Goal: Task Accomplishment & Management: Use online tool/utility

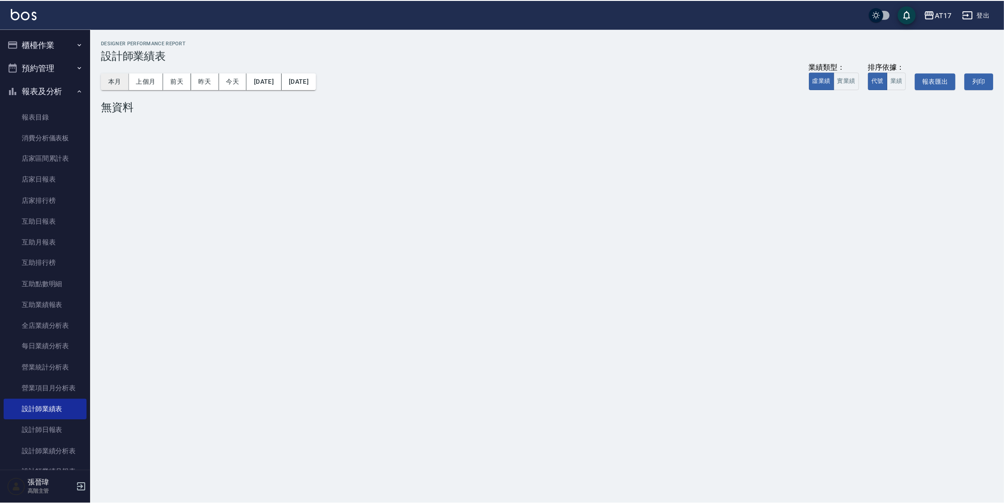
scroll to position [190, 0]
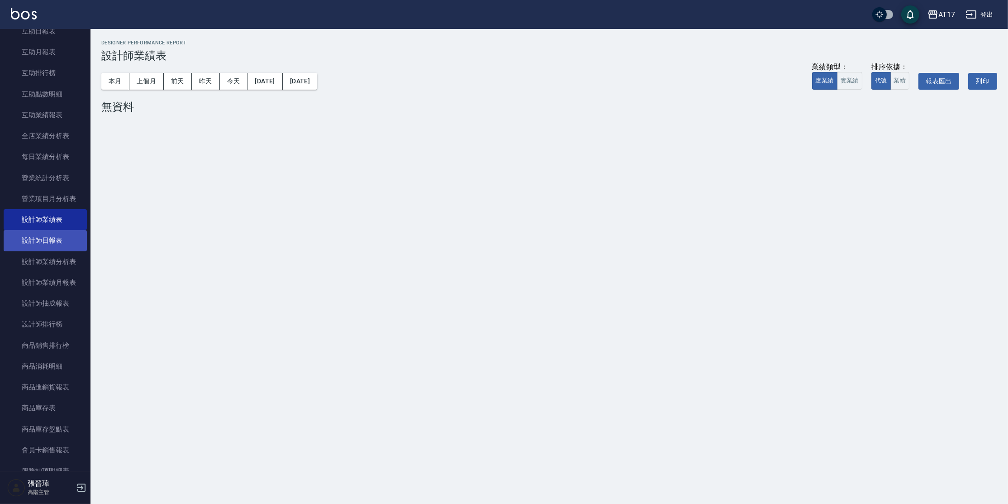
click at [71, 238] on link "設計師日報表" at bounding box center [45, 240] width 83 height 21
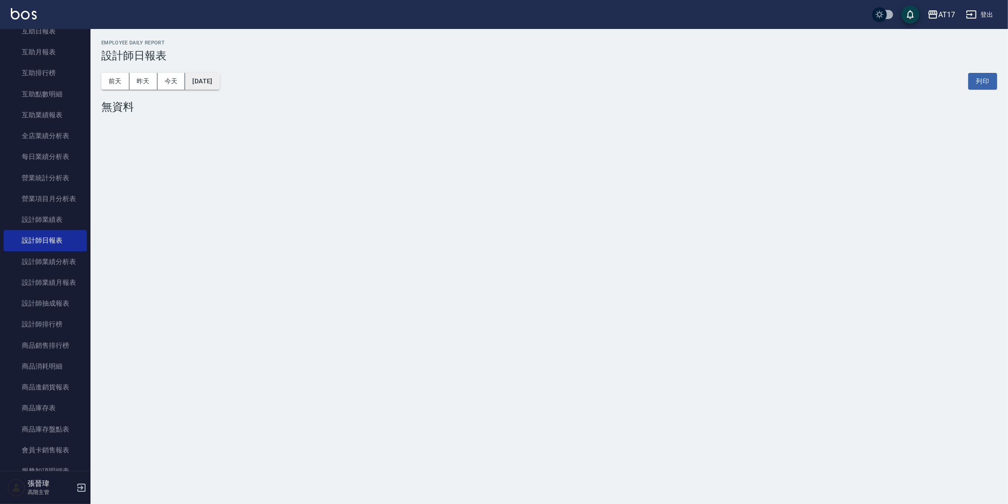
click at [217, 79] on button "[DATE]" at bounding box center [202, 81] width 34 height 17
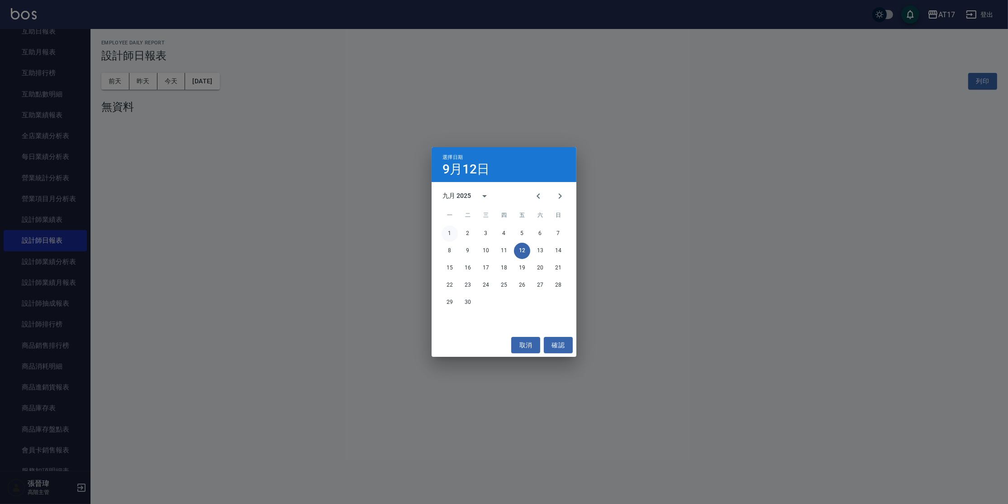
click at [452, 237] on button "1" at bounding box center [450, 233] width 16 height 16
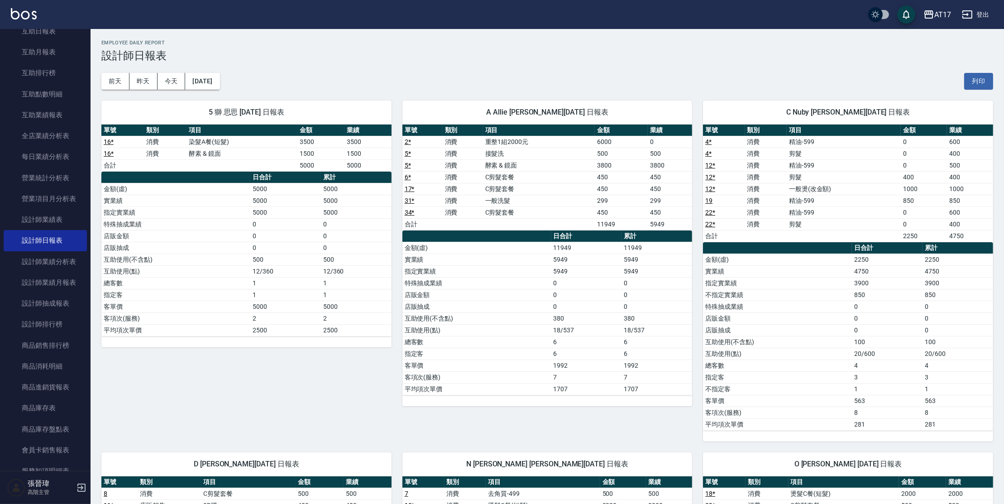
click at [406, 142] on link "2 *" at bounding box center [407, 141] width 6 height 7
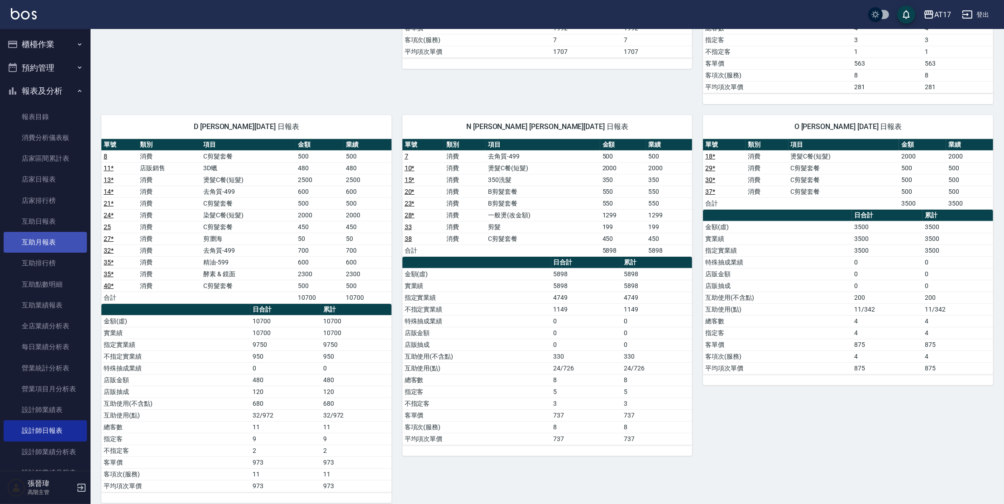
scroll to position [272, 0]
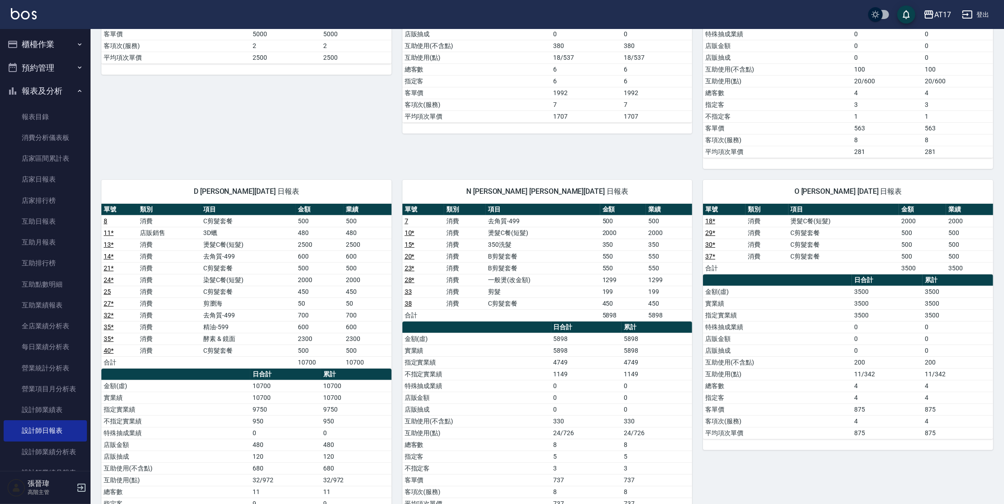
click at [63, 45] on button "櫃檯作業" at bounding box center [45, 45] width 83 height 24
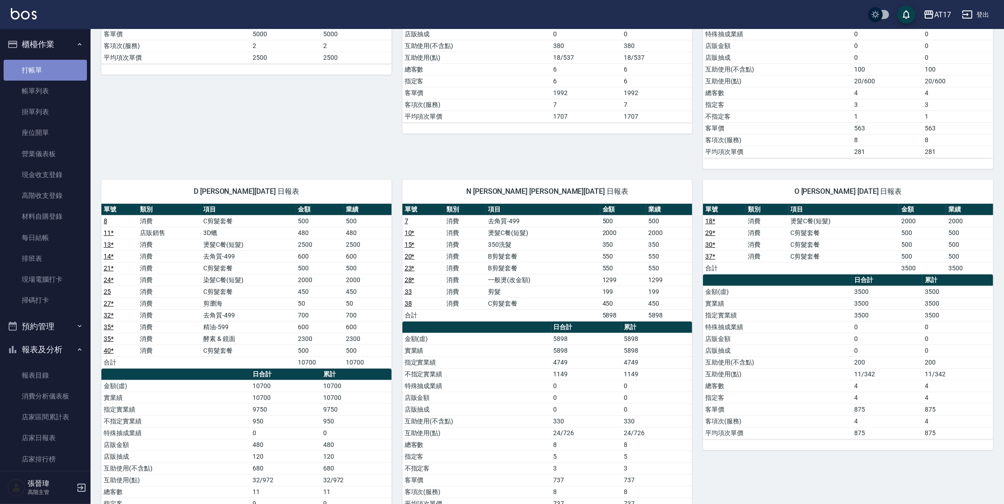
click at [48, 76] on link "打帳單" at bounding box center [45, 70] width 83 height 21
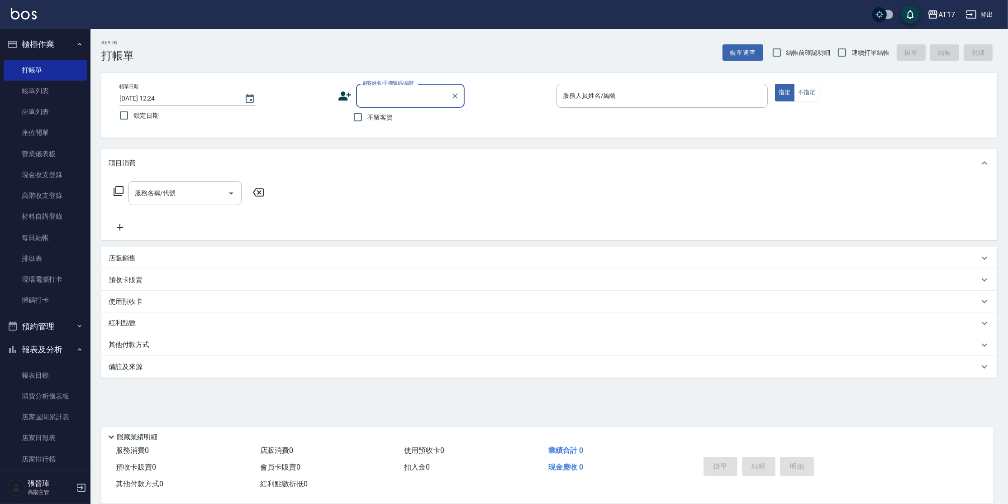
click at [410, 106] on div "顧客姓名/手機號碼/編號" at bounding box center [410, 96] width 109 height 24
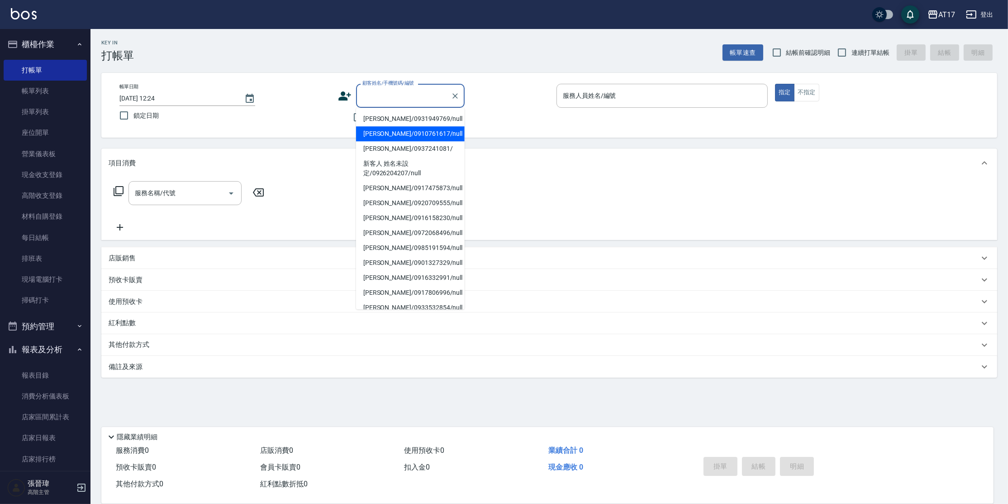
click at [279, 128] on div "帳單日期 [DATE] 12:24 鎖定日期 顧客姓名/手機號碼/編號 顧客姓名/手機號碼/編號 不留客資 服務人員姓名/編號 服務人員姓名/編號 指定 不指定" at bounding box center [549, 105] width 896 height 65
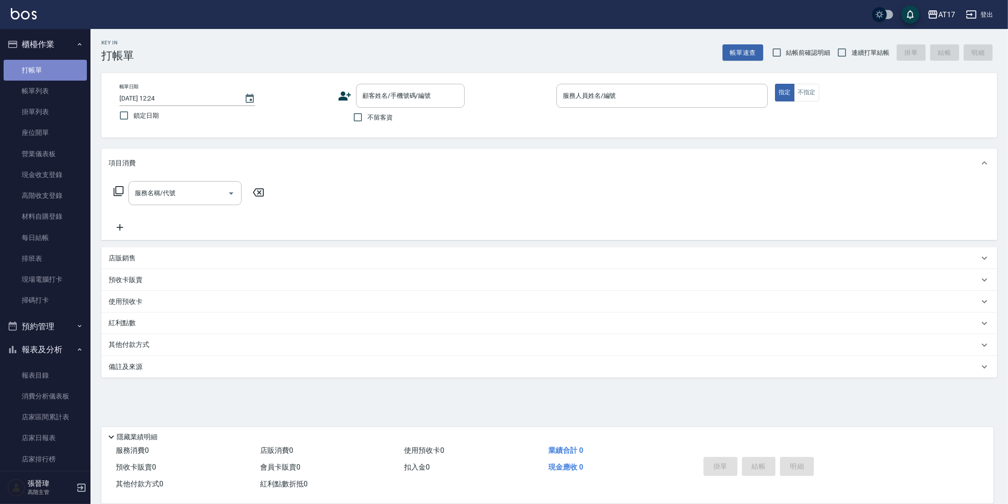
click at [48, 63] on link "打帳單" at bounding box center [45, 70] width 83 height 21
click at [423, 97] on input "顧客姓名/手機號碼/編號" at bounding box center [403, 96] width 87 height 16
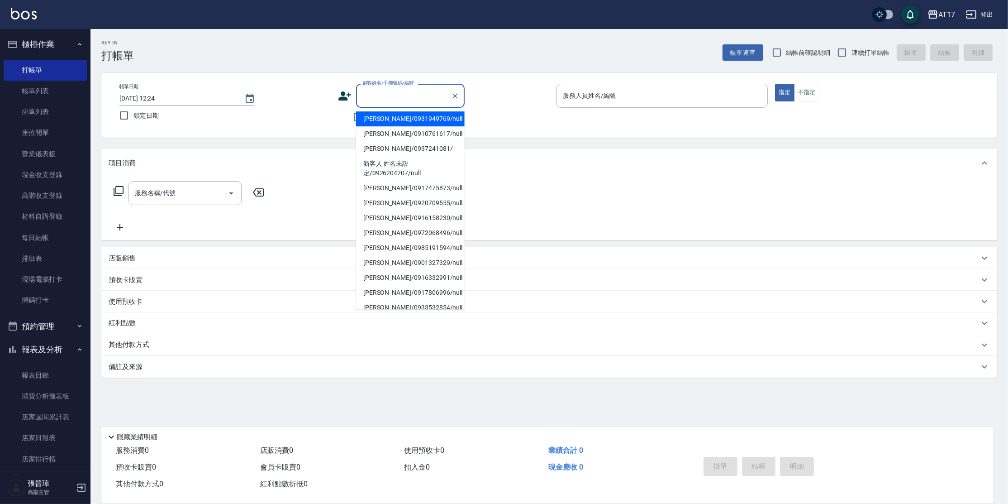
click at [399, 121] on li "[PERSON_NAME]/0931949769/null" at bounding box center [410, 118] width 109 height 15
type input "[PERSON_NAME]/0931949769/null"
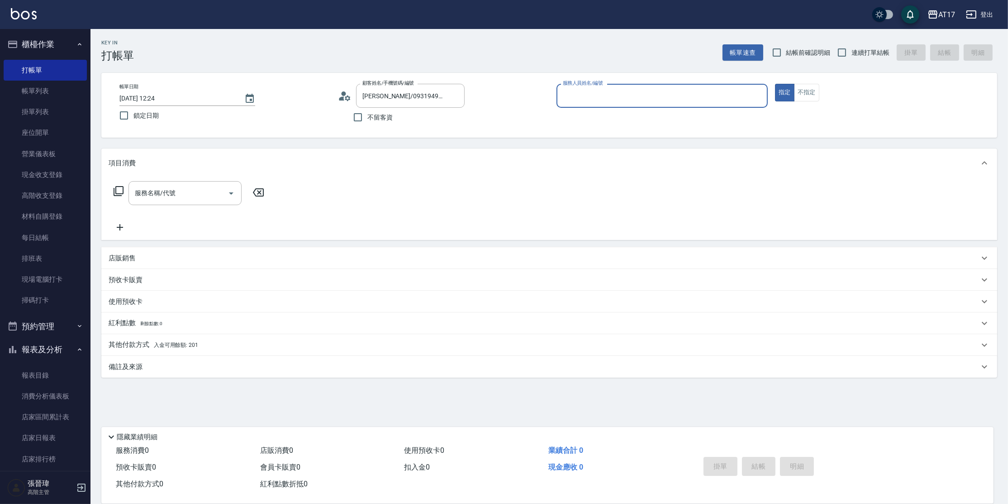
click at [589, 99] on input "服務人員姓名/編號" at bounding box center [662, 96] width 203 height 16
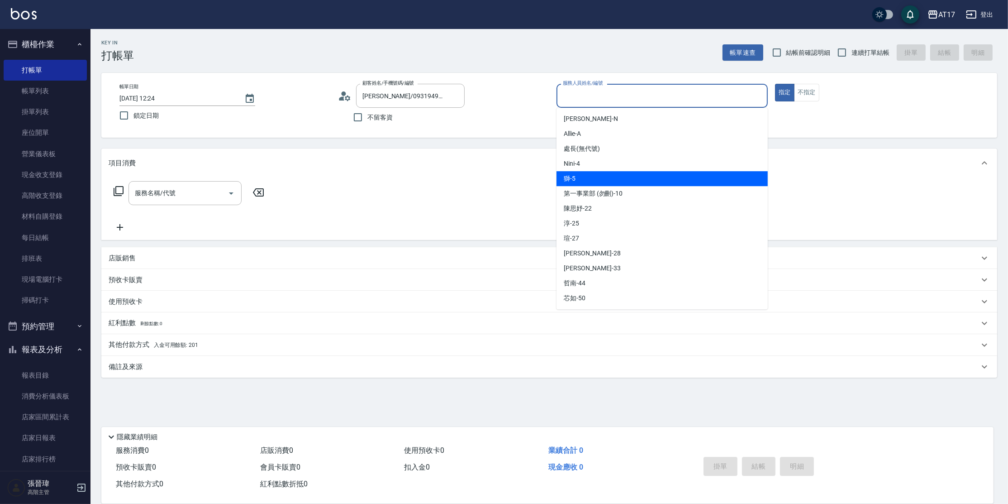
click at [601, 175] on div "獅 -5" at bounding box center [661, 178] width 211 height 15
type input "獅-5"
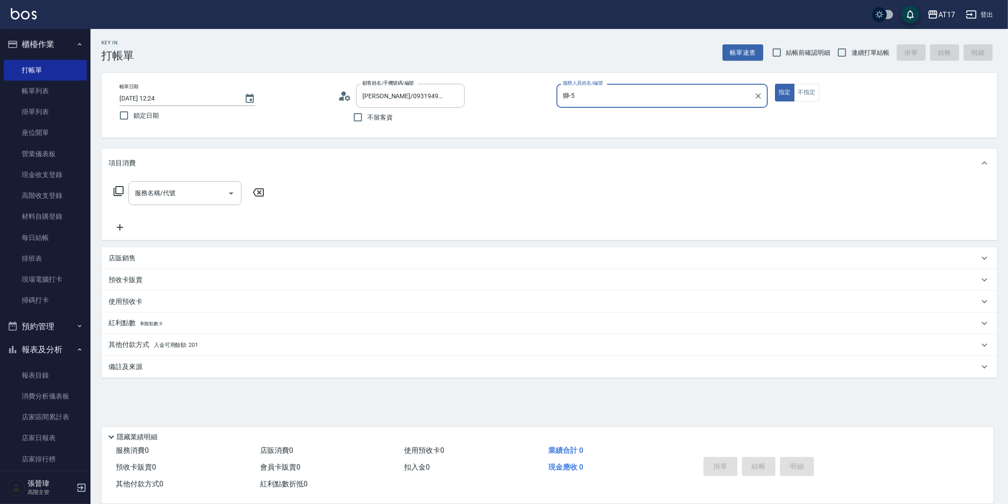
click at [356, 180] on div "服務名稱/代號 服務名稱/代號" at bounding box center [549, 208] width 896 height 62
click at [162, 197] on input "服務名稱/代號" at bounding box center [178, 193] width 91 height 16
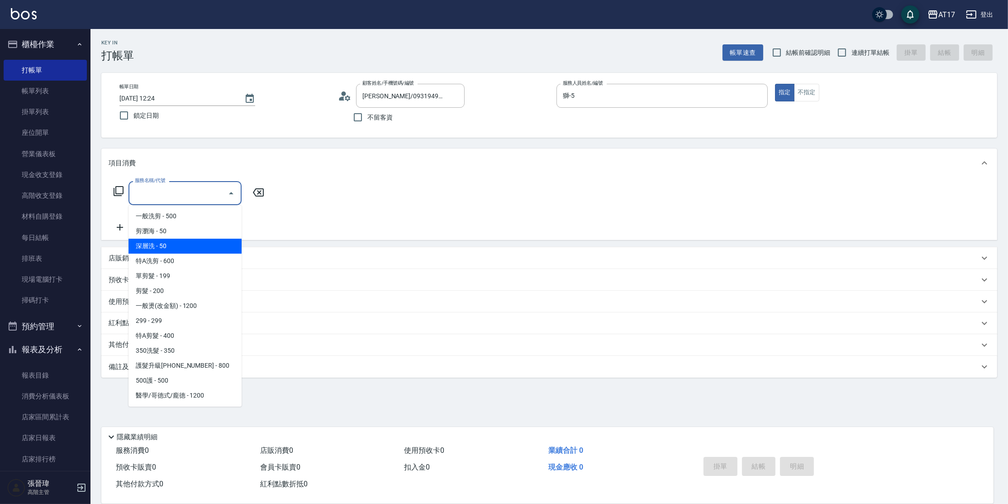
click at [367, 180] on div "服務名稱/代號 服務名稱/代號" at bounding box center [549, 208] width 896 height 62
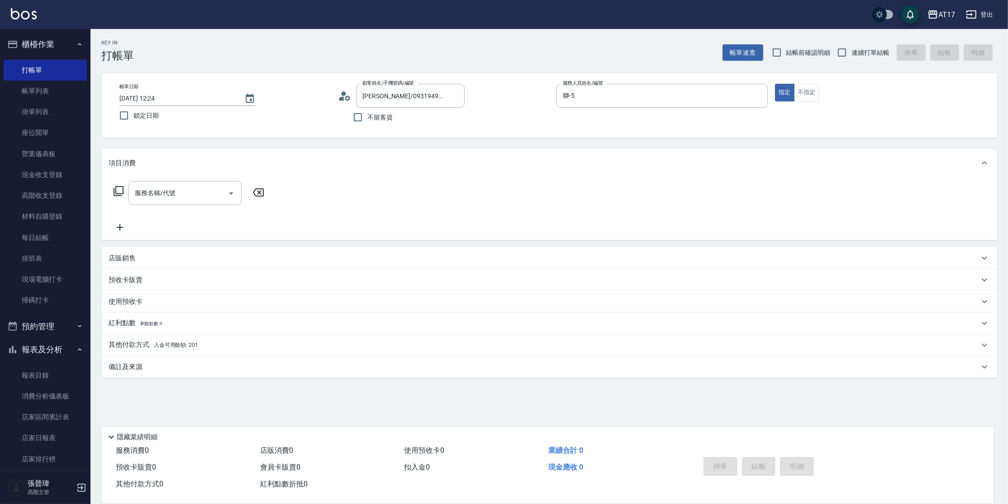
click at [147, 195] on input "服務名稱/代號" at bounding box center [178, 193] width 91 height 16
type input "儲值3000(83000)"
type input "7"
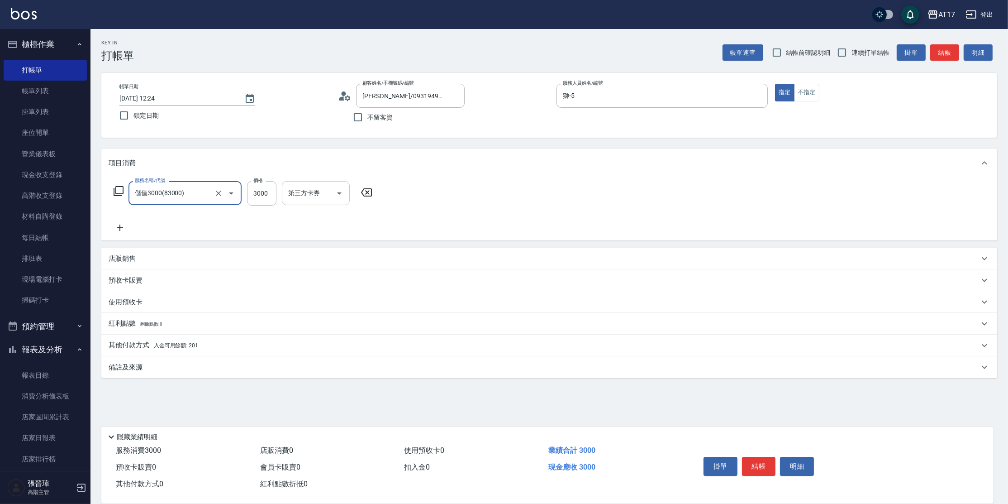
type input "儲值3000(83000)"
click at [328, 199] on input "第三方卡券" at bounding box center [309, 193] width 46 height 16
click at [447, 211] on div "服務名稱/代號 儲值3000(83000) 服務名稱/代號 價格 3000 價格 第三方卡券 第三方卡券" at bounding box center [549, 208] width 896 height 63
click at [218, 199] on button "Clear" at bounding box center [218, 193] width 13 height 13
type input "0"
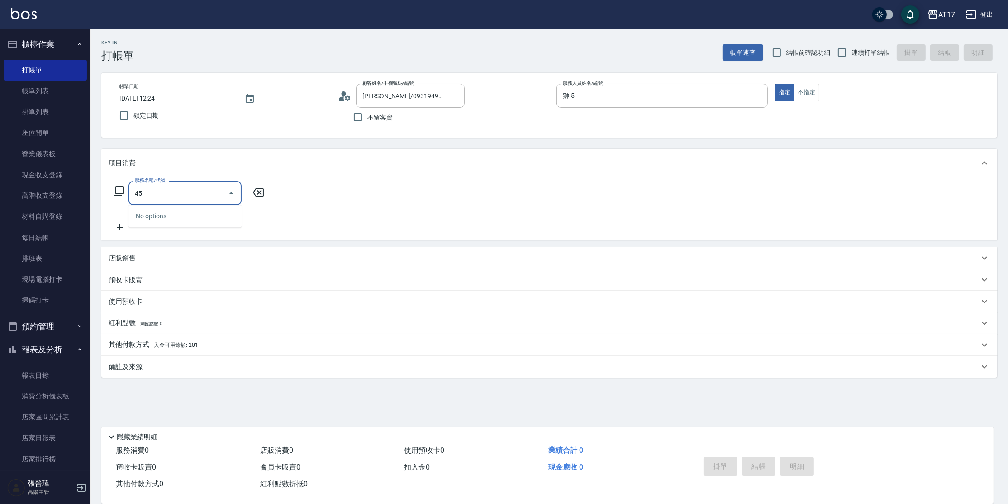
type input "4"
type input "2450"
type input "1"
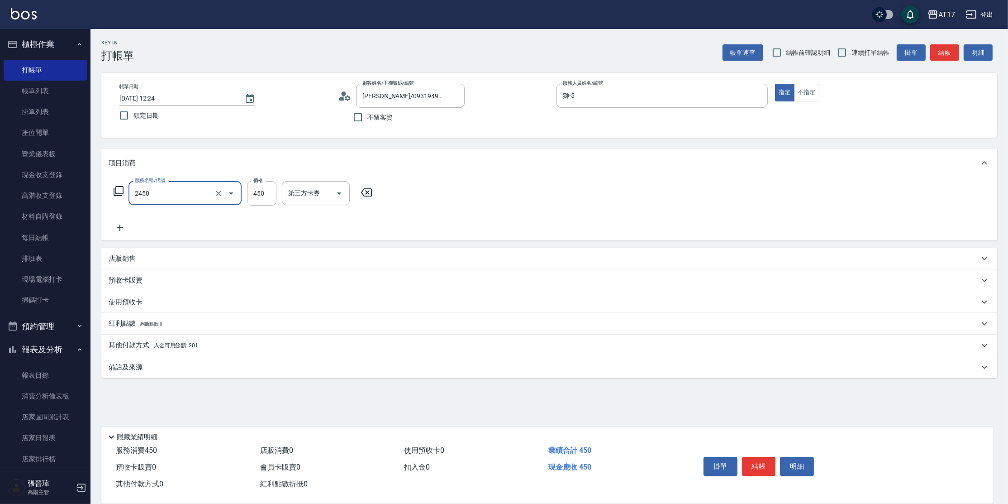
type input "C剪髮套餐(2450)"
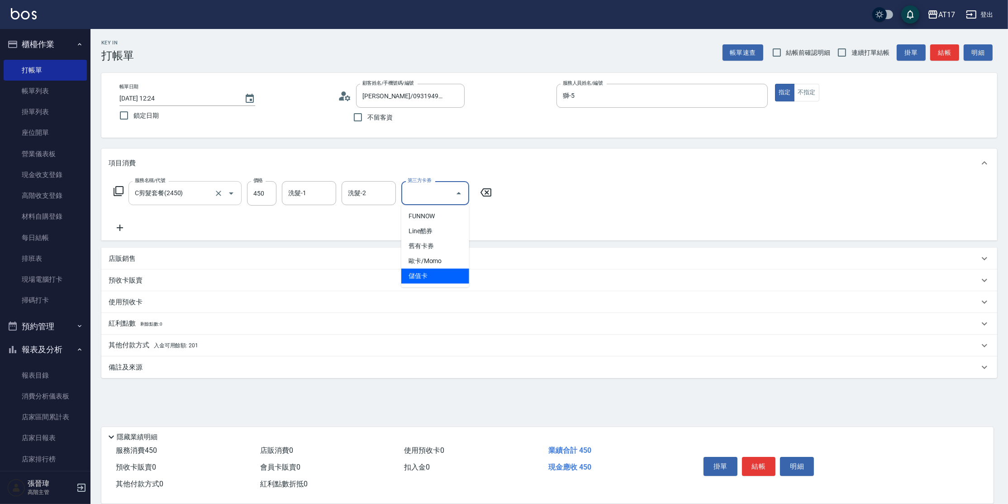
type input "儲值卡"
type input "0"
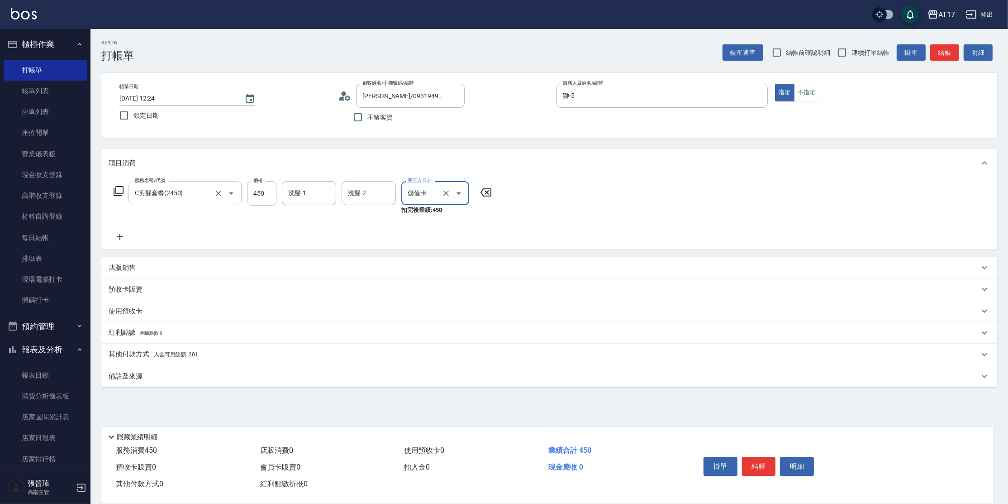
click at [341, 95] on icon at bounding box center [345, 96] width 14 height 14
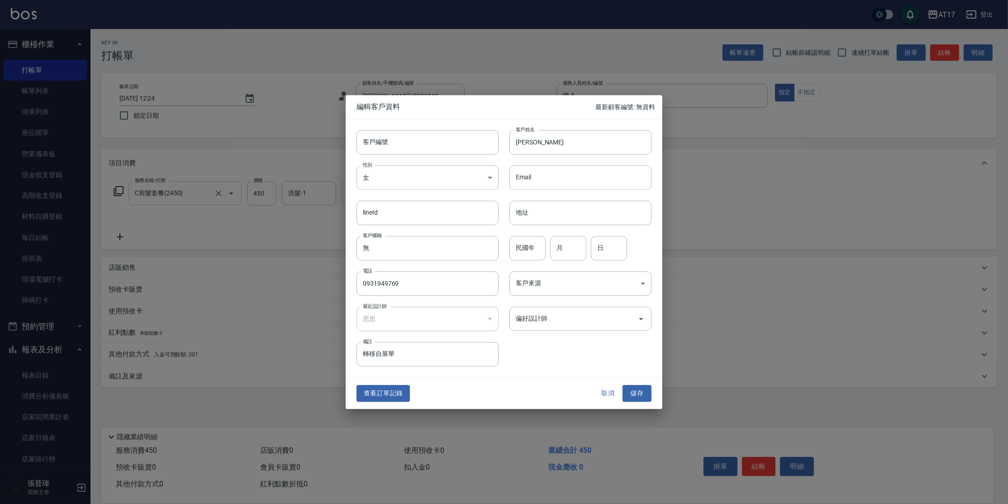
click at [607, 398] on button "取消" at bounding box center [608, 393] width 29 height 17
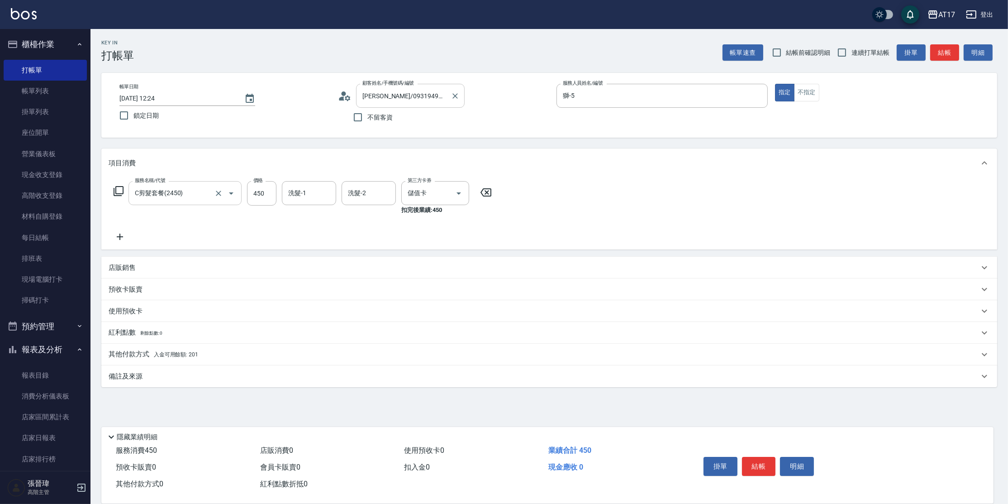
click at [399, 100] on input "[PERSON_NAME]/0931949769/null" at bounding box center [403, 96] width 87 height 16
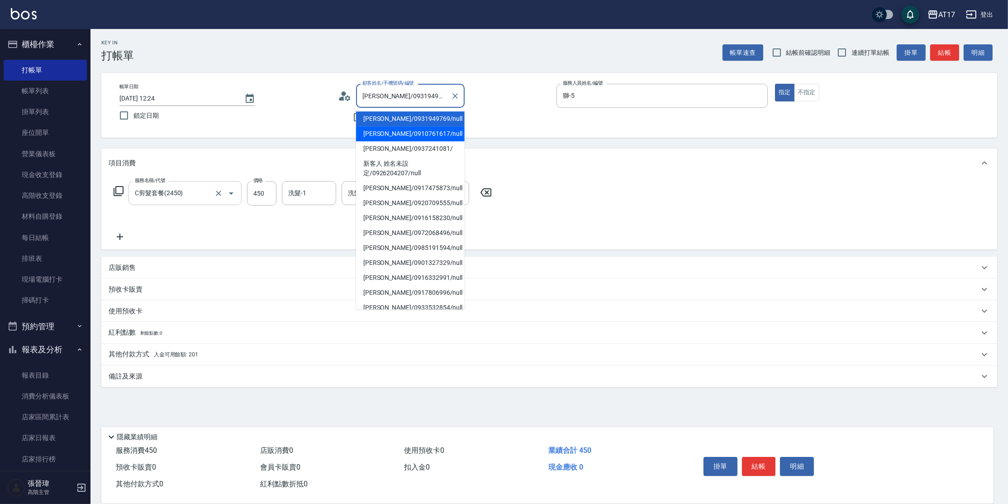
click at [404, 128] on li "[PERSON_NAME]/0910761617/null" at bounding box center [410, 133] width 109 height 15
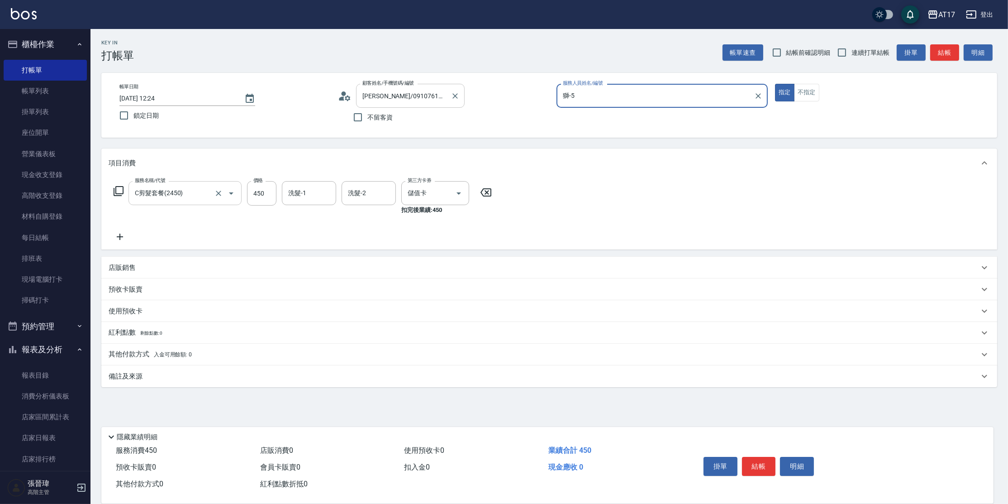
click at [405, 94] on input "[PERSON_NAME]/0910761617/null" at bounding box center [403, 96] width 87 height 16
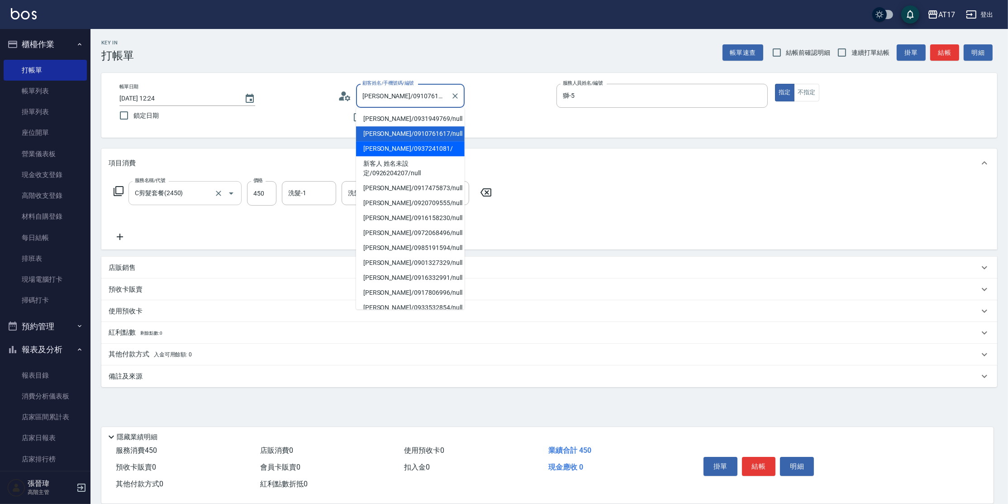
click at [394, 149] on li "[PERSON_NAME]/0937241081/" at bounding box center [410, 148] width 109 height 15
type input "[PERSON_NAME]/0937241081/"
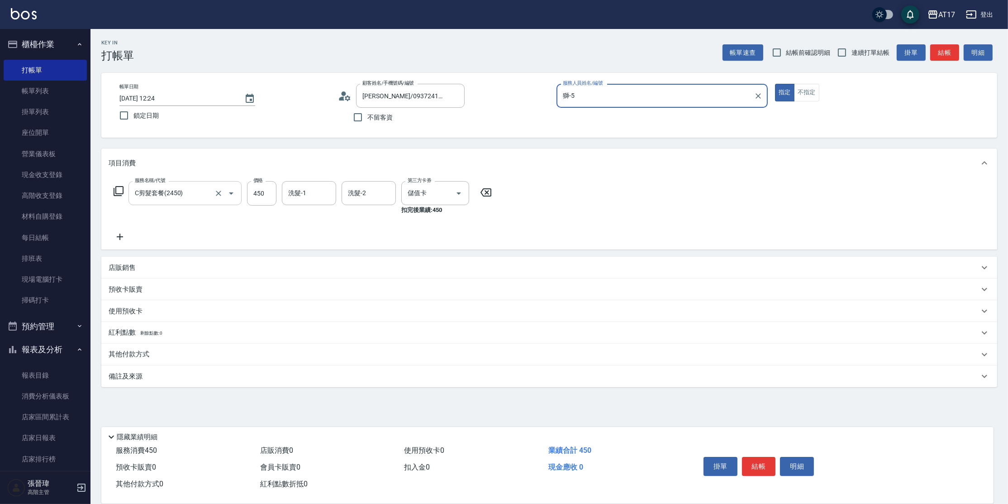
type input "Nuby-C"
click at [415, 102] on input "[PERSON_NAME]/0937241081/" at bounding box center [403, 96] width 87 height 16
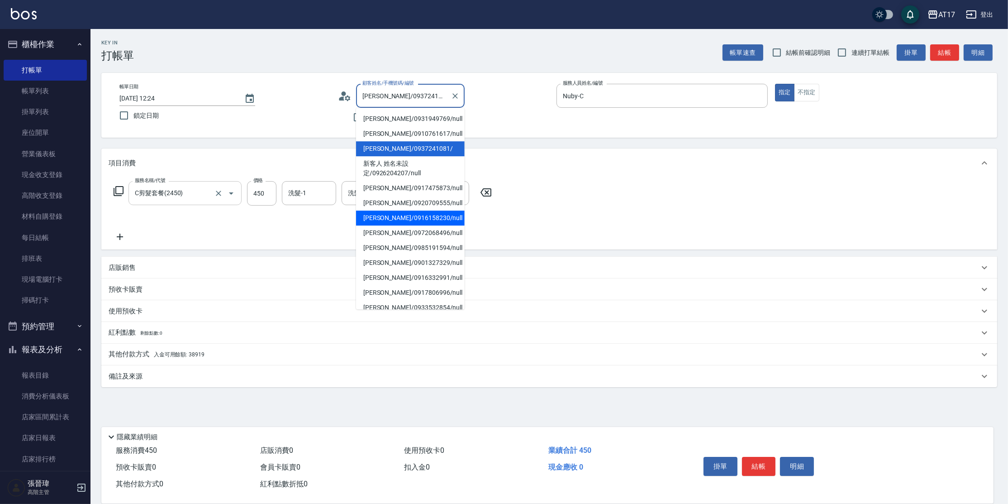
click at [402, 215] on li "[PERSON_NAME]/0916158230/null" at bounding box center [410, 217] width 109 height 15
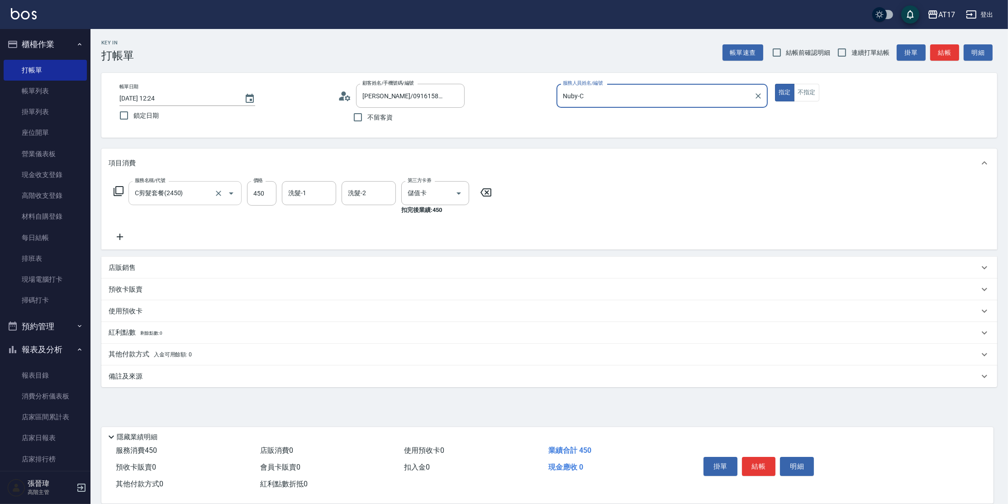
click at [138, 362] on div "其他付款方式 入金可用餘額: 0" at bounding box center [549, 354] width 896 height 22
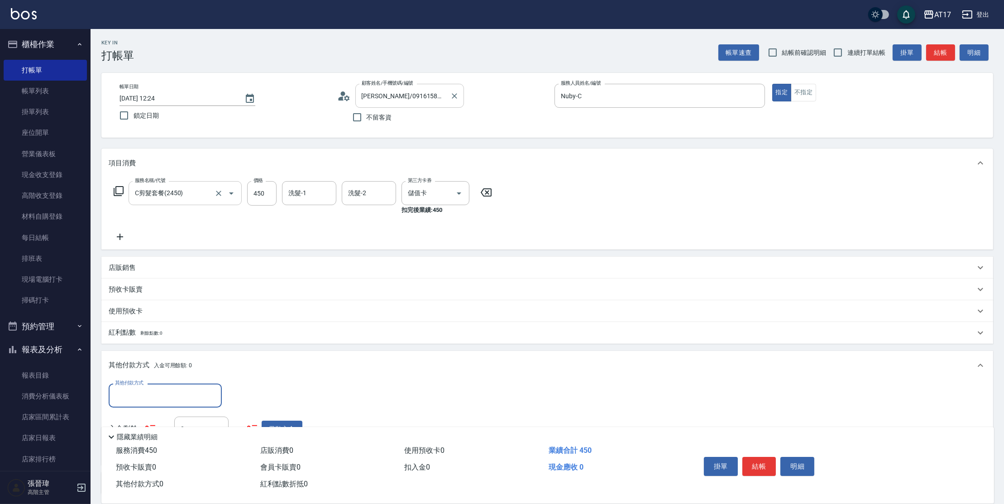
click at [393, 101] on input "[PERSON_NAME]/0916158230/null" at bounding box center [402, 96] width 87 height 16
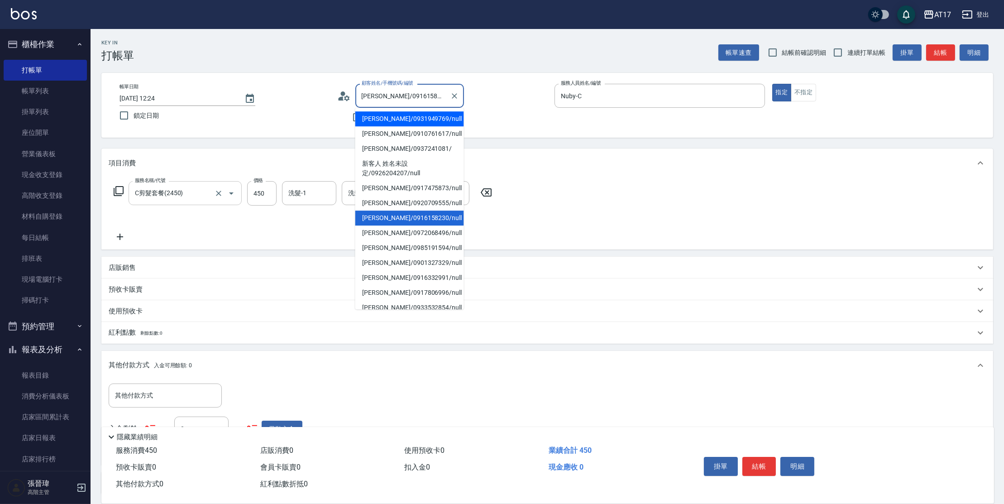
click at [395, 122] on li "[PERSON_NAME]/0931949769/null" at bounding box center [409, 118] width 109 height 15
type input "[PERSON_NAME]/0931949769/null"
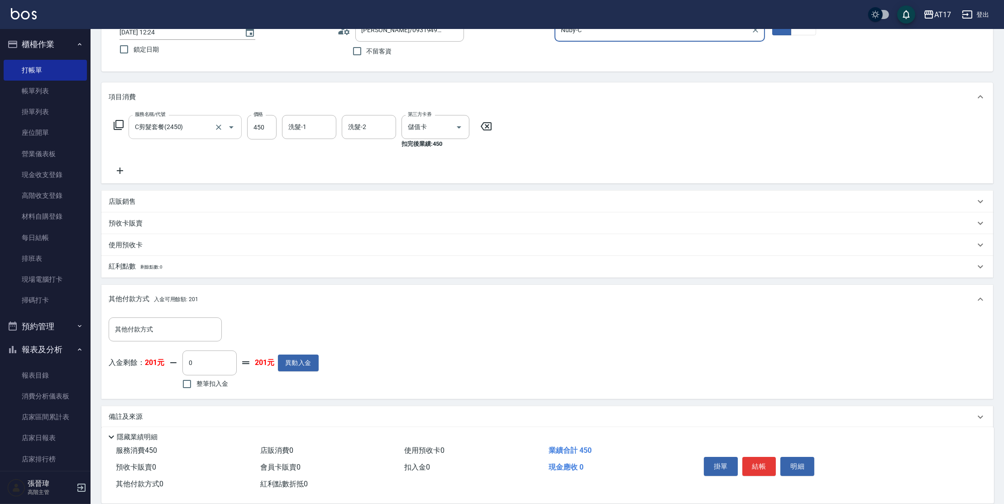
scroll to position [75, 0]
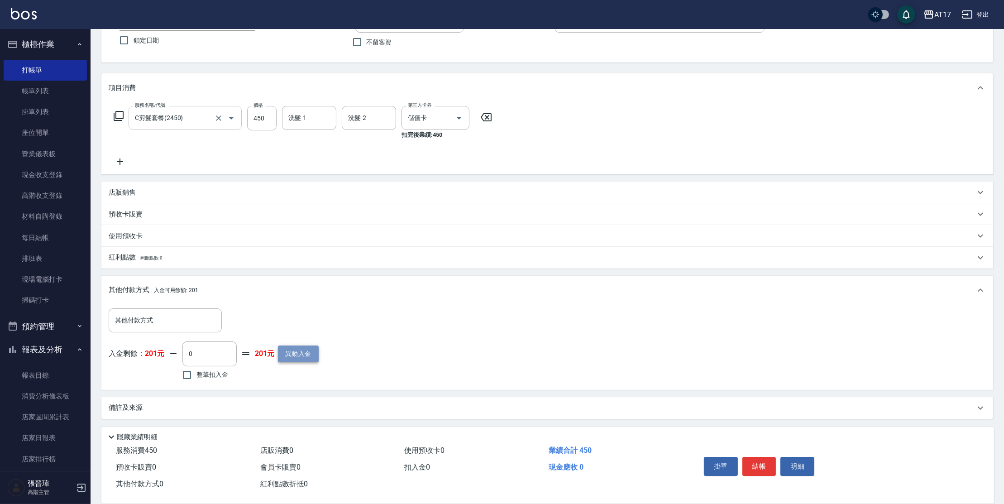
click at [308, 356] on button "異動入金" at bounding box center [298, 353] width 41 height 17
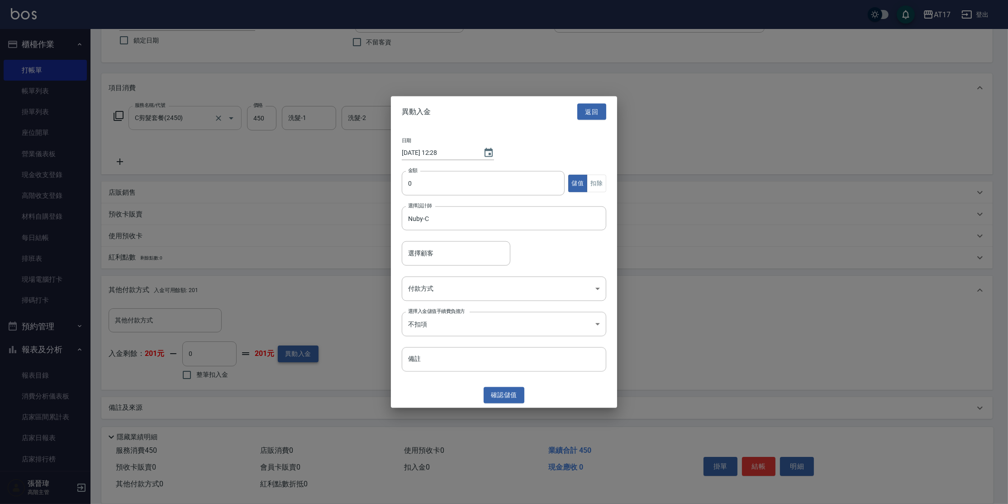
type input "[PERSON_NAME]/0931949769"
click at [597, 110] on button "返回" at bounding box center [591, 111] width 29 height 17
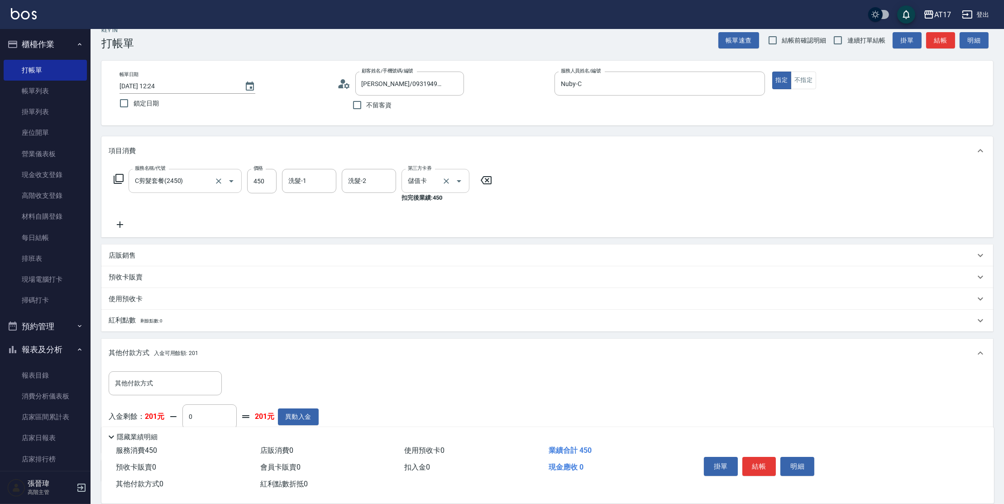
scroll to position [13, 0]
click at [450, 83] on icon "Clear" at bounding box center [454, 83] width 9 height 9
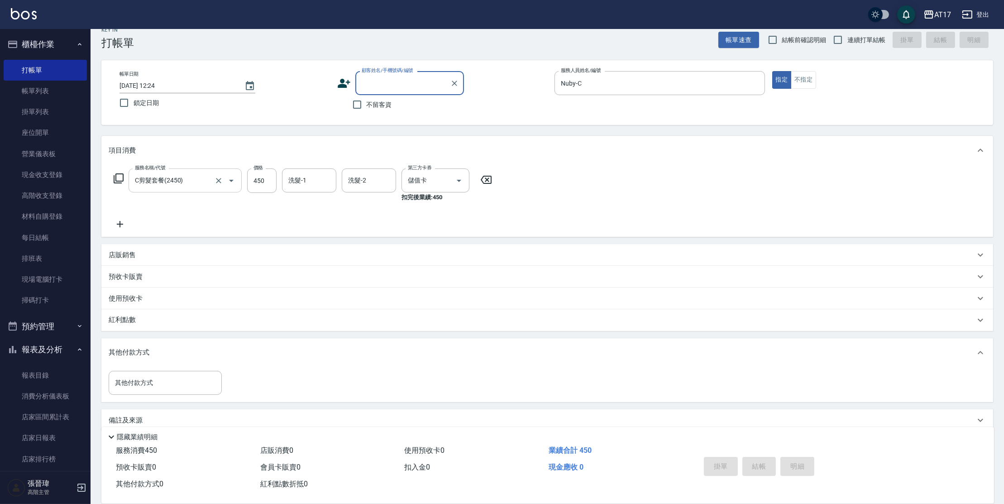
click at [426, 86] on input "顧客姓名/手機號碼/編號" at bounding box center [402, 83] width 87 height 16
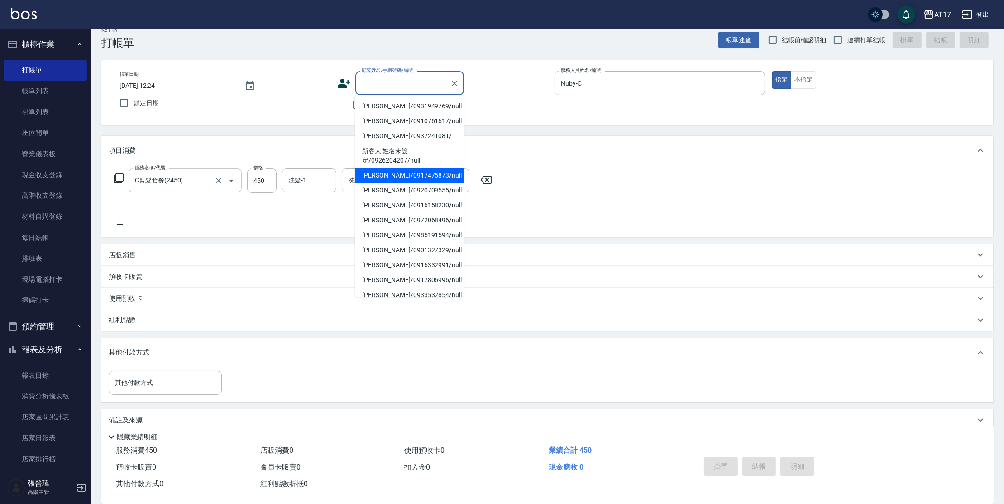
drag, startPoint x: 464, startPoint y: 170, endPoint x: 465, endPoint y: 178, distance: 8.3
click at [465, 178] on div at bounding box center [452, 180] width 25 height 24
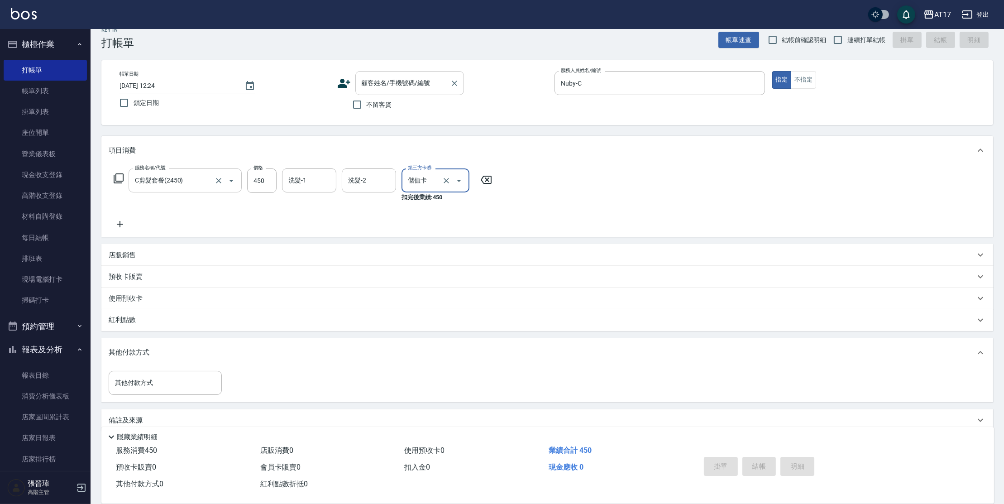
click at [427, 88] on input "顧客姓名/手機號碼/編號" at bounding box center [402, 83] width 87 height 16
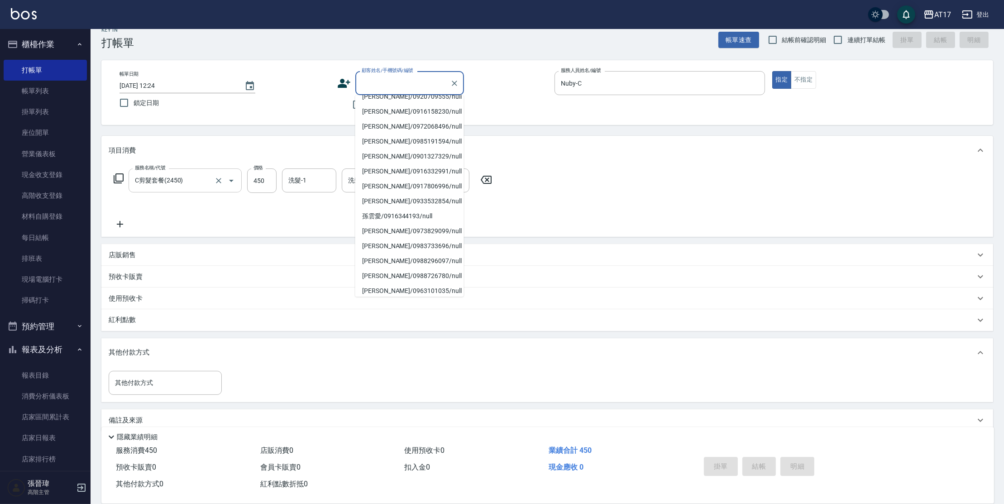
scroll to position [94, 0]
click at [408, 276] on li "[PERSON_NAME]/0988726780/null" at bounding box center [409, 275] width 109 height 15
type input "[PERSON_NAME]/0988726780/null"
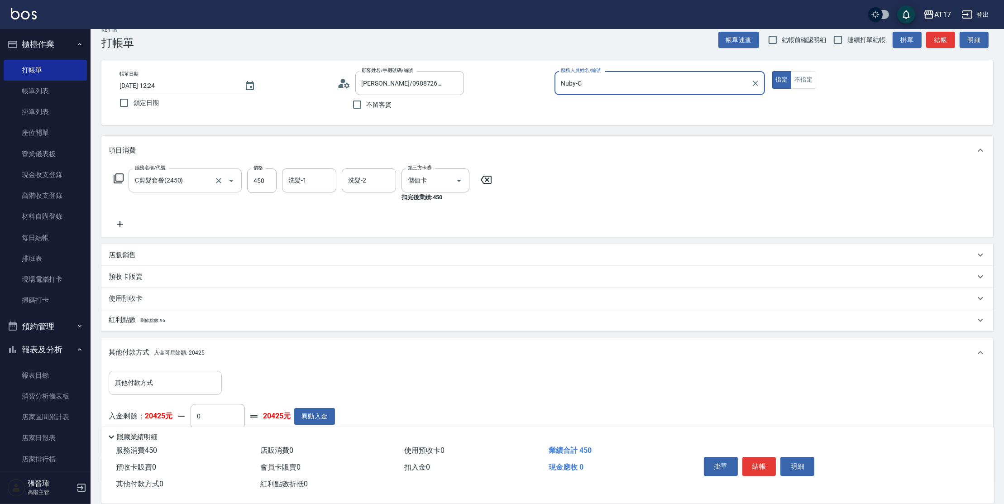
click at [165, 387] on input "其他付款方式" at bounding box center [165, 383] width 105 height 16
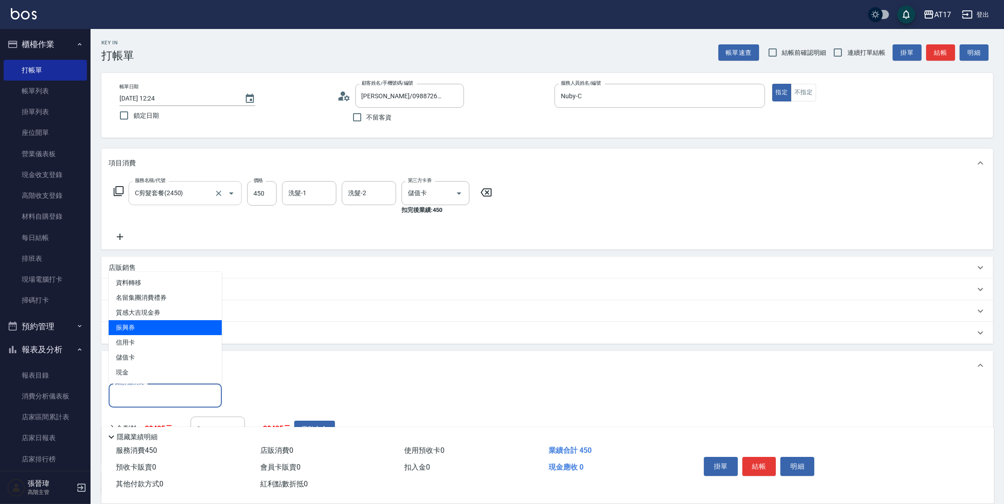
scroll to position [0, 0]
click at [149, 362] on span "儲值卡" at bounding box center [165, 357] width 113 height 15
type input "儲值卡"
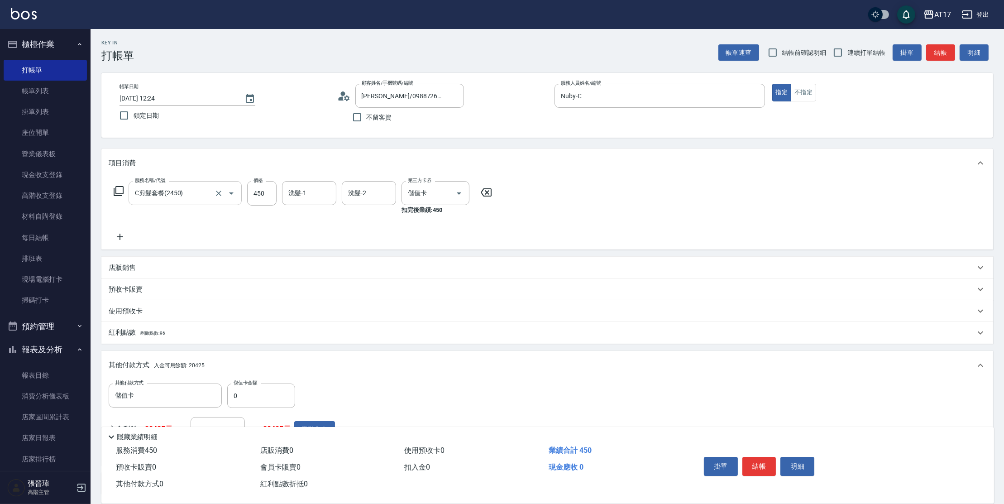
click at [379, 370] on div "其他付款方式 入金可用餘額: 20425" at bounding box center [546, 365] width 891 height 29
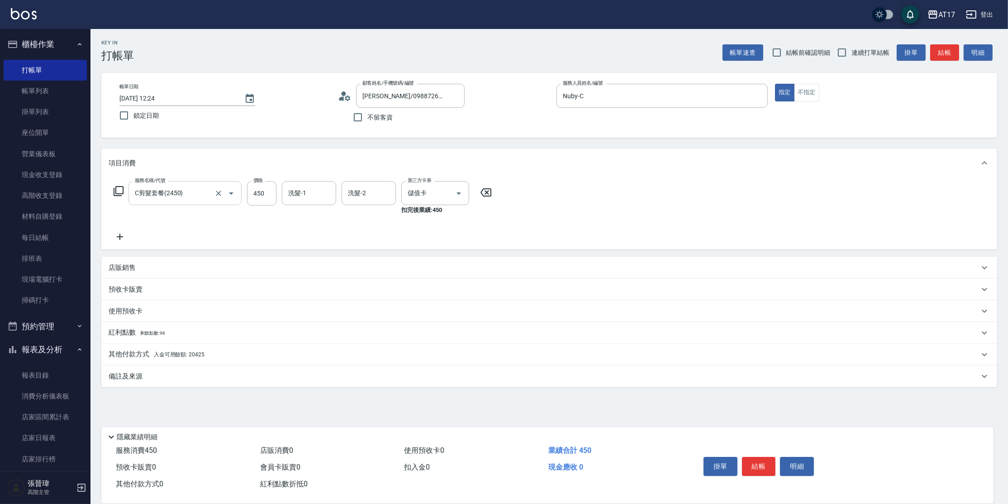
click at [220, 350] on div "其他付款方式 入金可用餘額: 20425" at bounding box center [544, 354] width 870 height 10
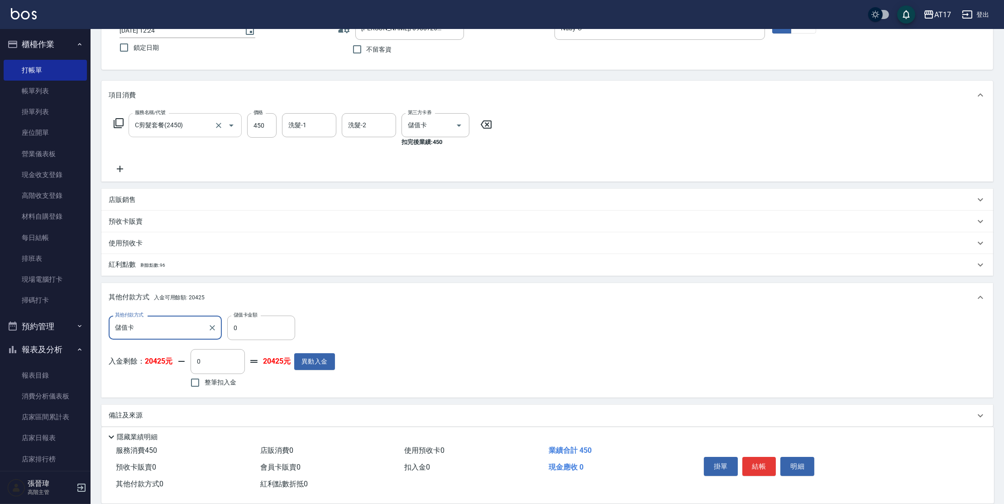
scroll to position [68, 0]
click at [527, 316] on div "其他付款方式 儲值卡 其他付款方式 儲值卡金額 0 儲值卡金額 入金剩餘： 20425元 0 ​ 整筆扣入金 20425元 異動入金" at bounding box center [547, 352] width 877 height 74
click at [307, 362] on button "異動入金" at bounding box center [314, 360] width 41 height 17
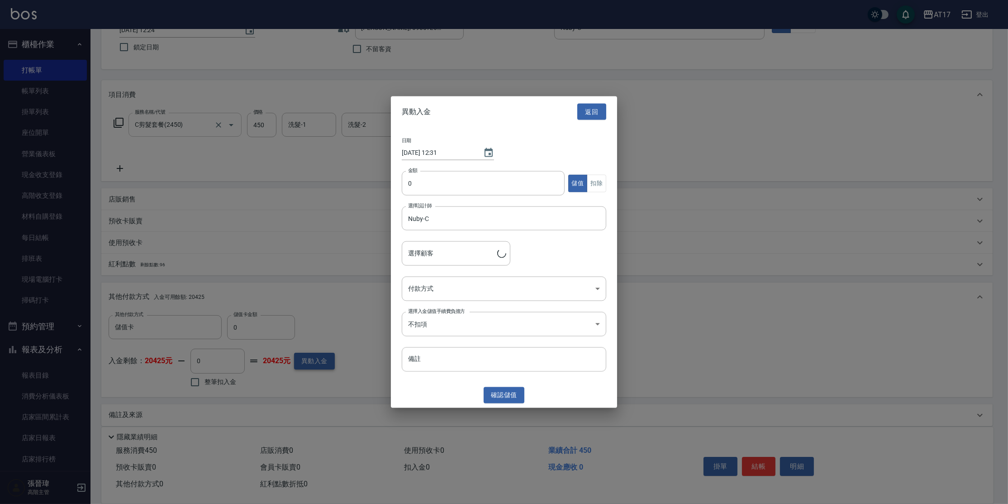
type input "[PERSON_NAME]/0988726780"
click at [593, 115] on button "返回" at bounding box center [591, 111] width 29 height 17
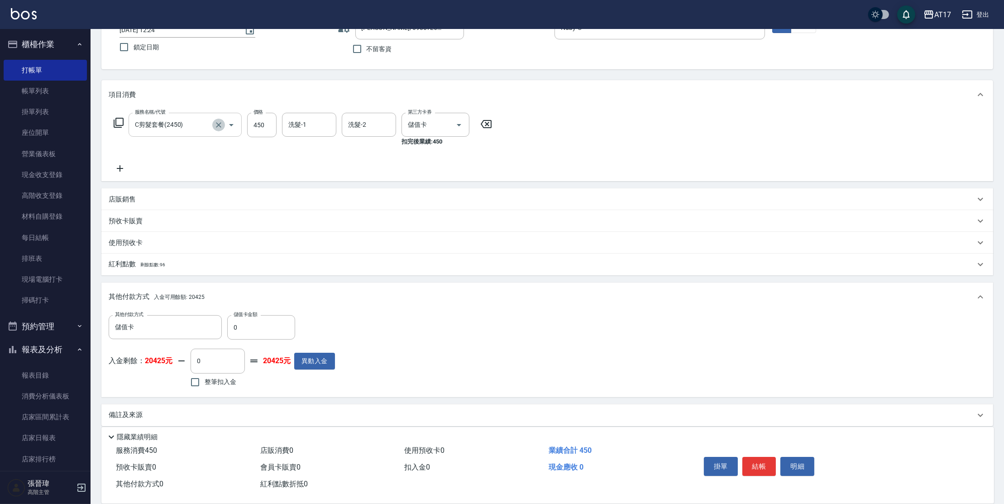
click at [217, 120] on icon "Clear" at bounding box center [218, 124] width 9 height 9
click at [228, 123] on icon "Open" at bounding box center [231, 124] width 11 height 11
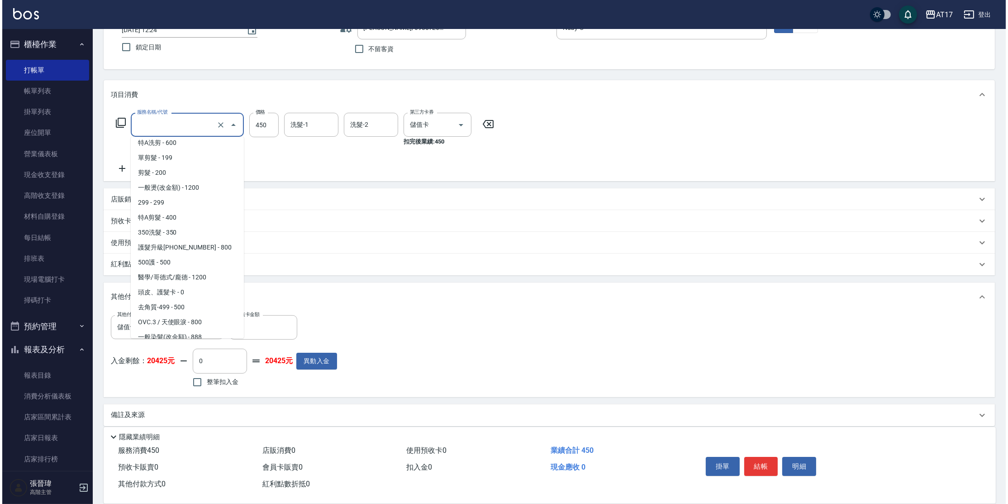
scroll to position [0, 0]
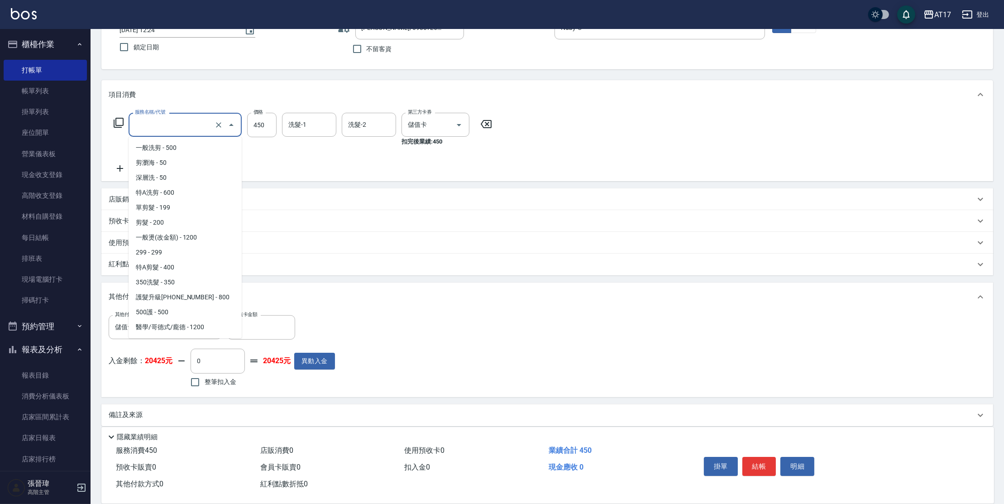
type input "C剪髮套餐(2450)"
drag, startPoint x: 408, startPoint y: 316, endPoint x: 400, endPoint y: 299, distance: 18.7
click at [408, 316] on div "其他付款方式 儲值卡 其他付款方式 儲值卡金額 0 儲值卡金額 入金剩餘： 20425元 0 ​ 整筆扣入金 20425元 異動入金" at bounding box center [547, 352] width 877 height 74
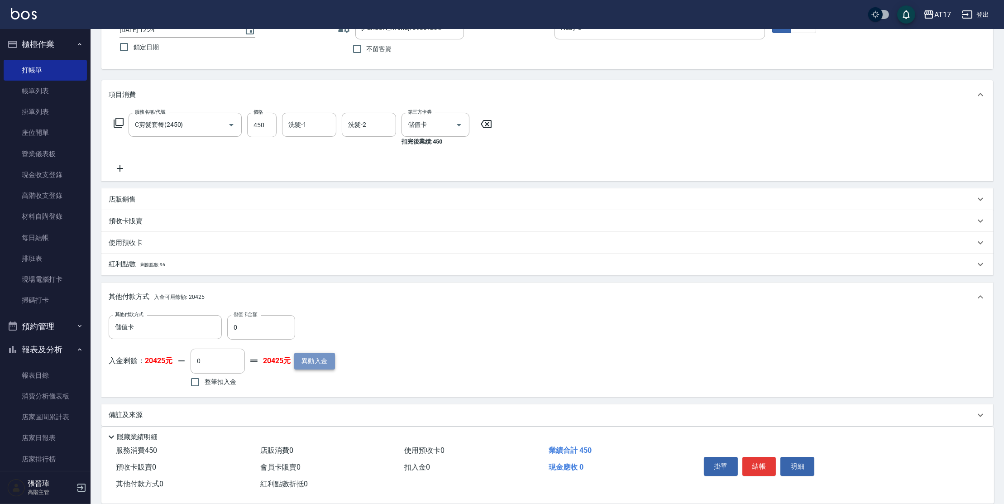
click at [323, 363] on button "異動入金" at bounding box center [314, 360] width 41 height 17
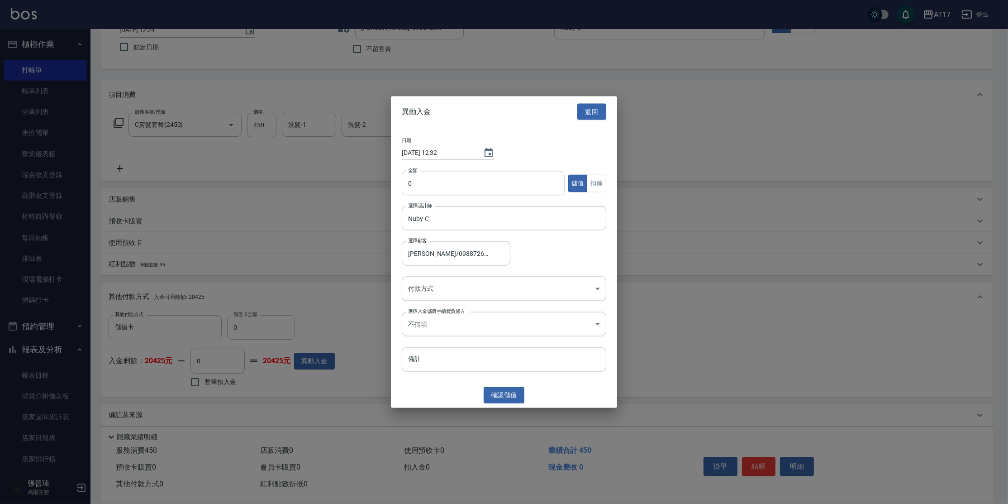
click at [433, 193] on input "0" at bounding box center [483, 183] width 163 height 24
type input "06000"
click at [437, 213] on input "Nuby-C" at bounding box center [497, 218] width 183 height 16
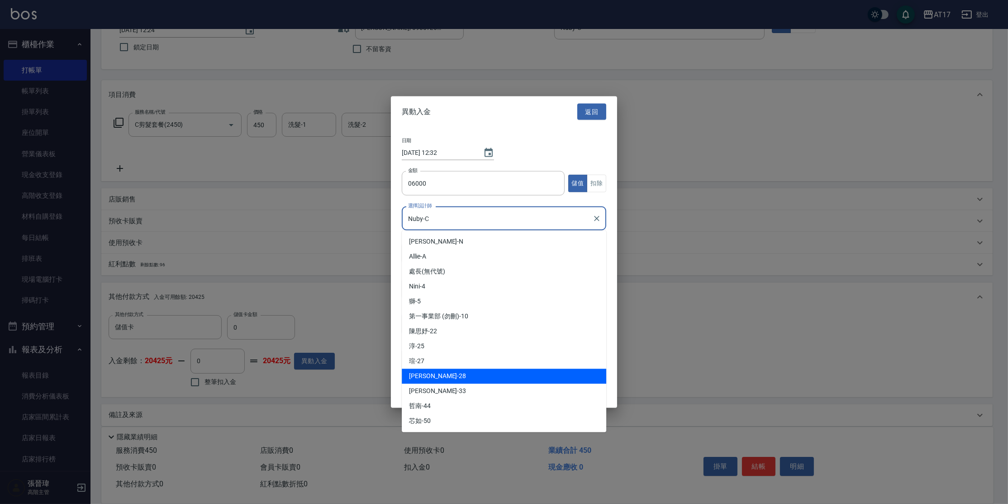
click at [448, 371] on div "香香 -28" at bounding box center [504, 375] width 205 height 15
type input "香香-28"
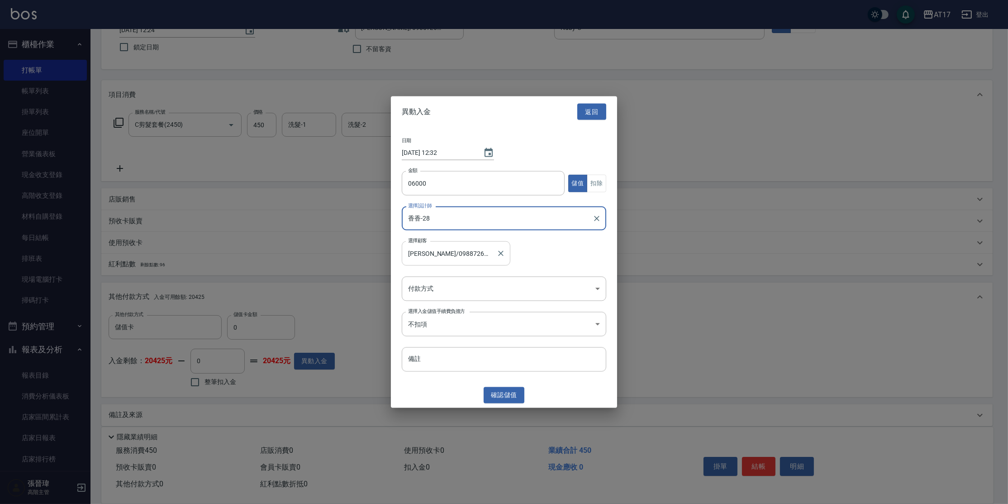
click at [466, 254] on input "[PERSON_NAME]/0988726780" at bounding box center [449, 253] width 87 height 16
click at [453, 276] on span "[PERSON_NAME]/ 0988726780" at bounding box center [456, 276] width 109 height 15
click at [499, 290] on body "AT17 登出 櫃檯作業 打帳單 帳單列表 掛單列表 座位開單 營業儀表板 現金收支登錄 高階收支登錄 材料自購登錄 每日結帳 排班表 現場電腦打卡 掃碼打卡…" at bounding box center [504, 222] width 1008 height 580
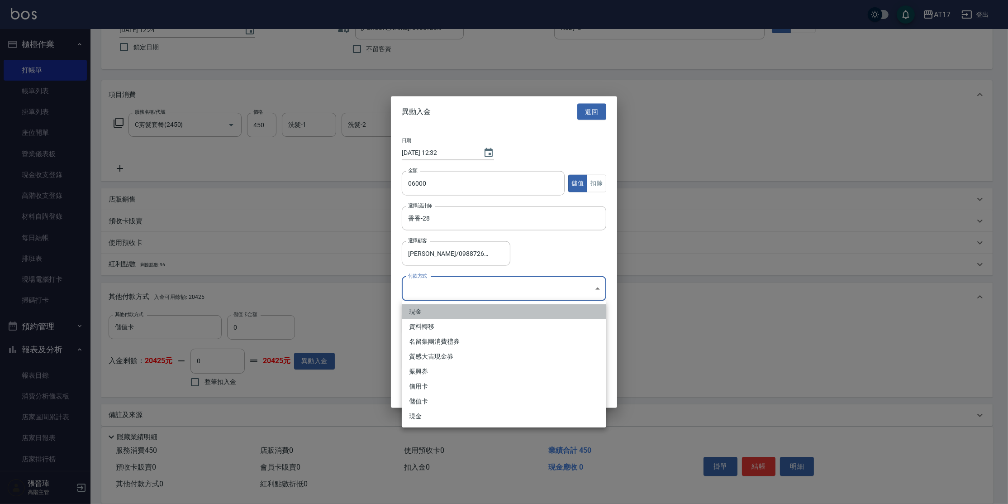
click at [448, 317] on li "現金" at bounding box center [504, 311] width 205 height 15
type input "現金"
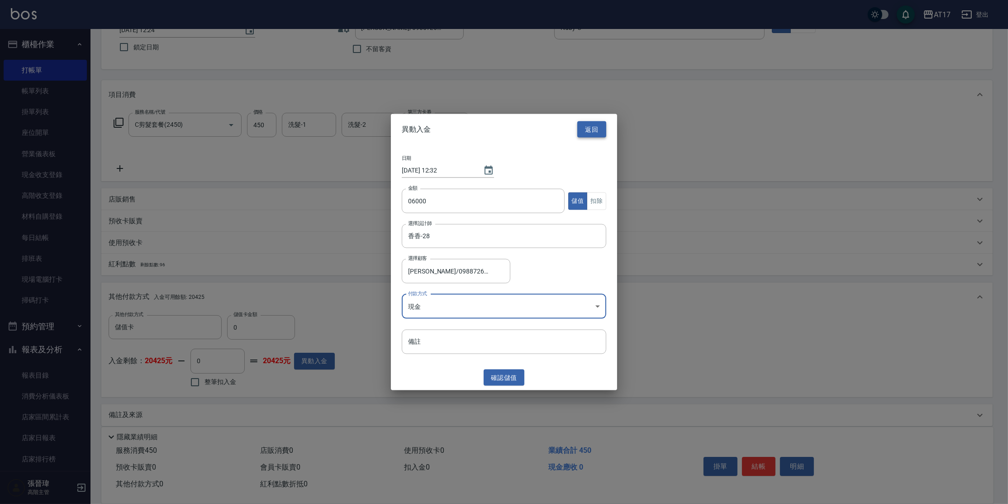
click at [605, 129] on button "返回" at bounding box center [591, 129] width 29 height 17
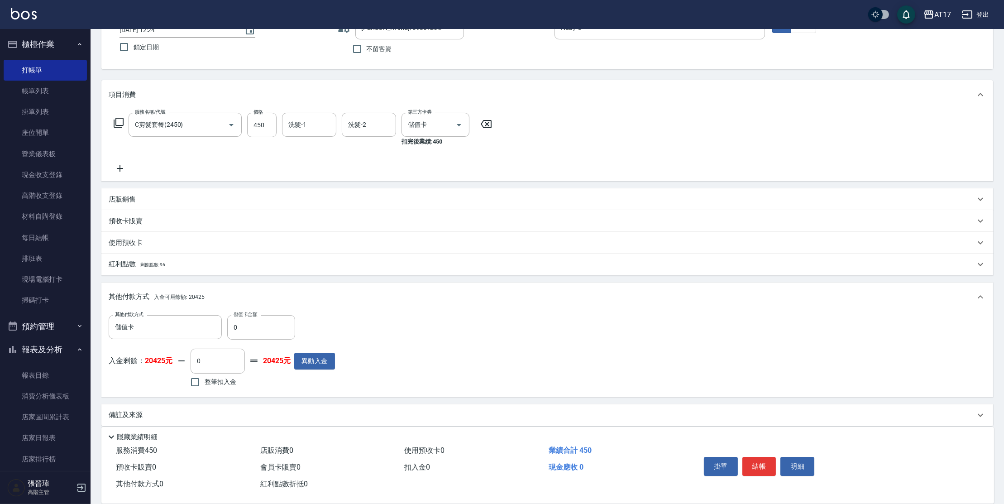
click at [117, 167] on icon at bounding box center [120, 168] width 23 height 11
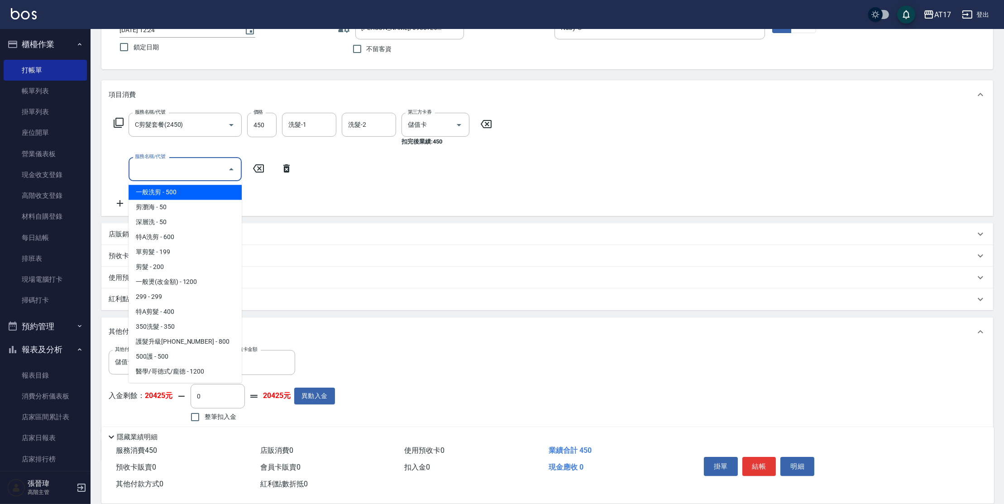
click at [181, 161] on input "服務名稱/代號" at bounding box center [178, 169] width 91 height 16
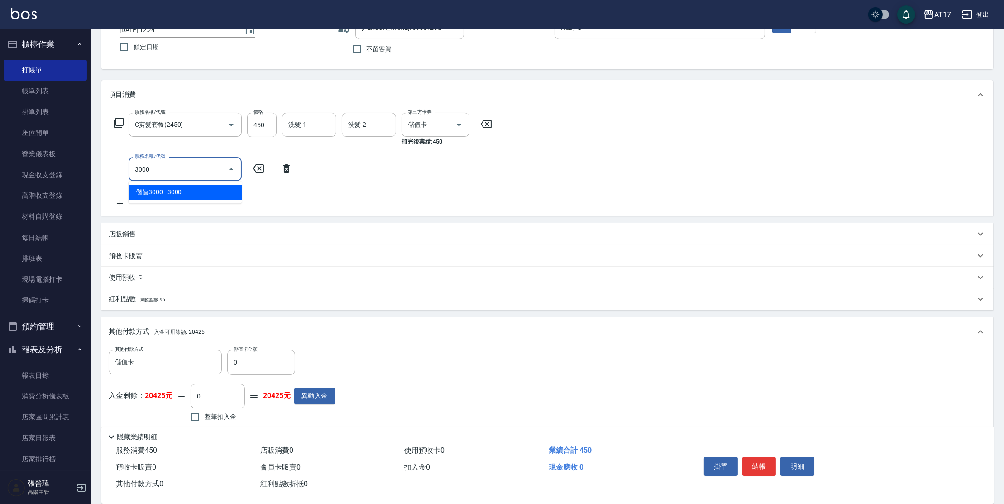
type input "3000"
click at [285, 168] on icon at bounding box center [286, 168] width 23 height 11
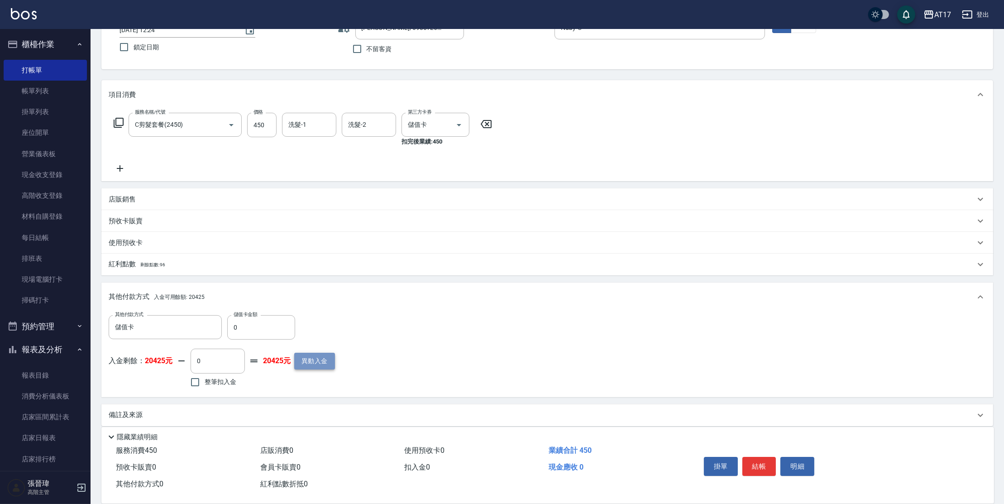
click at [314, 358] on button "異動入金" at bounding box center [314, 360] width 41 height 17
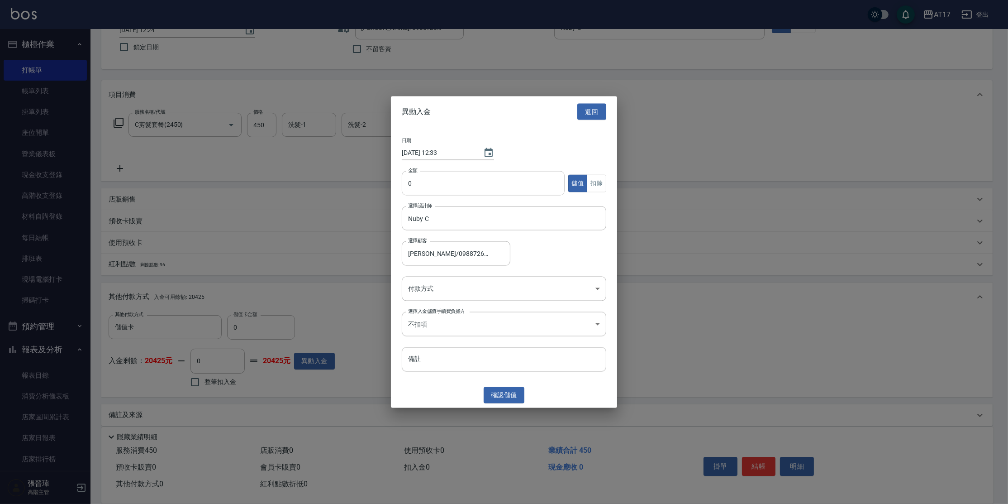
click at [428, 191] on input "0" at bounding box center [483, 183] width 163 height 24
type input "3000"
click at [580, 190] on button "儲值" at bounding box center [577, 183] width 19 height 18
click at [497, 293] on body "AT17 登出 櫃檯作業 打帳單 帳單列表 掛單列表 座位開單 營業儀表板 現金收支登錄 高階收支登錄 材料自購登錄 每日結帳 排班表 現場電腦打卡 掃碼打卡…" at bounding box center [504, 222] width 1008 height 580
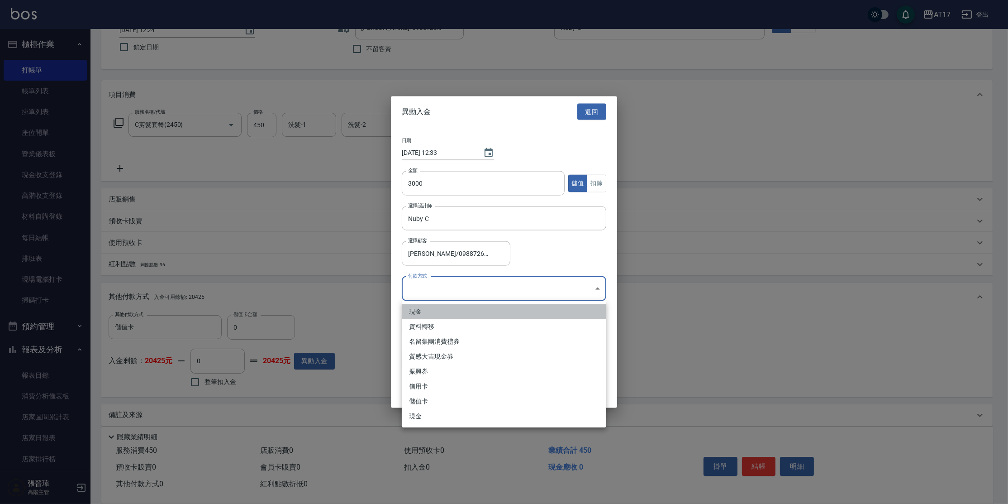
click at [471, 306] on li "現金" at bounding box center [504, 311] width 205 height 15
type input "現金"
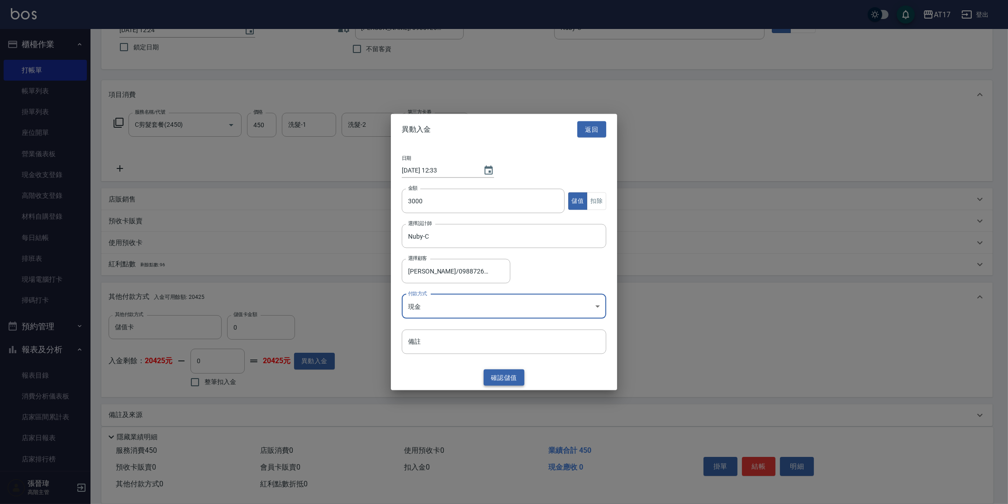
click at [499, 376] on button "確認 儲值" at bounding box center [504, 377] width 41 height 17
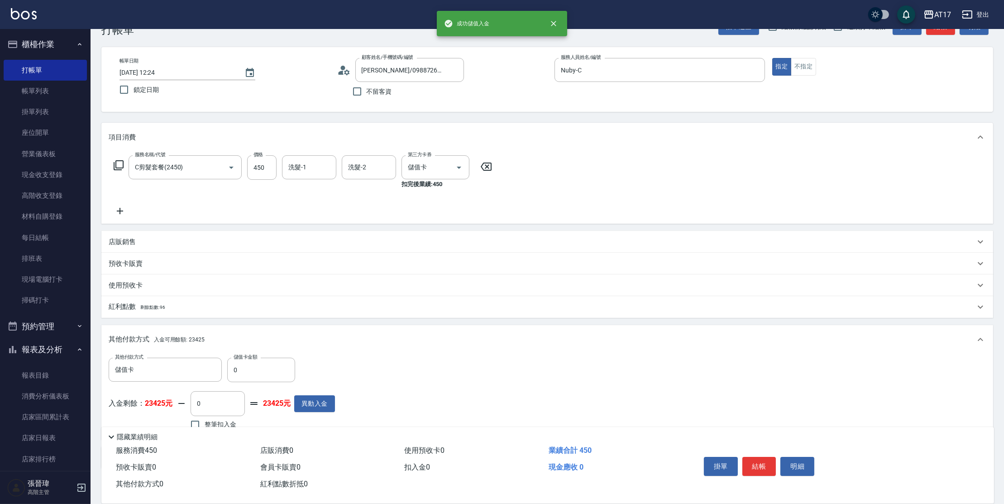
scroll to position [68, 0]
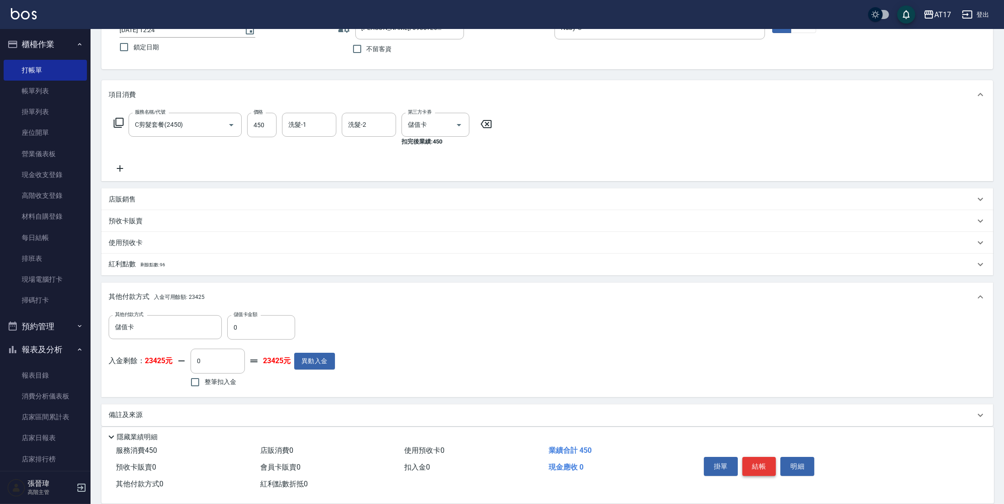
click at [766, 461] on button "結帳" at bounding box center [759, 466] width 34 height 19
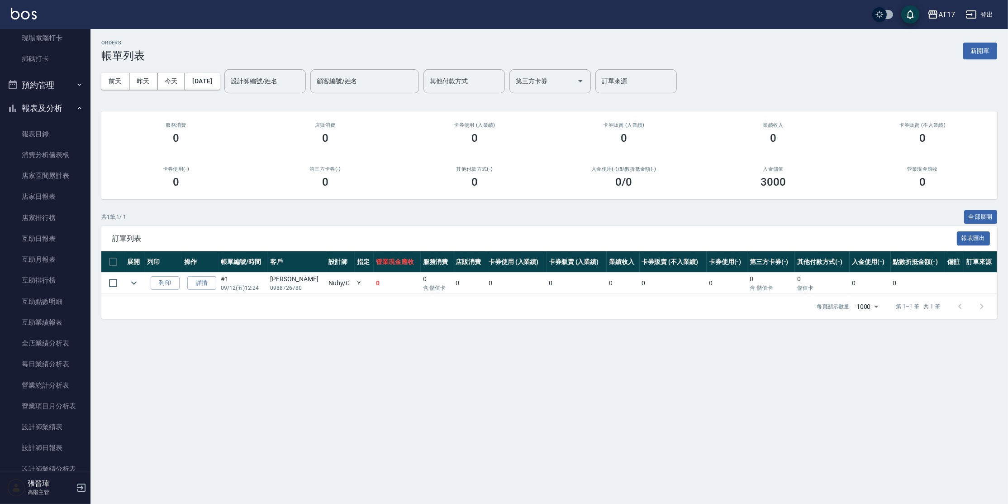
scroll to position [249, 0]
click at [50, 443] on link "設計師日報表" at bounding box center [45, 439] width 83 height 21
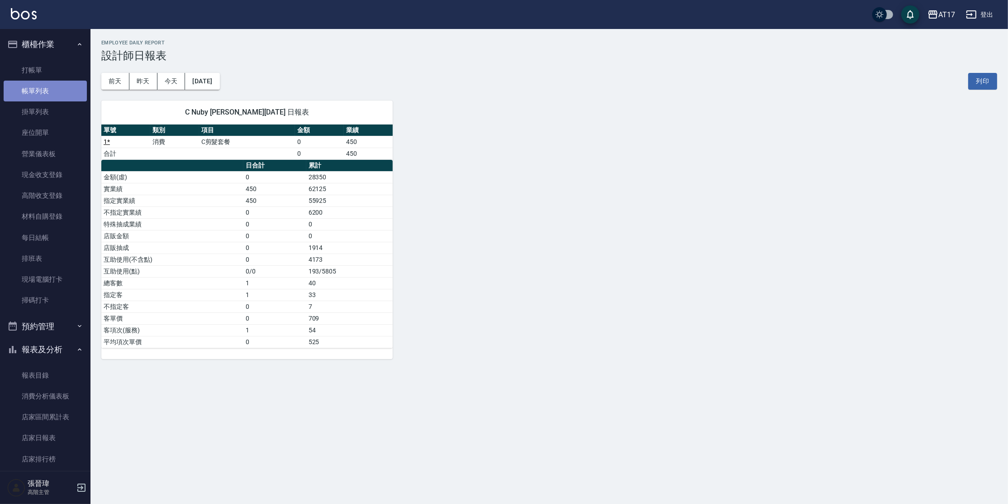
click at [48, 86] on link "帳單列表" at bounding box center [45, 91] width 83 height 21
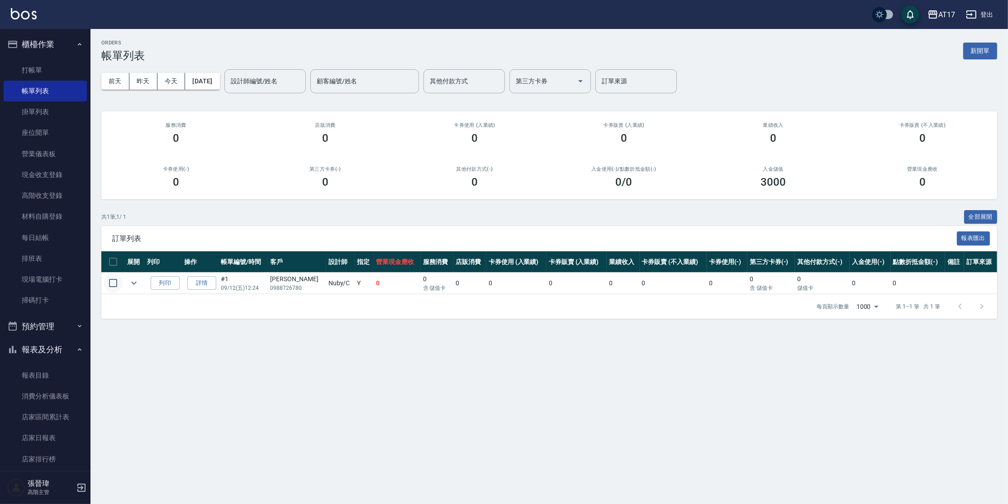
click at [115, 282] on input "checkbox" at bounding box center [113, 282] width 19 height 19
checkbox input "true"
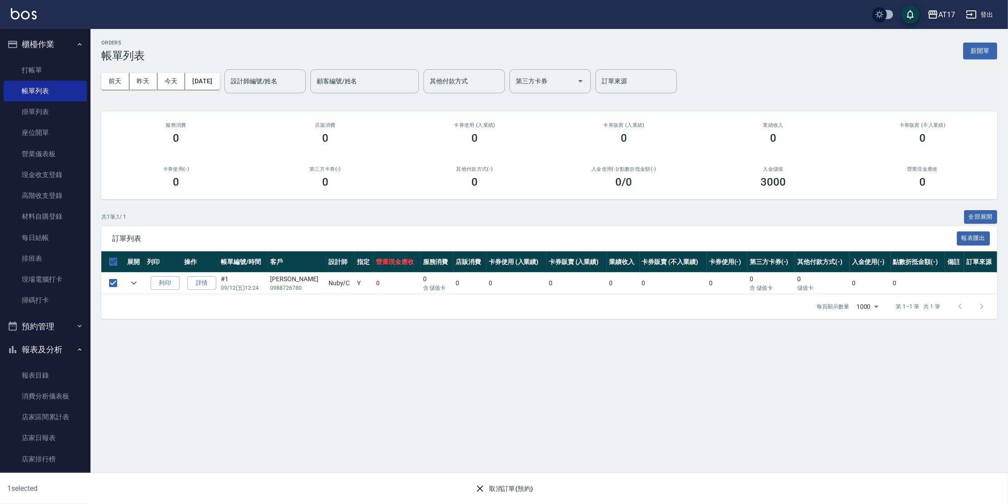
click at [483, 487] on icon "button" at bounding box center [480, 488] width 11 height 11
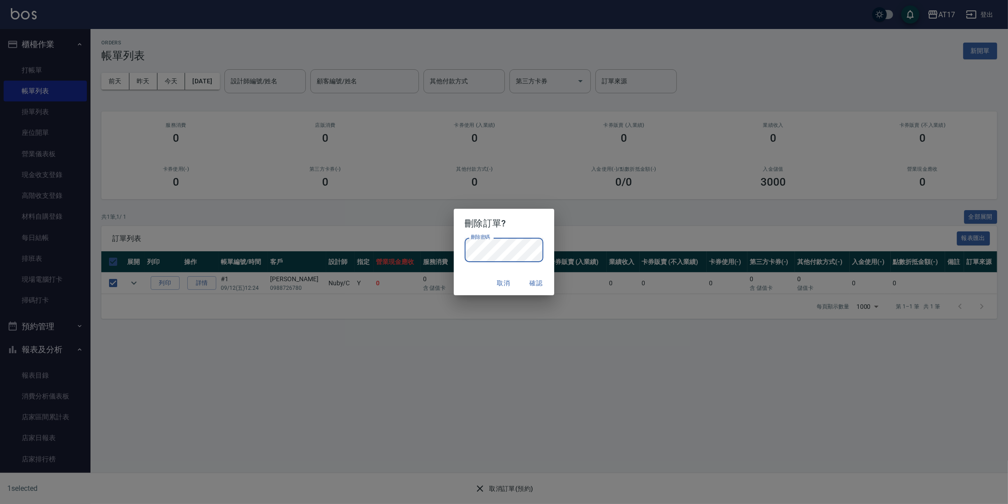
click at [536, 287] on button "確認" at bounding box center [536, 283] width 29 height 17
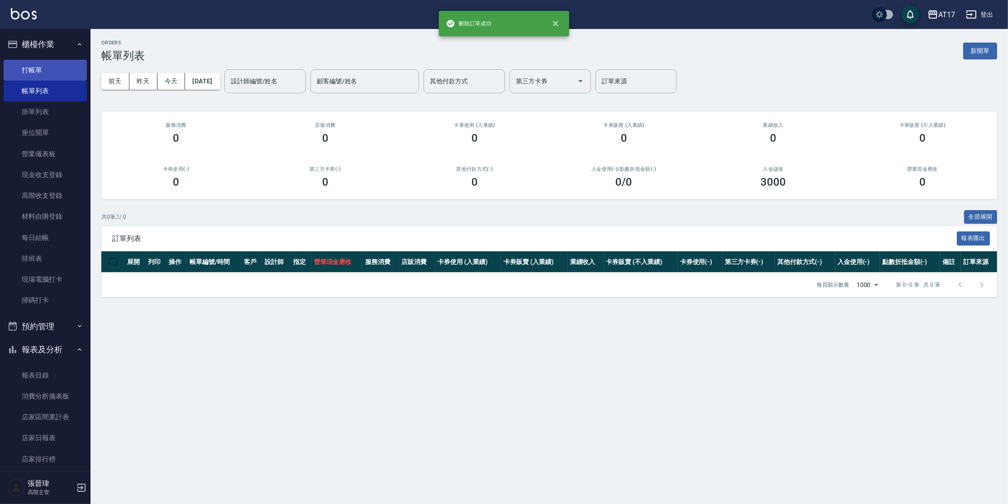
click at [63, 74] on link "打帳單" at bounding box center [45, 70] width 83 height 21
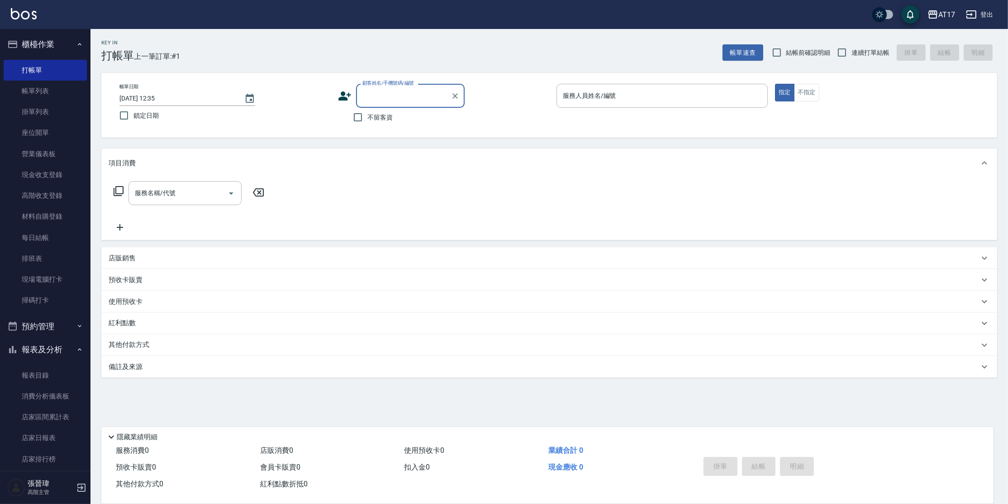
click at [411, 97] on input "顧客姓名/手機號碼/編號" at bounding box center [403, 96] width 87 height 16
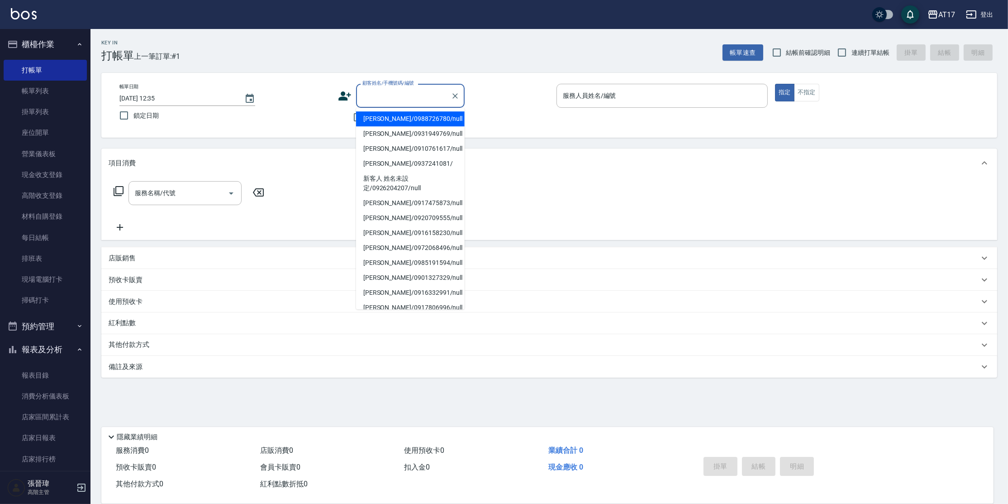
drag, startPoint x: 400, startPoint y: 124, endPoint x: 453, endPoint y: 114, distance: 54.4
click at [400, 124] on li "[PERSON_NAME]/0988726780/null" at bounding box center [410, 118] width 109 height 15
type input "[PERSON_NAME]/0988726780/null"
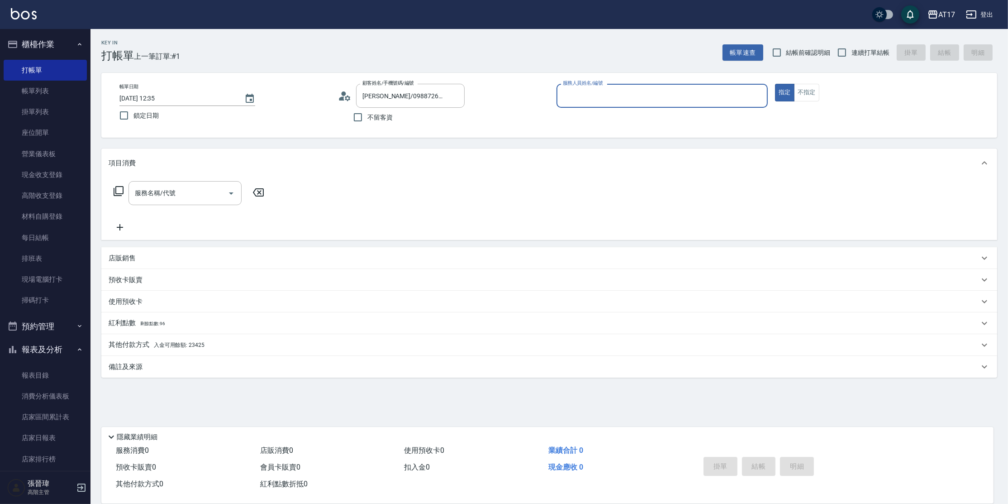
click at [595, 103] on input "服務人員姓名/編號" at bounding box center [662, 96] width 203 height 16
type input "Nuby-C"
type button "true"
type input "2450"
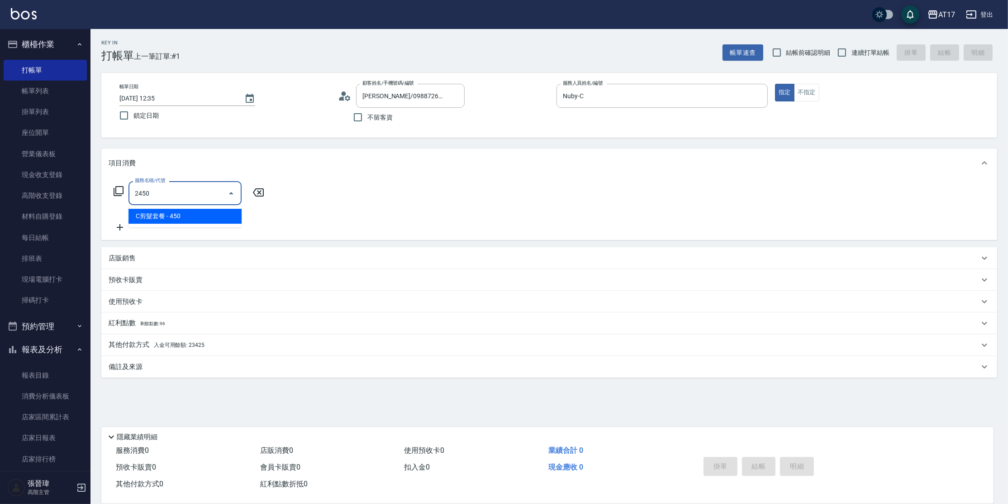
type input "1"
type input "C剪髮套餐(2450)"
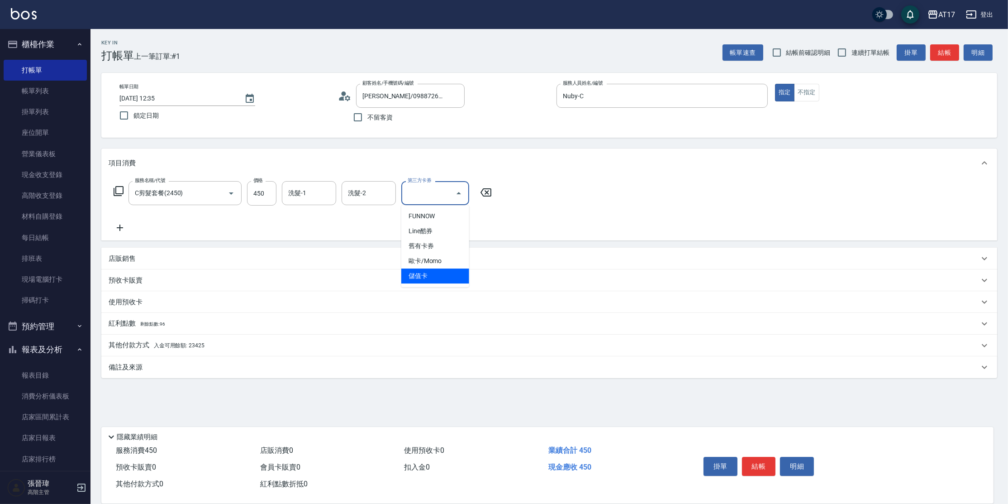
type input "儲值卡"
type input "0"
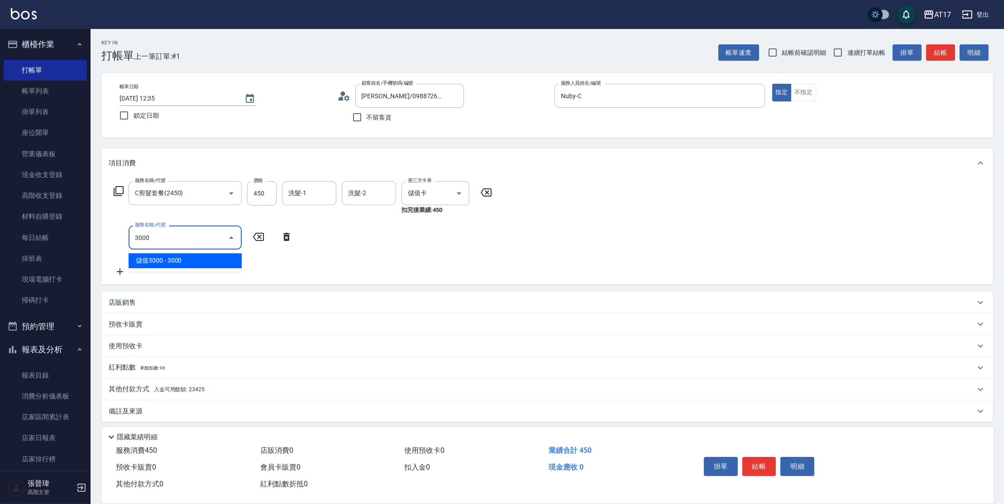
type input "儲值3000(83000)"
type input "7"
type input "儲值3000(83000)"
click at [145, 329] on div "預收卡販賣" at bounding box center [542, 325] width 866 height 10
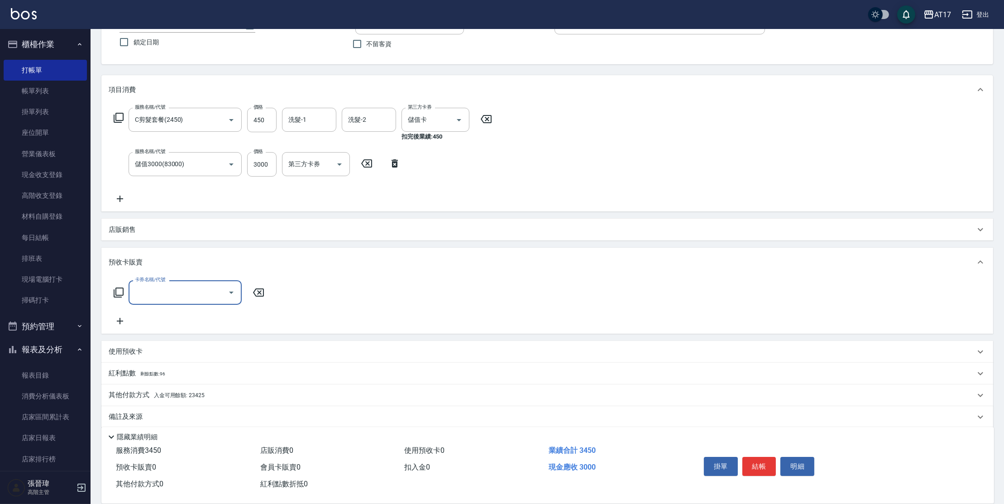
scroll to position [82, 0]
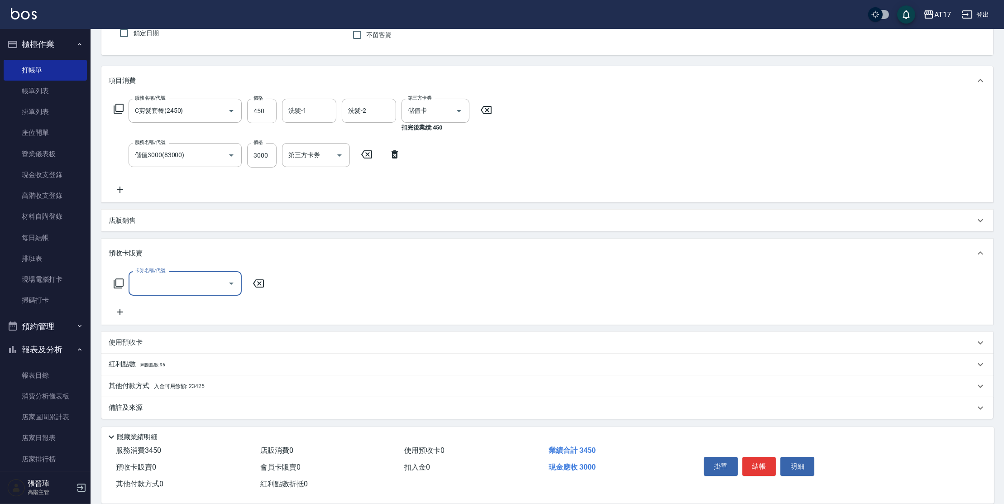
click at [186, 388] on span "入金可用餘額: 23425" at bounding box center [179, 386] width 51 height 6
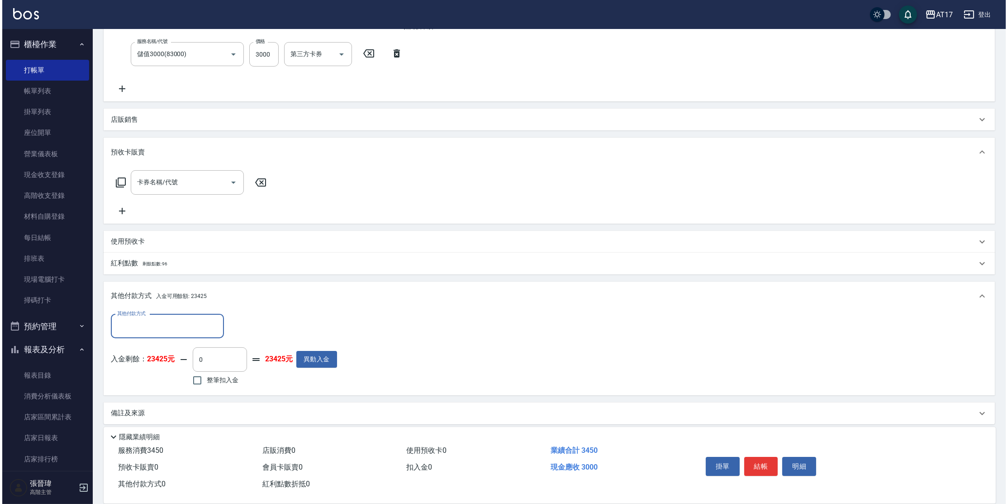
scroll to position [189, 0]
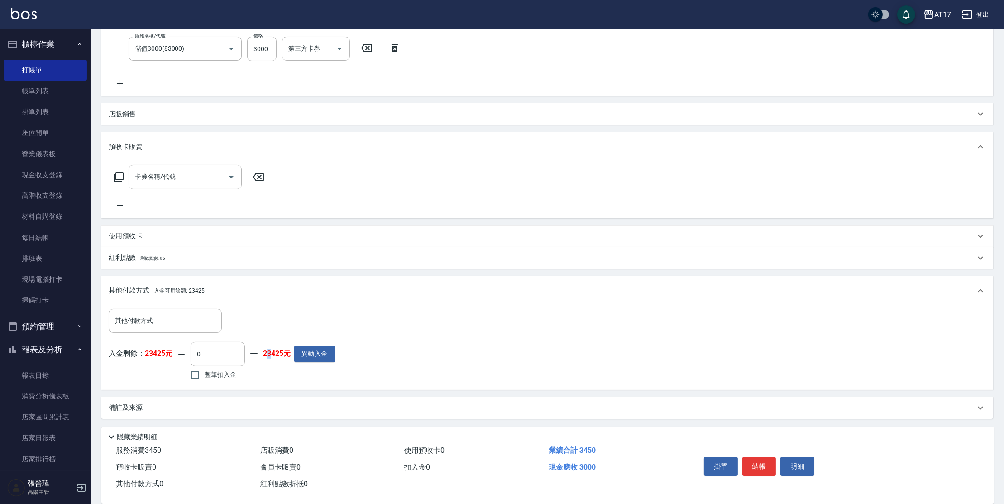
drag, startPoint x: 267, startPoint y: 355, endPoint x: 273, endPoint y: 355, distance: 5.9
click at [273, 355] on strong "23425元" at bounding box center [277, 354] width 28 height 10
click at [203, 356] on input "0" at bounding box center [217, 354] width 54 height 24
click at [314, 357] on button "異動入金" at bounding box center [314, 353] width 41 height 17
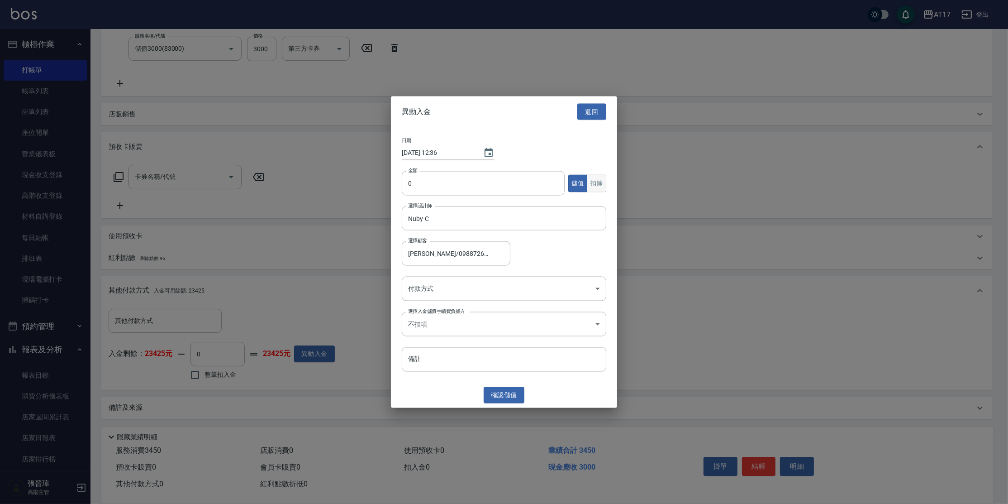
click at [599, 183] on button "扣除" at bounding box center [596, 183] width 19 height 18
click at [518, 184] on input "0" at bounding box center [483, 183] width 163 height 24
type input "3000"
click at [511, 391] on button "確認 扣除" at bounding box center [504, 394] width 41 height 17
click at [465, 285] on body "請選擇付款方式 AT17 登出 櫃檯作業 打帳單 帳單列表 掛單列表 座位開單 營業儀表板 現金收支登錄 高階收支登錄 材料自購登錄 每日結帳 排班表 現場電…" at bounding box center [504, 157] width 1008 height 693
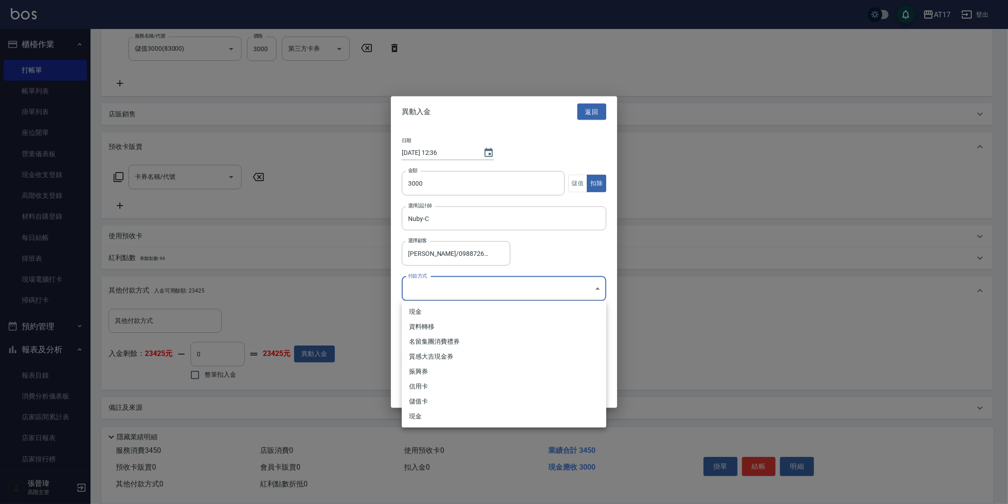
click at [445, 314] on li "現金" at bounding box center [504, 311] width 205 height 15
type input "現金"
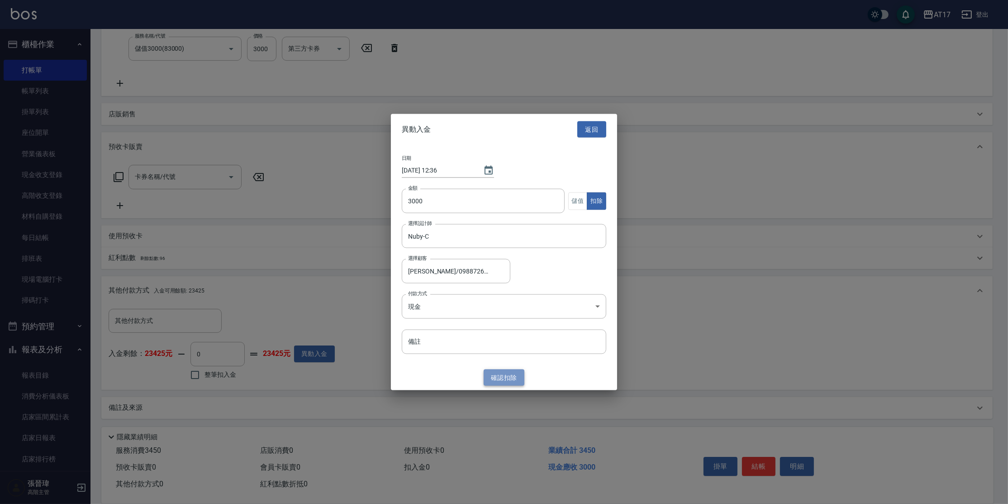
click at [497, 375] on button "確認 扣除" at bounding box center [504, 377] width 41 height 17
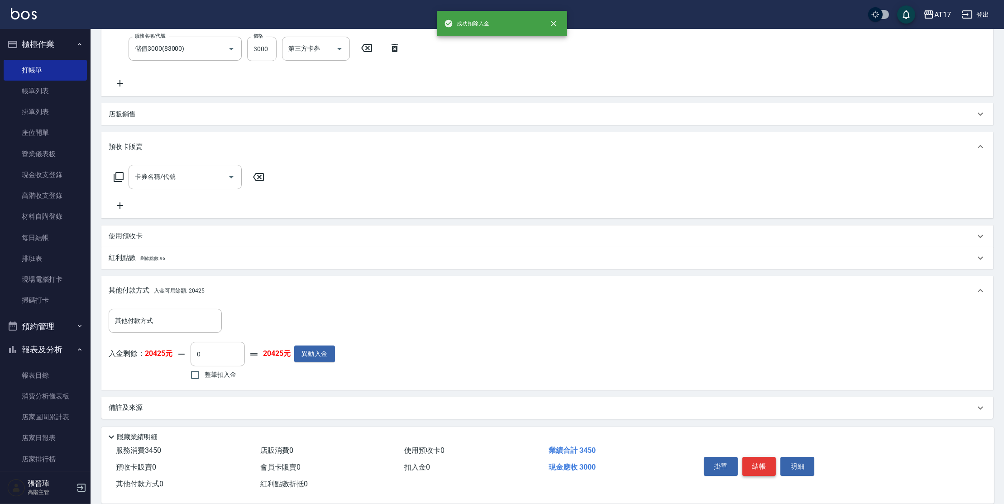
click at [754, 458] on button "結帳" at bounding box center [759, 466] width 34 height 19
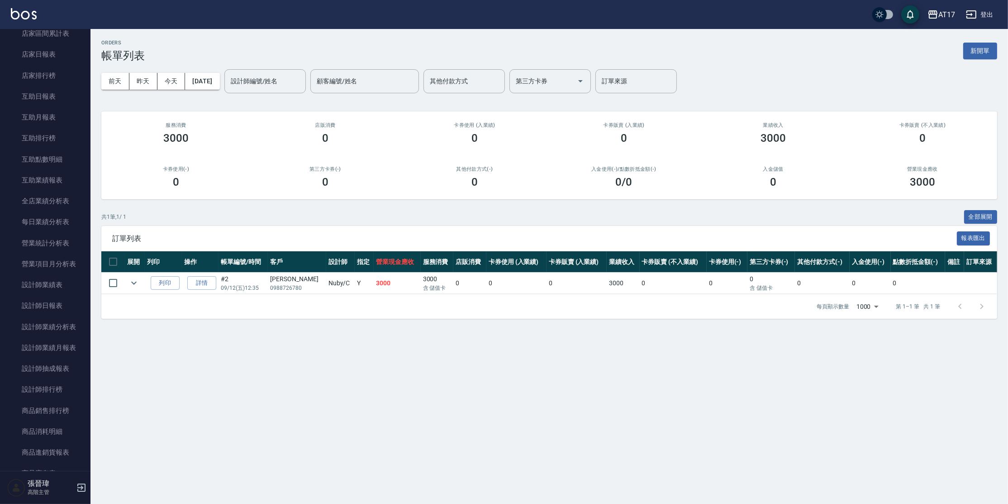
scroll to position [391, 0]
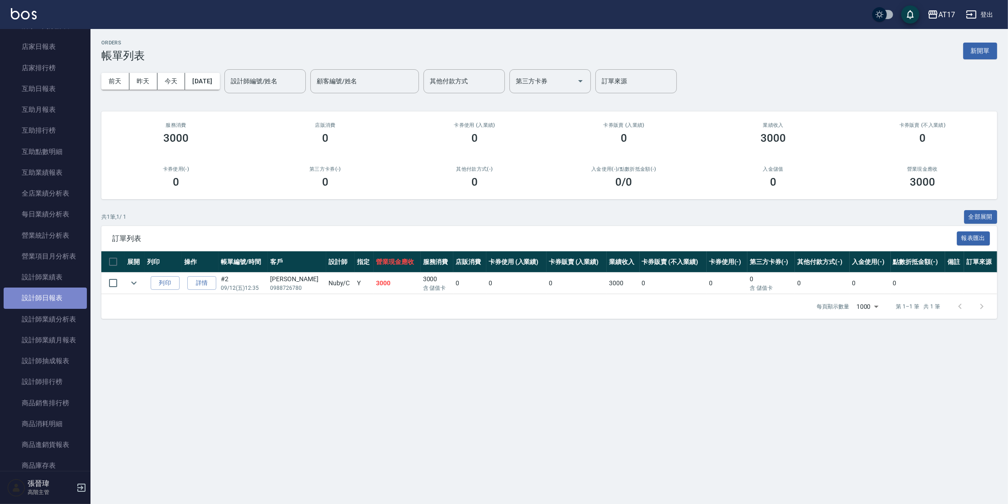
click at [60, 291] on link "設計師日報表" at bounding box center [45, 297] width 83 height 21
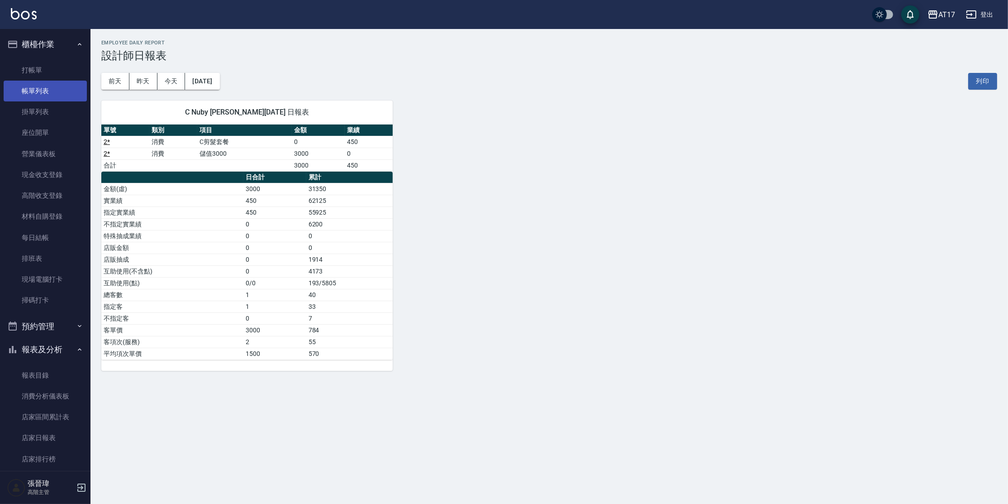
click at [38, 98] on link "帳單列表" at bounding box center [45, 91] width 83 height 21
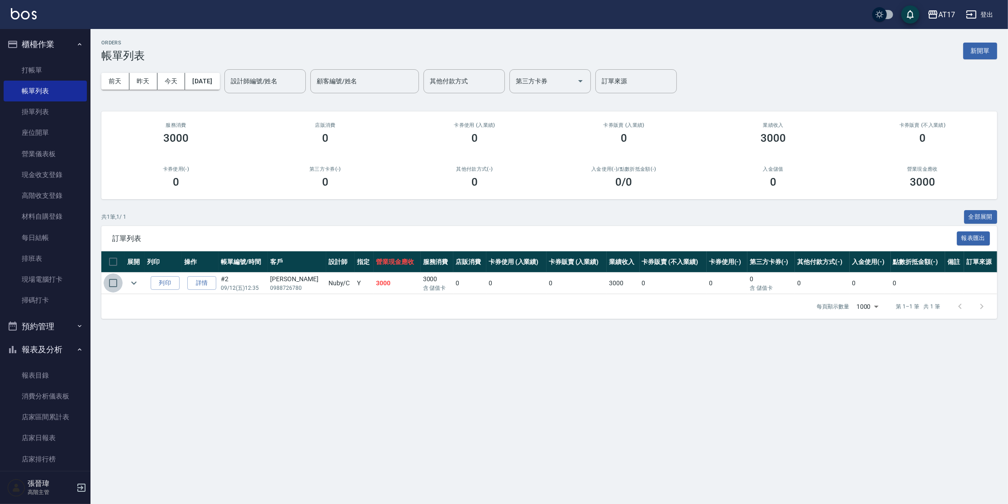
click at [118, 287] on input "checkbox" at bounding box center [113, 282] width 19 height 19
checkbox input "true"
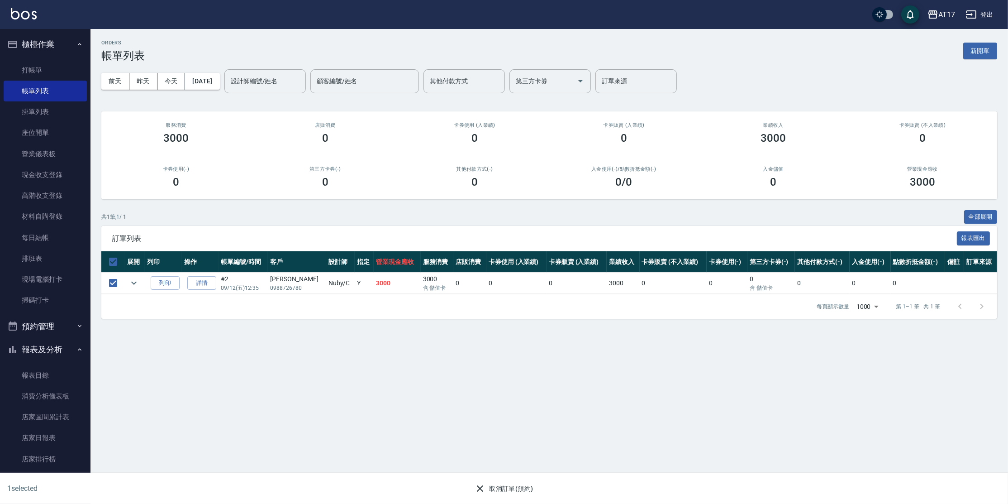
click at [499, 485] on button "取消訂單(預約)" at bounding box center [504, 488] width 66 height 17
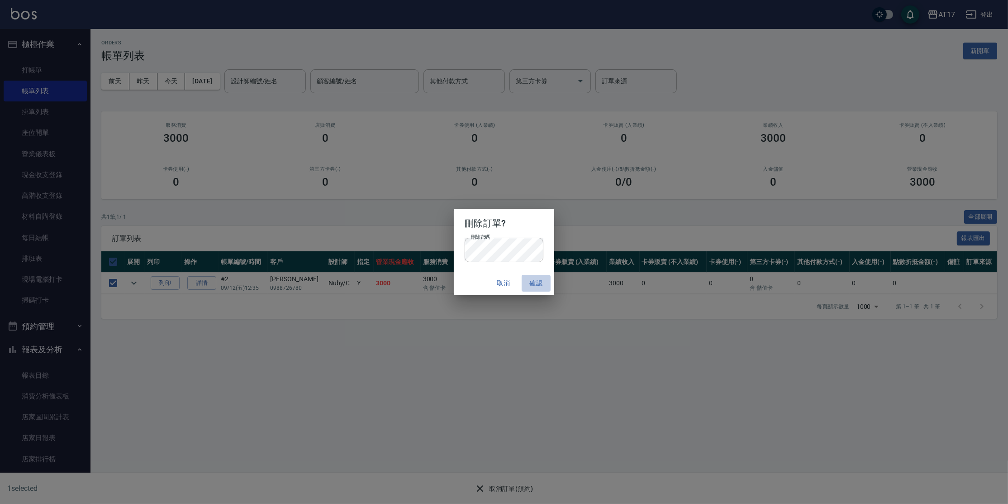
click at [529, 283] on button "確認" at bounding box center [536, 283] width 29 height 17
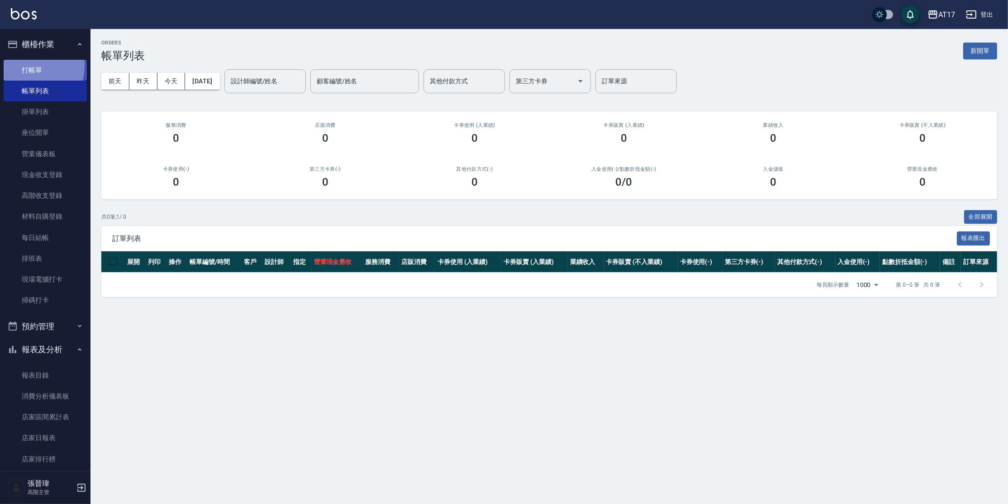
click at [23, 65] on link "打帳單" at bounding box center [45, 70] width 83 height 21
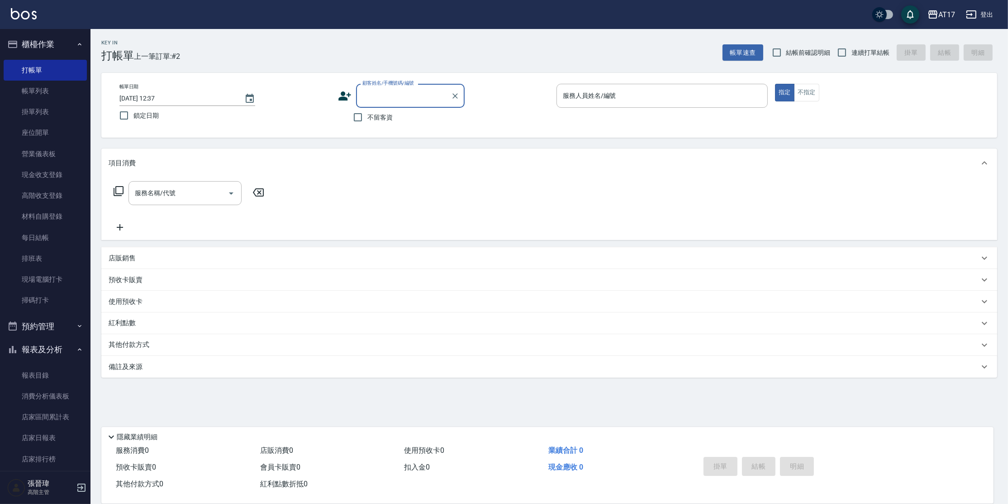
click at [143, 300] on div "使用預收卡" at bounding box center [544, 302] width 870 height 10
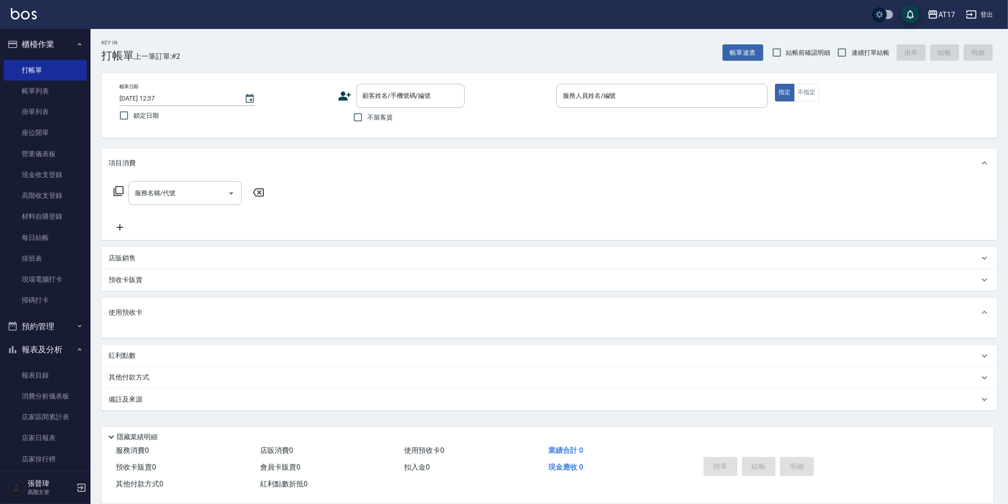
click at [152, 282] on div "預收卡販賣" at bounding box center [544, 280] width 870 height 10
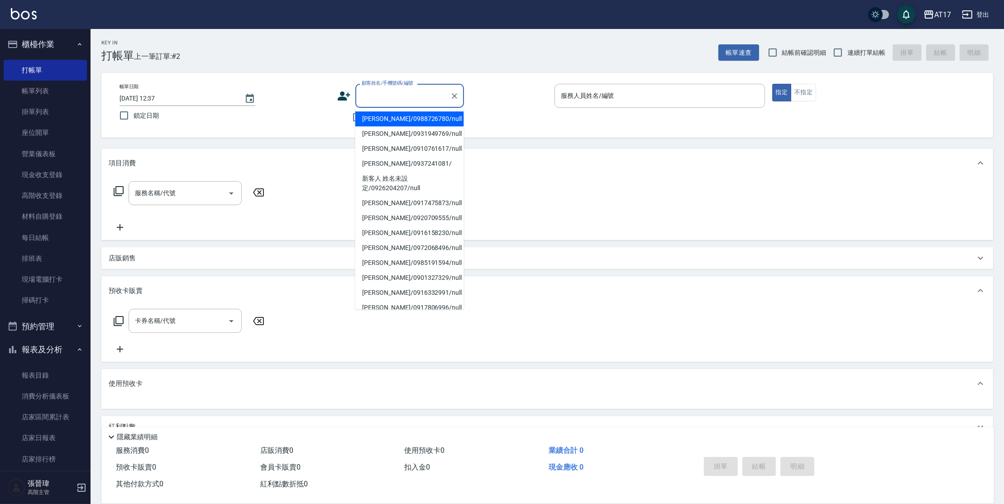
click at [393, 99] on input "顧客姓名/手機號碼/編號" at bounding box center [402, 96] width 87 height 16
click at [380, 119] on li "[PERSON_NAME]/0988726780/null" at bounding box center [409, 118] width 109 height 15
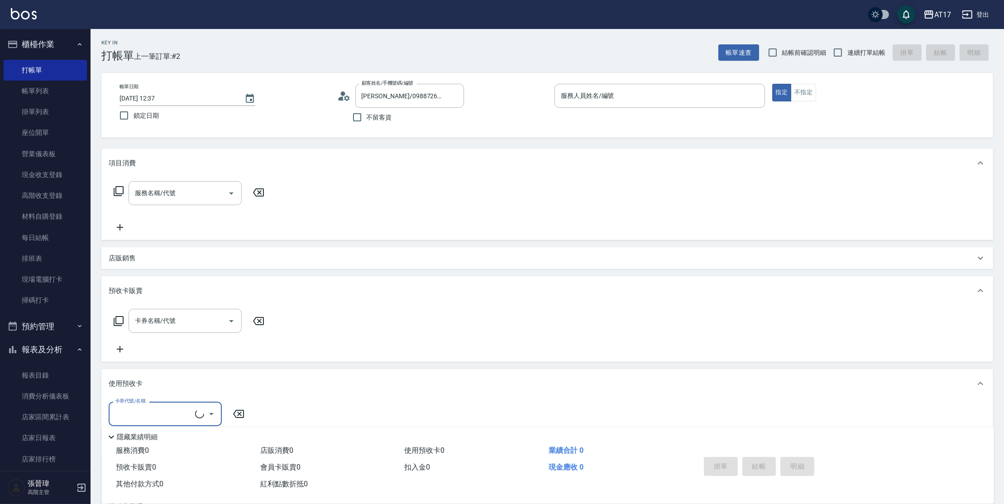
type input "[PERSON_NAME]/0988726780/null"
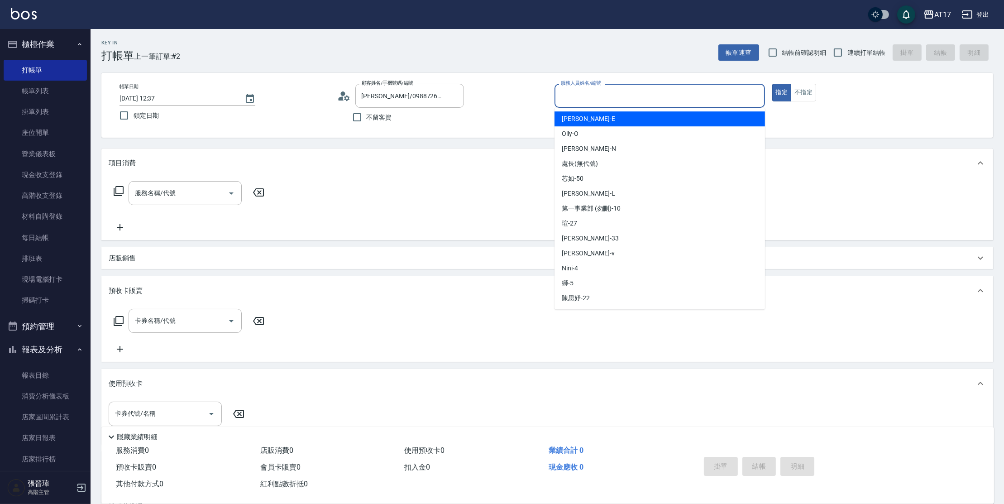
click at [588, 90] on input "服務人員姓名/編號" at bounding box center [659, 96] width 202 height 16
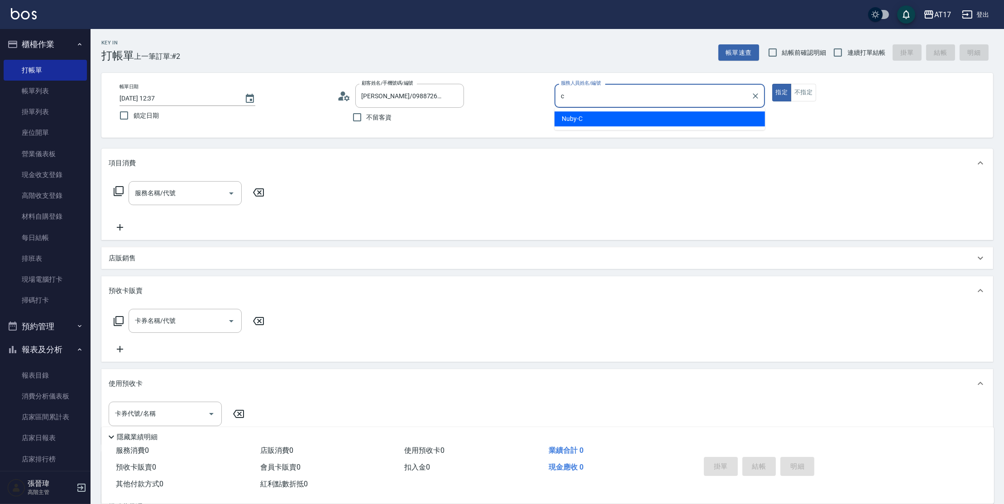
type input "Nuby-C"
type button "true"
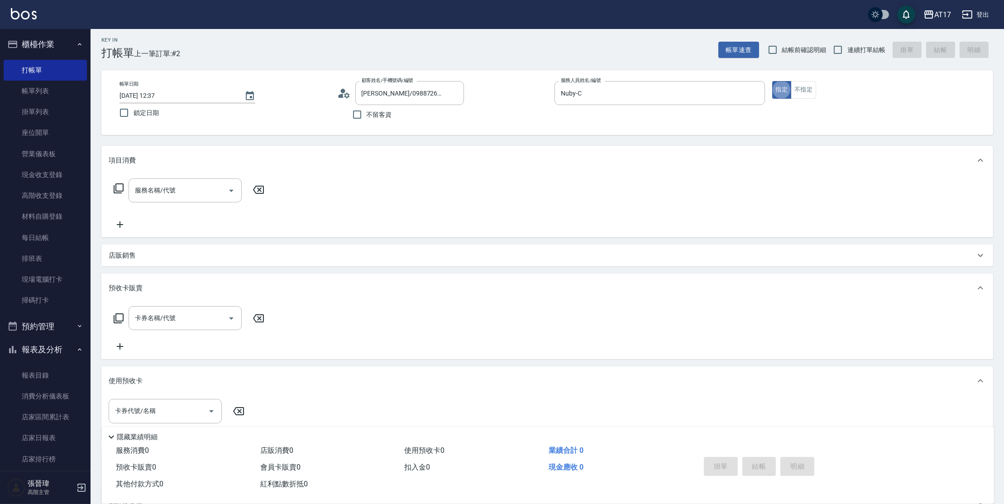
scroll to position [98, 0]
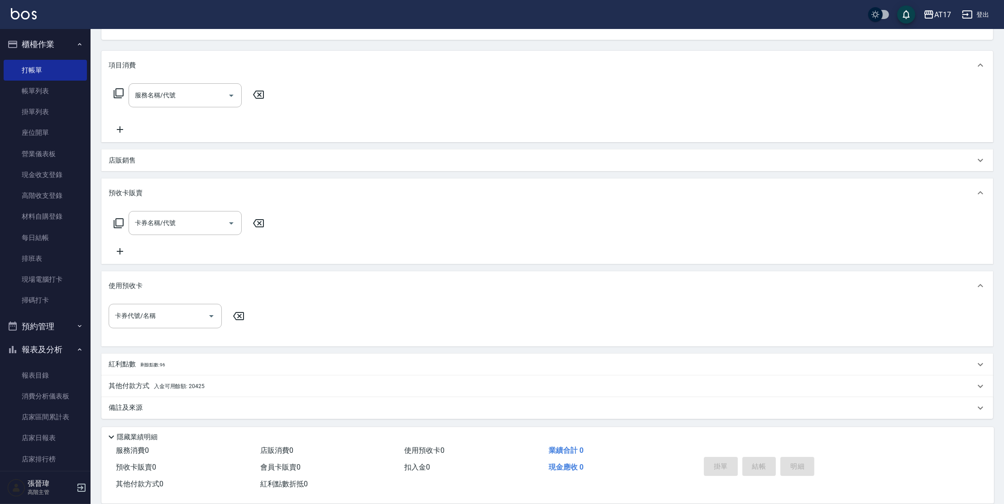
click at [214, 387] on div "其他付款方式 入金可用餘額: 20425" at bounding box center [542, 386] width 866 height 10
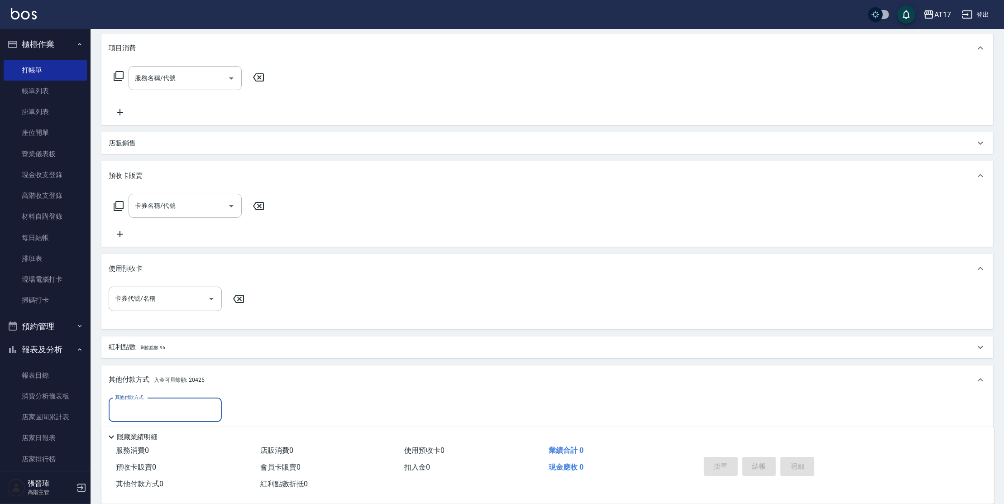
scroll to position [204, 0]
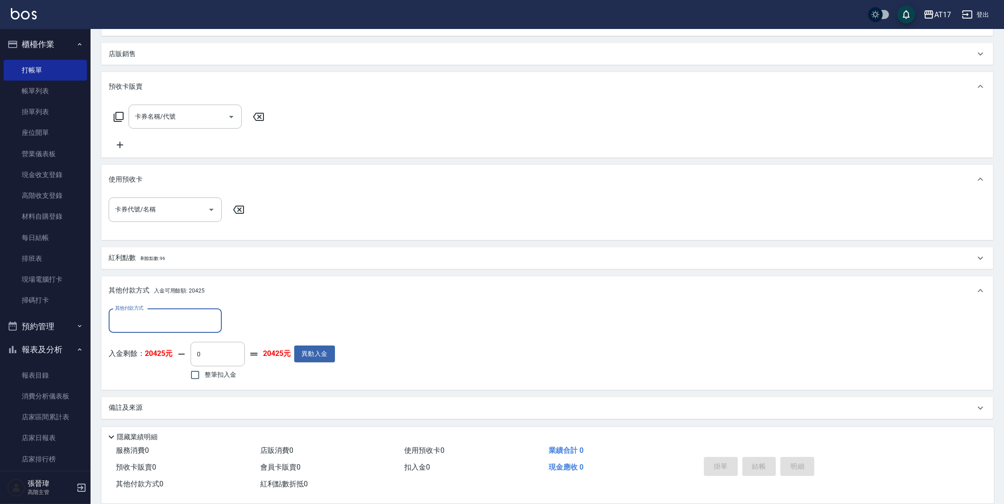
click at [383, 260] on div "紅利點數 剩餘點數: 96" at bounding box center [542, 258] width 866 height 10
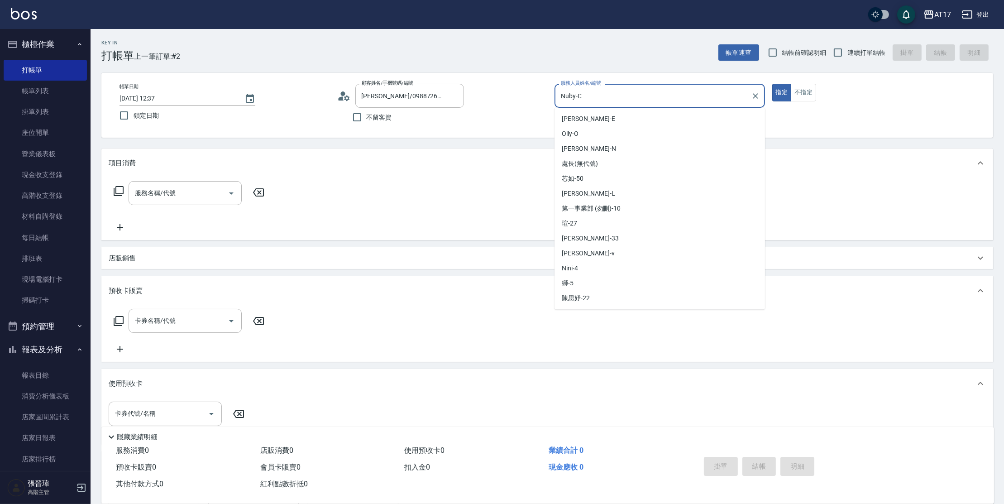
scroll to position [175, 0]
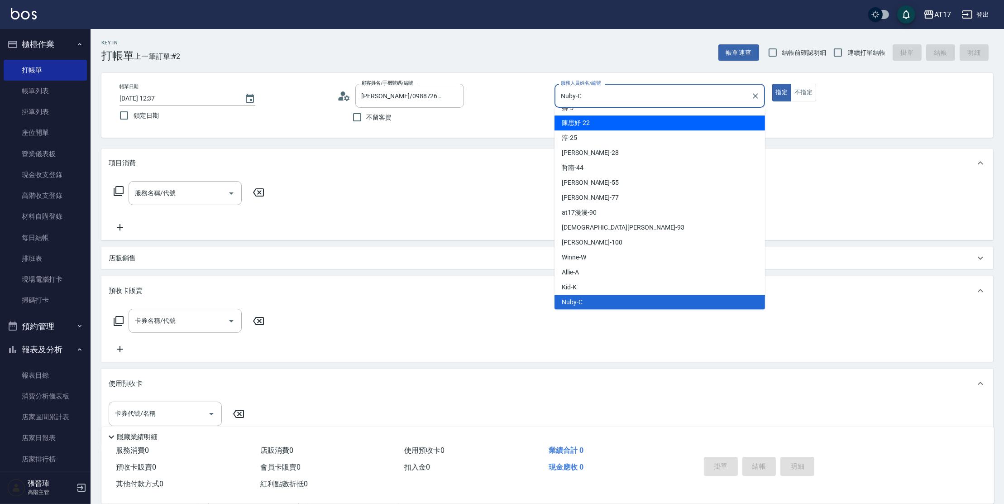
drag, startPoint x: 700, startPoint y: 95, endPoint x: 240, endPoint y: 162, distance: 465.0
click at [240, 164] on div "Key In 打帳單 上一筆訂單:#2 帳單速查 結帳前確認明細 連續打單結帳 掛單 結帳 明細 帳單日期 [DATE] 12:37 鎖定日期 顧客姓名/手機…" at bounding box center [546, 395] width 913 height 733
drag, startPoint x: 595, startPoint y: 94, endPoint x: 542, endPoint y: 94, distance: 53.8
click at [542, 94] on div "帳單日期 [DATE] 12:37 鎖定日期 顧客姓名/手機號碼/編號 [PERSON_NAME]/0988726780/null 顧客姓名/手機號碼/編號 …" at bounding box center [547, 105] width 870 height 43
click at [542, 93] on div "顧客姓名/手機號碼/編號 [PERSON_NAME]/0988726780/null 顧客姓名/手機號碼/編號" at bounding box center [442, 96] width 210 height 24
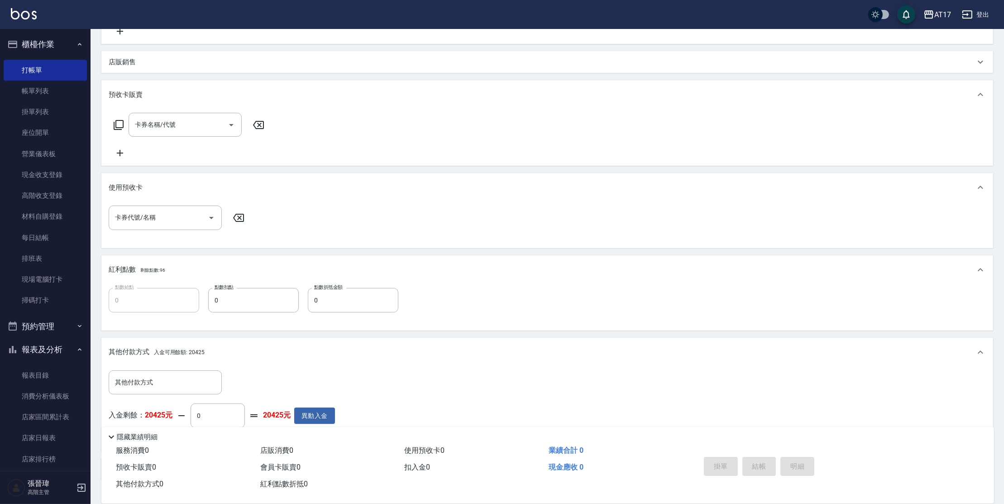
scroll to position [258, 0]
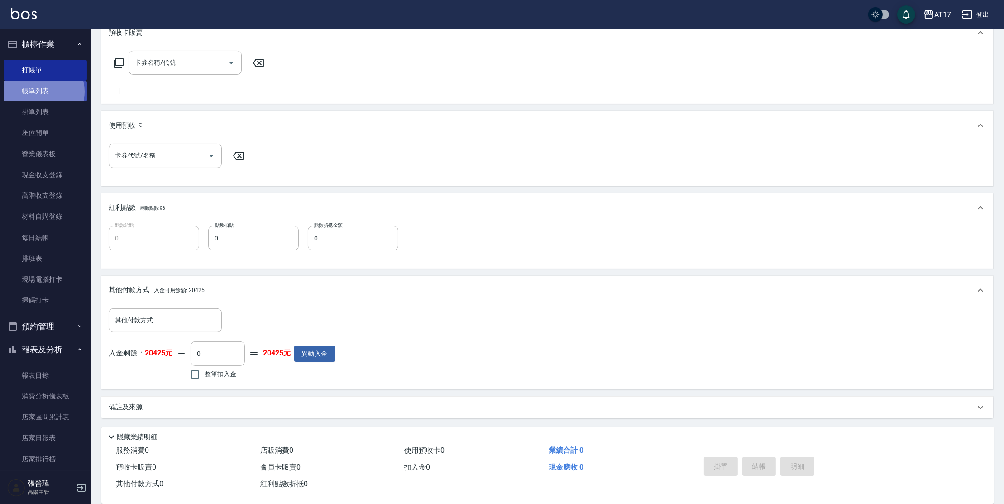
click at [41, 92] on link "帳單列表" at bounding box center [45, 91] width 83 height 21
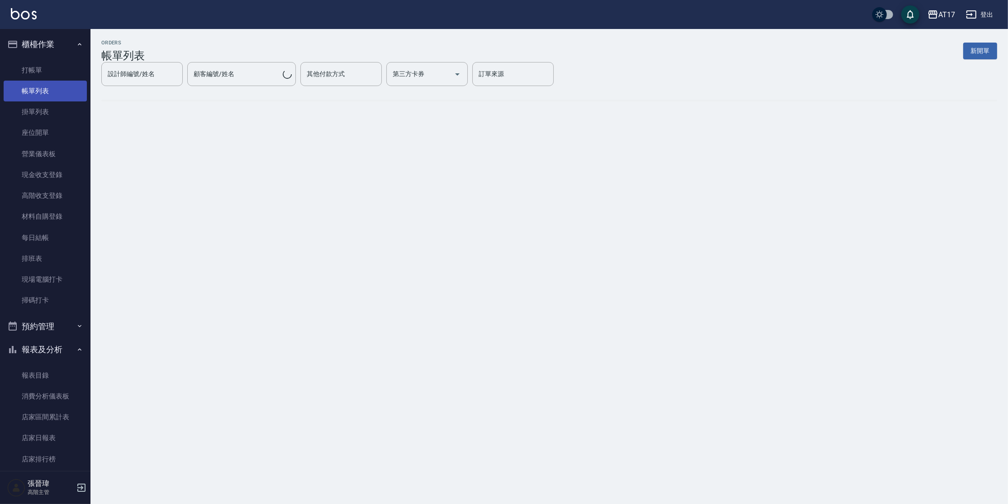
click at [41, 92] on link "帳單列表" at bounding box center [45, 91] width 83 height 21
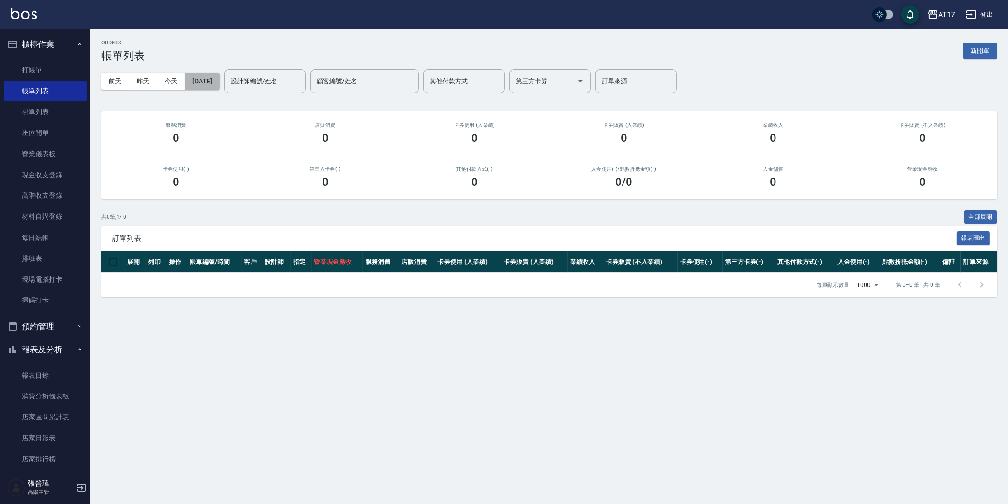
click at [219, 84] on button "[DATE]" at bounding box center [202, 81] width 34 height 17
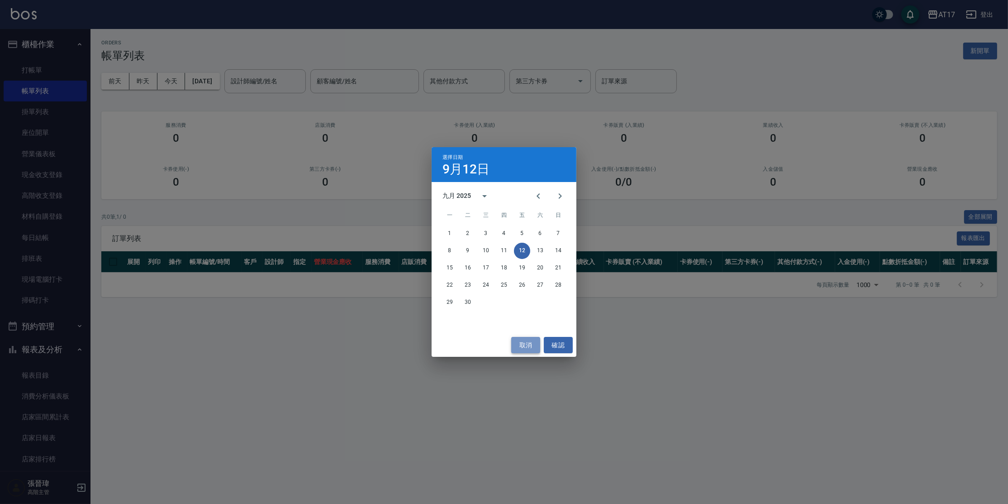
click at [525, 345] on button "取消" at bounding box center [525, 345] width 29 height 17
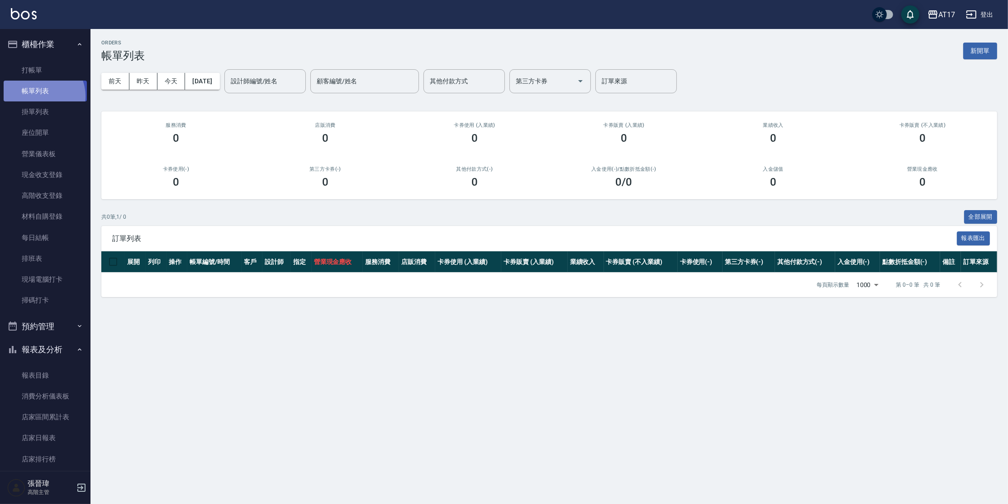
click at [39, 96] on link "帳單列表" at bounding box center [45, 91] width 83 height 21
click at [294, 75] on input "設計師編號/姓名" at bounding box center [264, 81] width 73 height 16
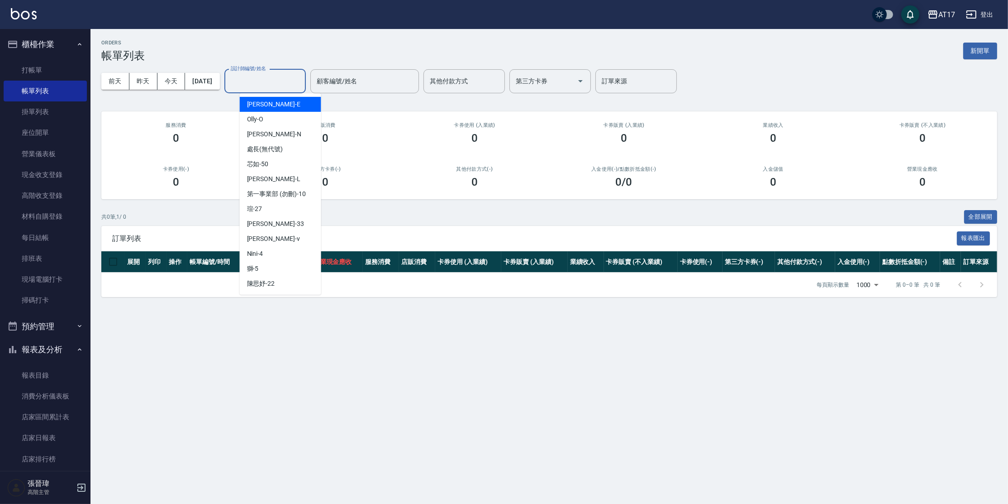
click at [287, 76] on input "設計師編號/姓名" at bounding box center [264, 81] width 73 height 16
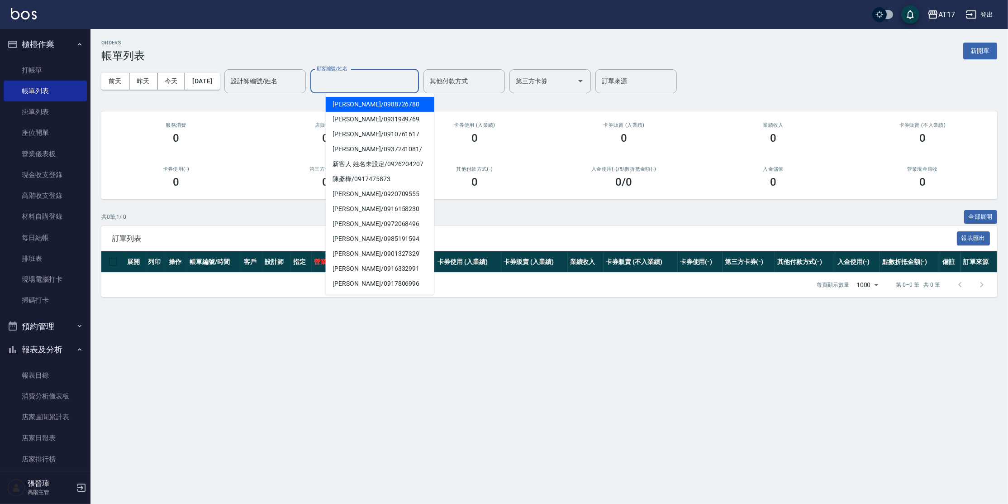
click at [366, 80] on input "顧客編號/姓名" at bounding box center [364, 81] width 100 height 16
click at [360, 106] on span "[PERSON_NAME]/ 0988726780" at bounding box center [380, 104] width 109 height 15
type input "[PERSON_NAME]/0988726780"
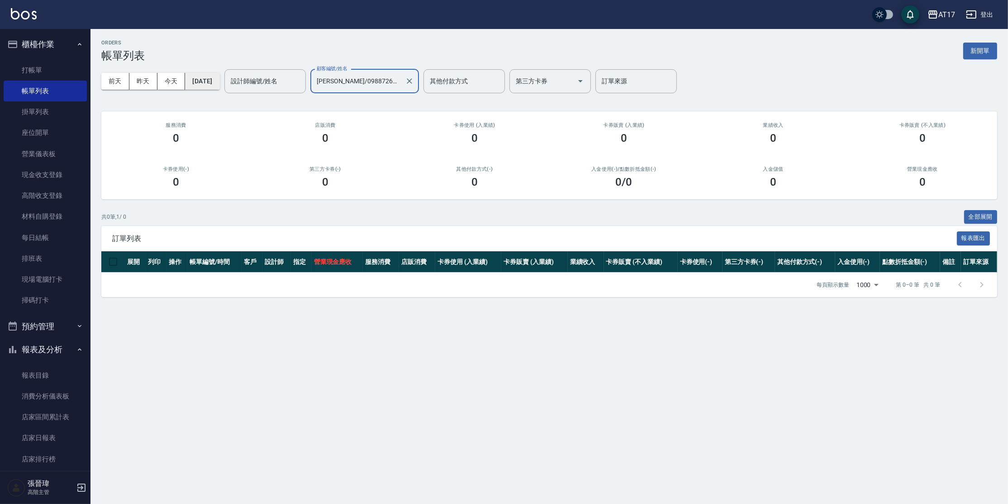
click at [202, 82] on button "[DATE]" at bounding box center [202, 81] width 34 height 17
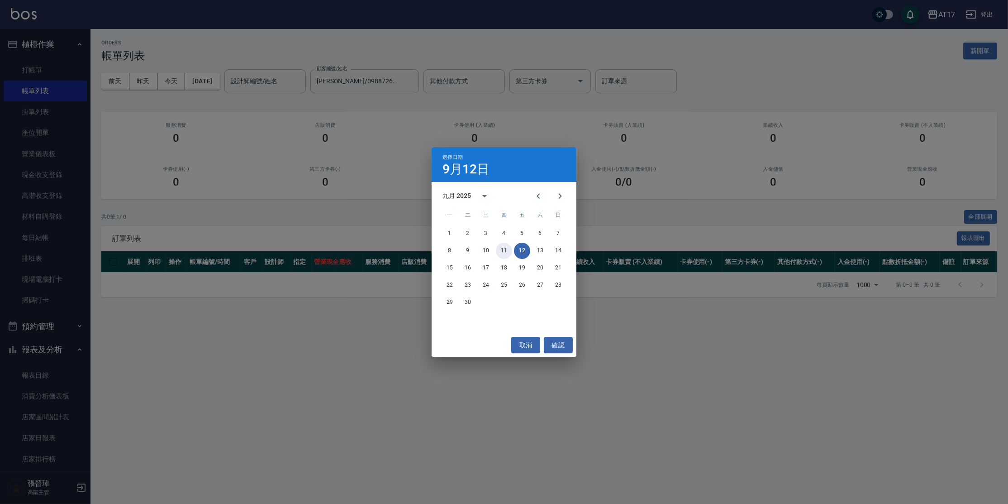
drag, startPoint x: 504, startPoint y: 252, endPoint x: 498, endPoint y: 275, distance: 23.1
click at [504, 252] on button "11" at bounding box center [504, 251] width 16 height 16
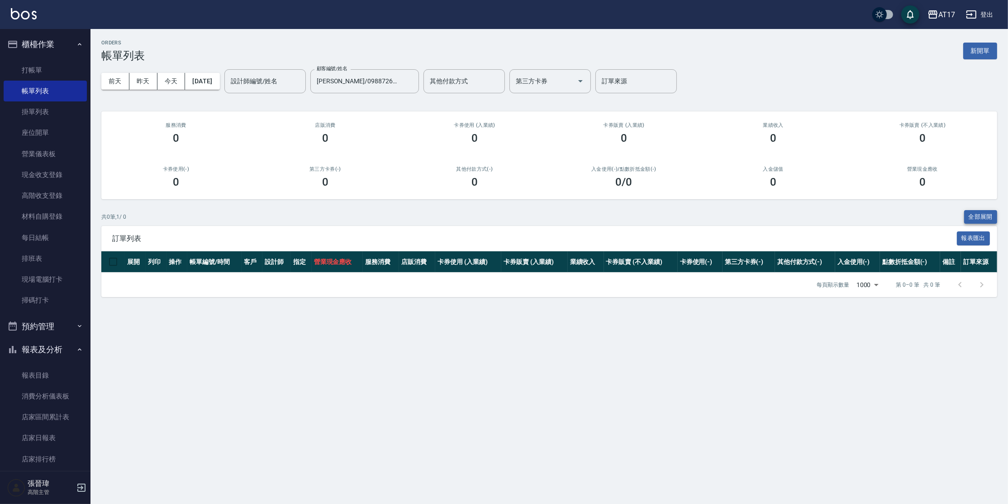
click at [970, 215] on button "全部展開" at bounding box center [980, 217] width 33 height 14
click at [47, 71] on link "打帳單" at bounding box center [45, 68] width 83 height 21
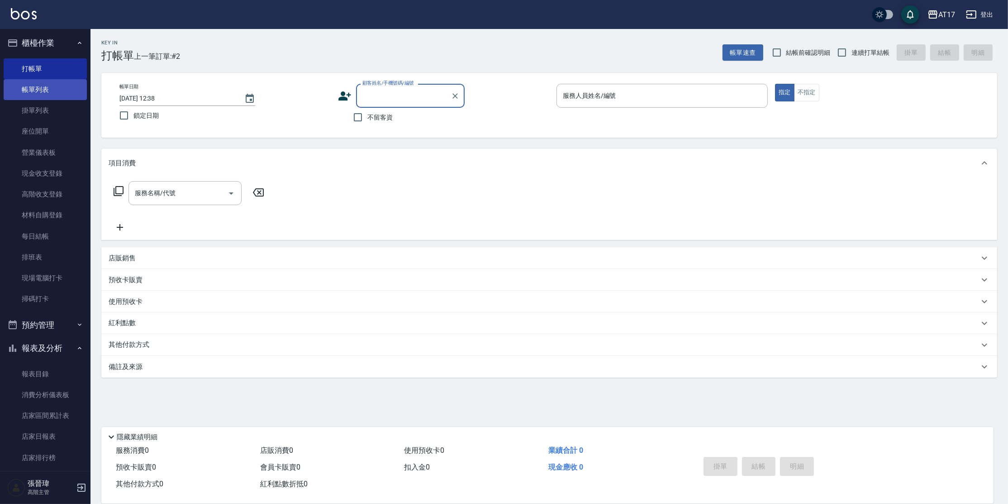
click at [61, 99] on link "帳單列表" at bounding box center [45, 89] width 83 height 21
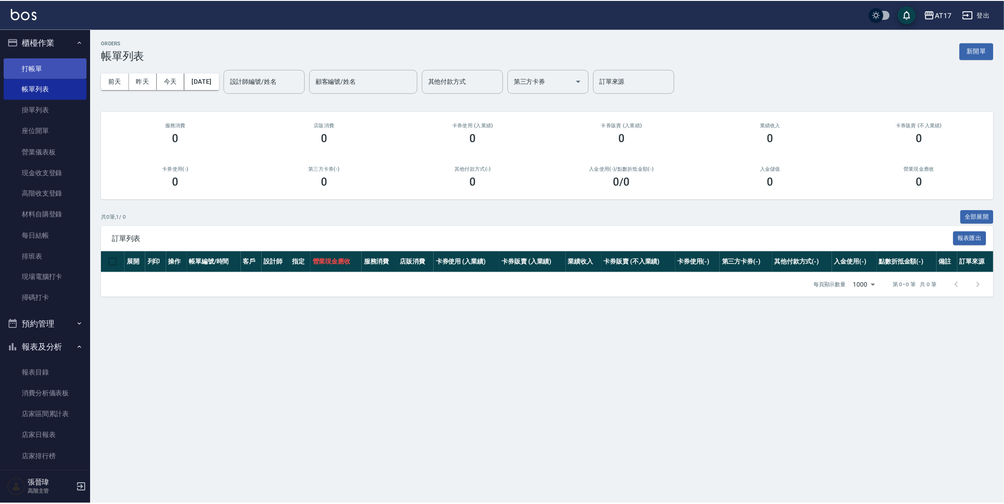
scroll to position [3, 0]
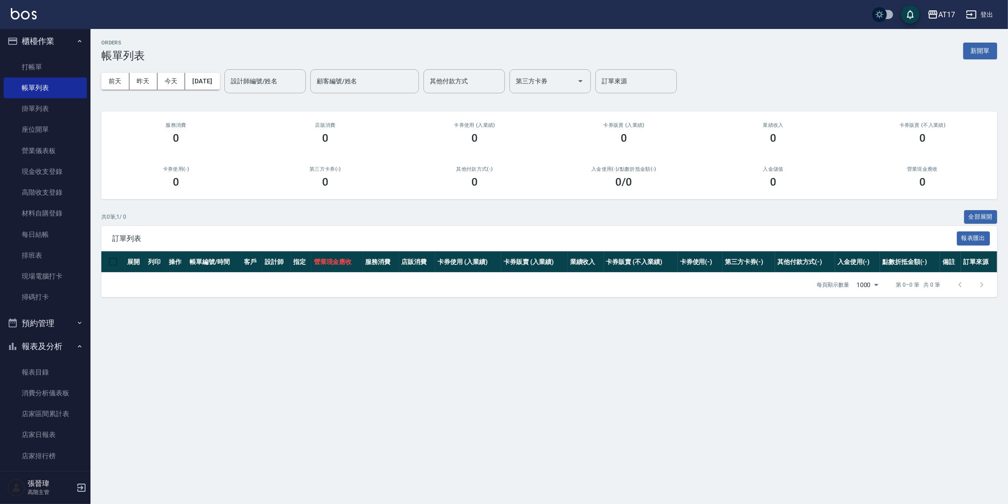
click at [67, 38] on button "櫃檯作業" at bounding box center [45, 41] width 83 height 24
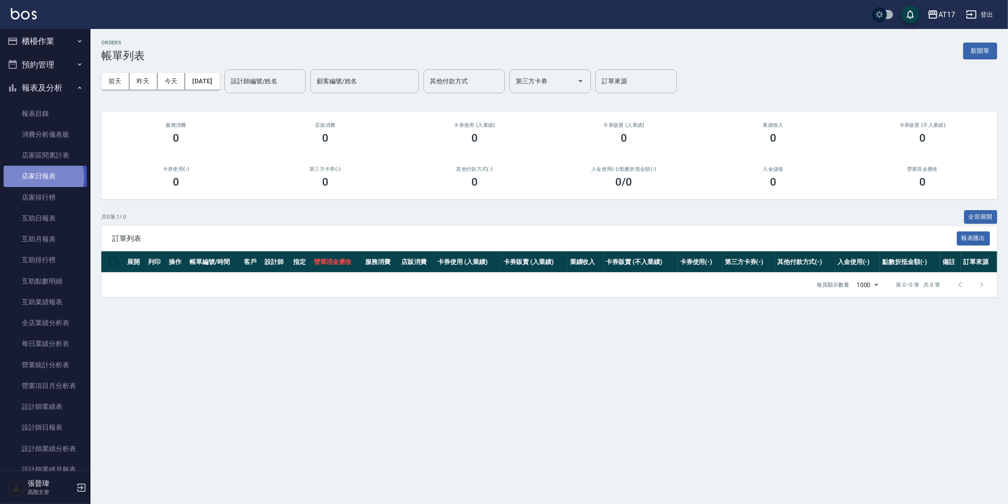
click at [37, 177] on link "店家日報表" at bounding box center [45, 176] width 83 height 21
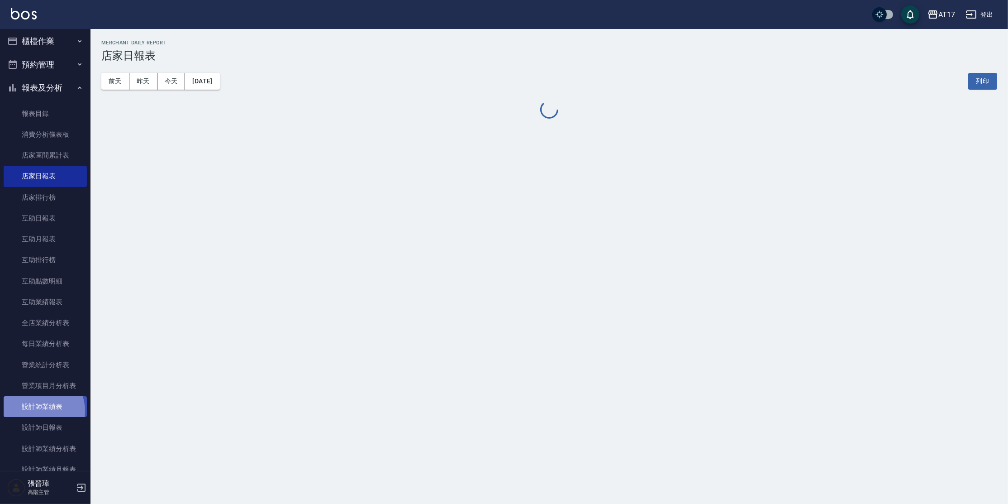
click at [39, 410] on link "設計師業績表" at bounding box center [45, 406] width 83 height 21
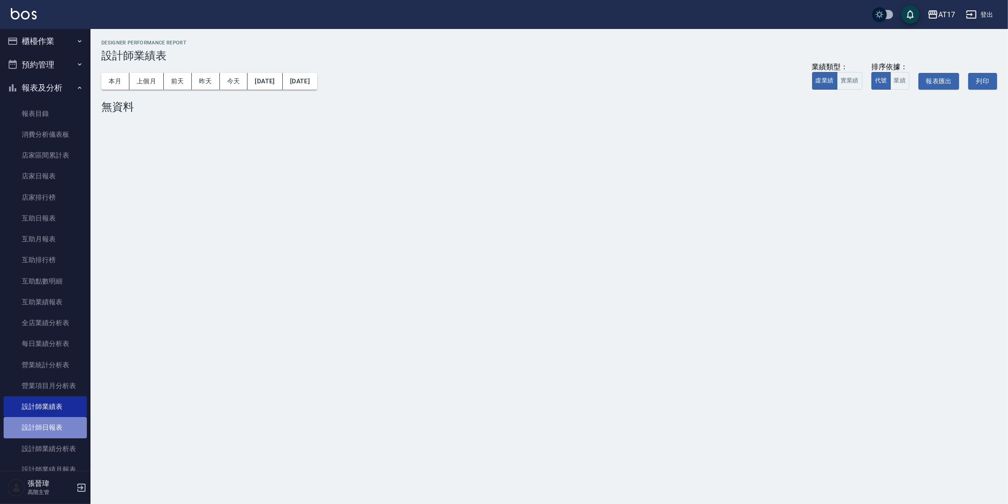
click at [48, 428] on link "設計師日報表" at bounding box center [45, 427] width 83 height 21
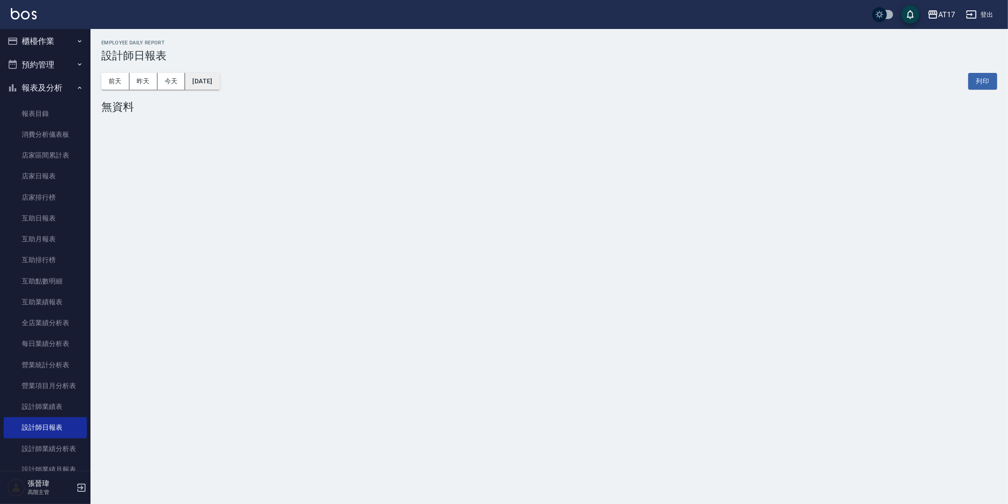
click at [219, 82] on button "[DATE]" at bounding box center [202, 81] width 34 height 17
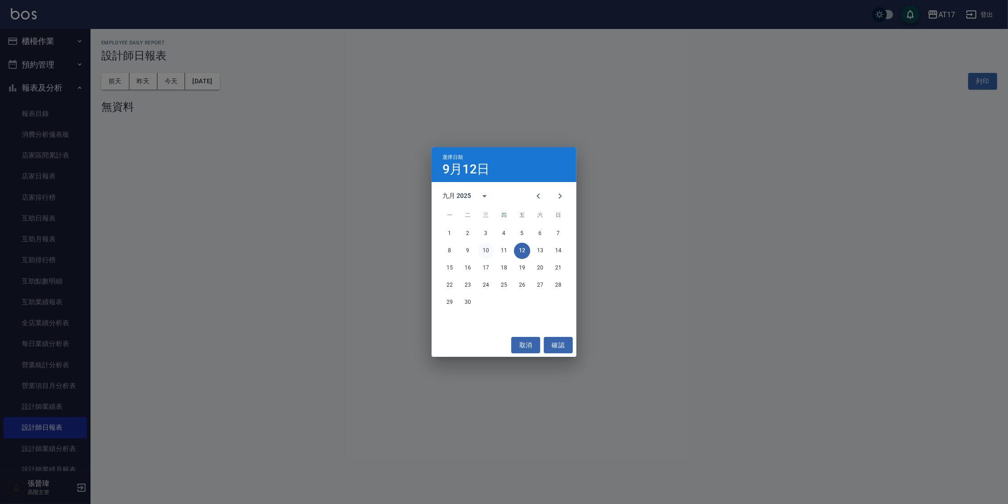
click at [490, 250] on button "10" at bounding box center [486, 251] width 16 height 16
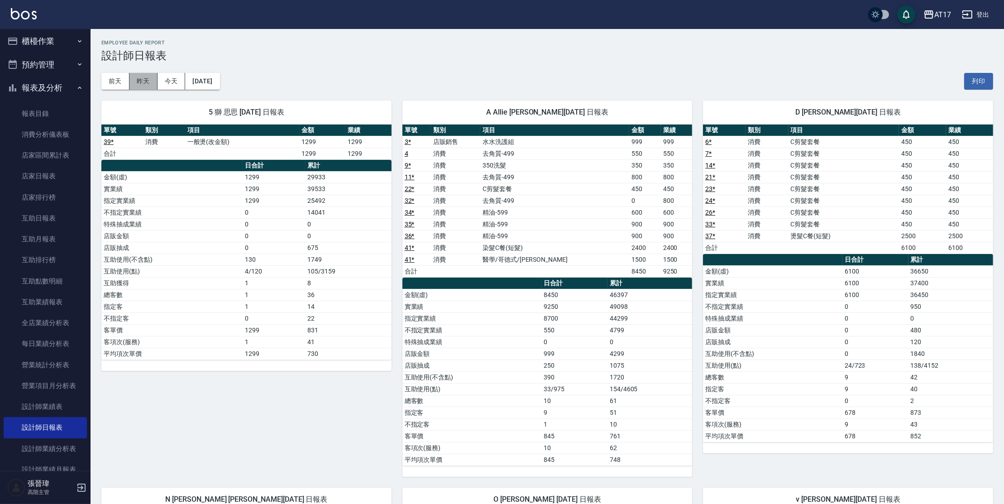
click at [133, 82] on button "昨天" at bounding box center [143, 81] width 28 height 17
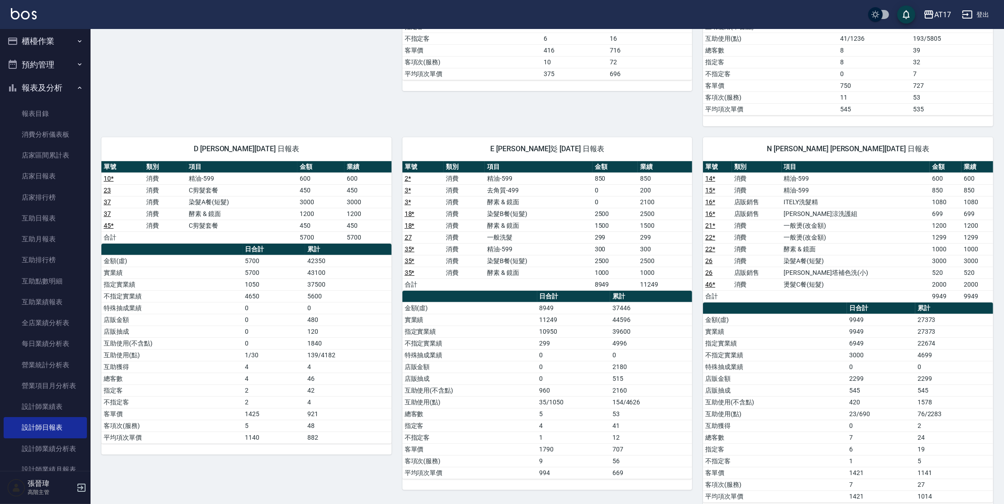
scroll to position [378, 0]
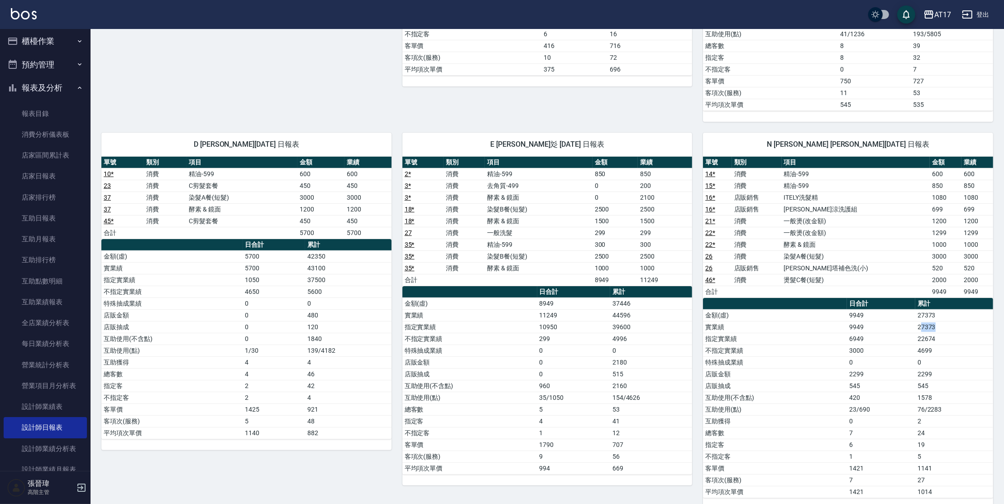
drag, startPoint x: 920, startPoint y: 324, endPoint x: 969, endPoint y: 320, distance: 49.4
click at [969, 321] on td "27373" at bounding box center [954, 327] width 78 height 12
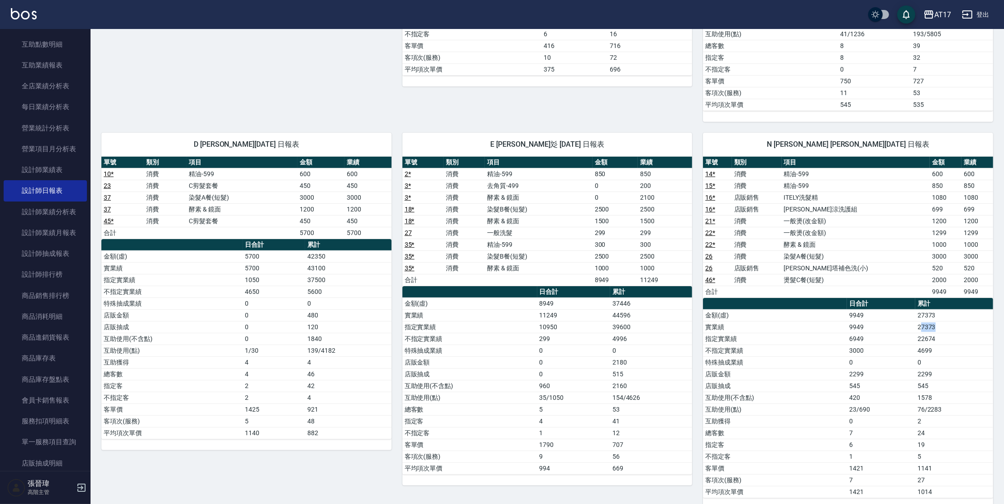
scroll to position [245, 0]
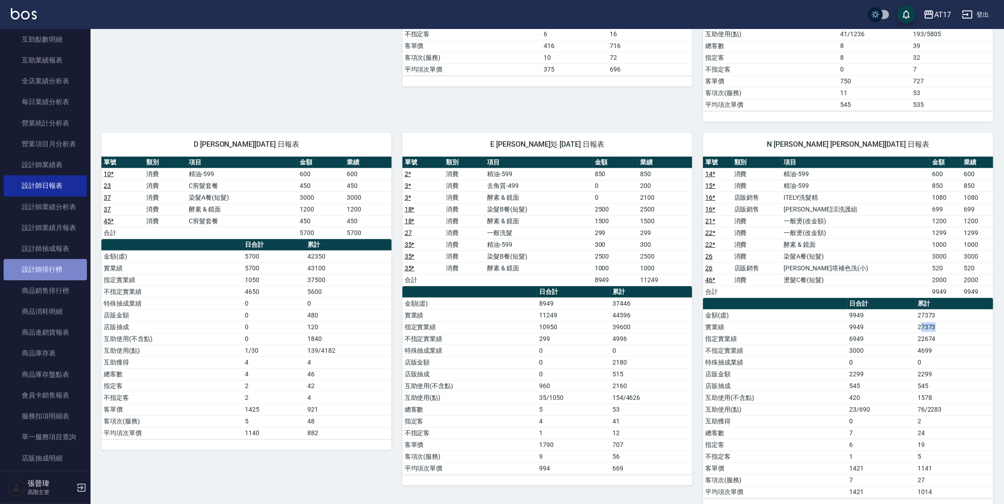
click at [67, 265] on link "設計師排行榜" at bounding box center [45, 269] width 83 height 21
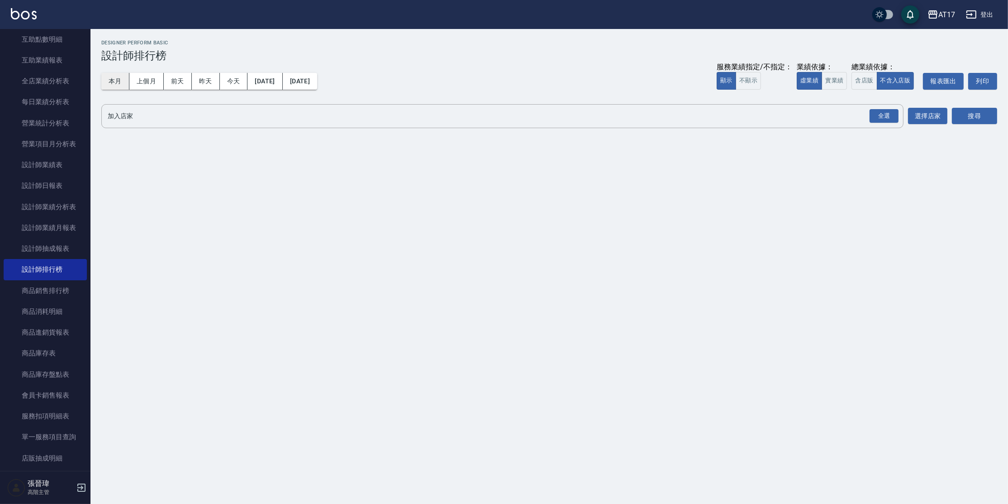
click at [114, 83] on button "本月" at bounding box center [115, 81] width 28 height 17
click at [847, 80] on button "實業績" at bounding box center [834, 81] width 25 height 18
click at [876, 114] on div "全選" at bounding box center [884, 116] width 29 height 14
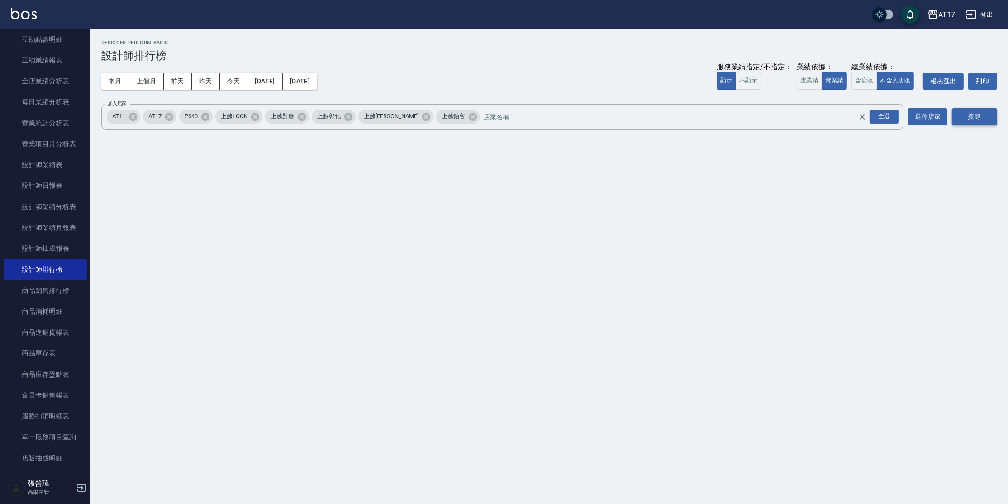
click at [963, 115] on button "搜尋" at bounding box center [974, 116] width 45 height 17
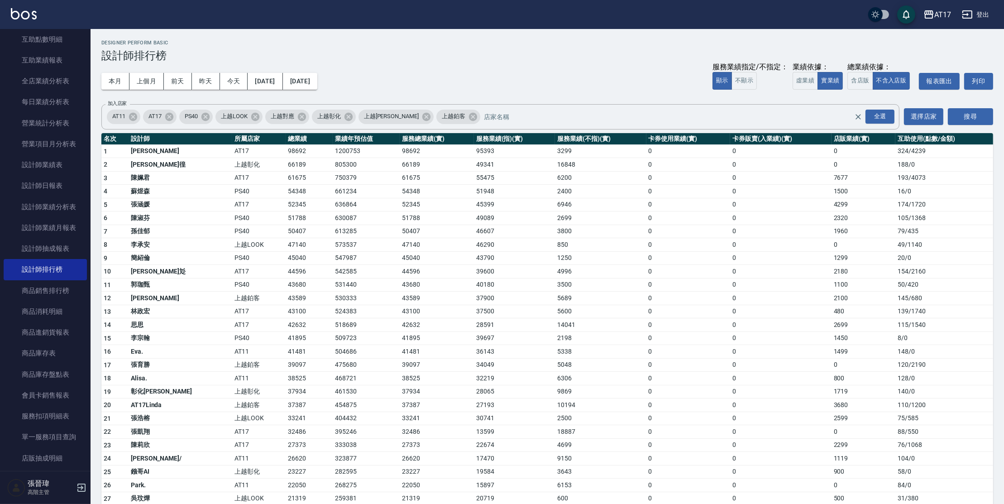
click at [972, 15] on icon "button" at bounding box center [966, 14] width 11 height 11
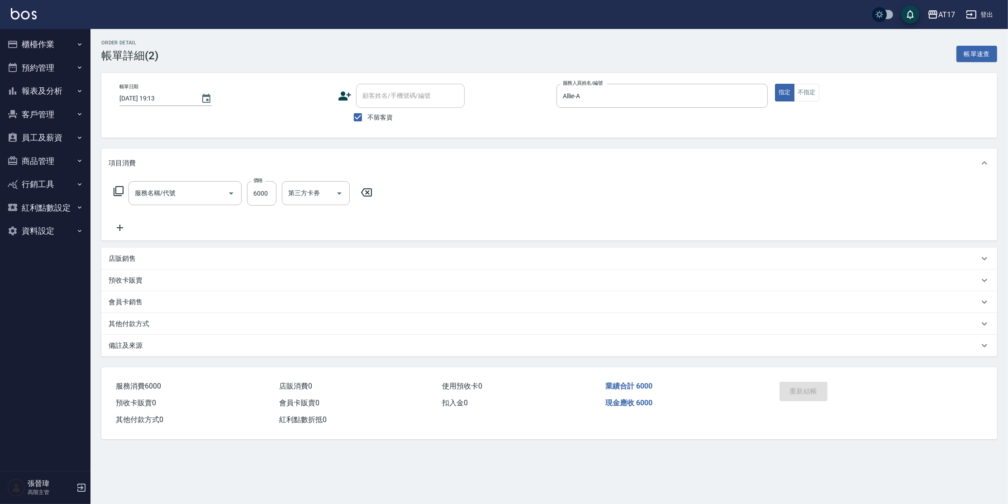
type input "重整1組2000元(7006)"
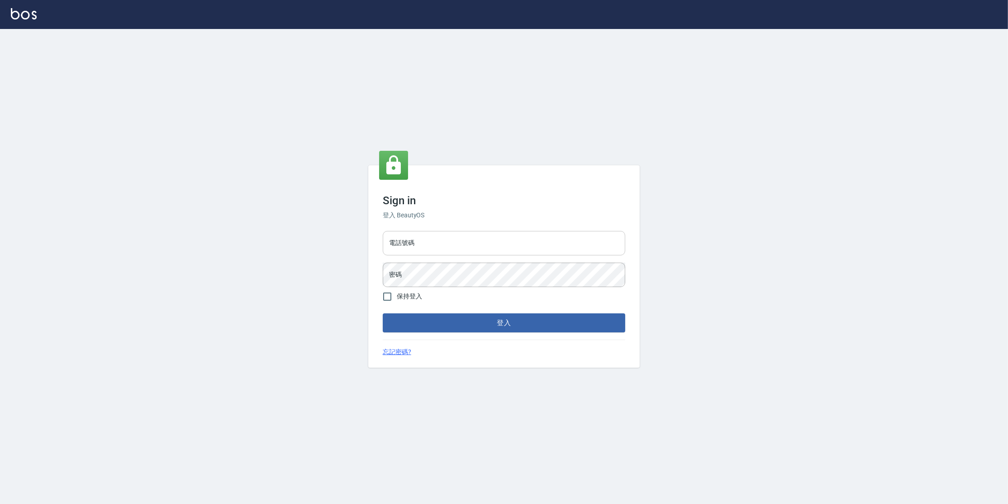
drag, startPoint x: 494, startPoint y: 254, endPoint x: 499, endPoint y: 249, distance: 7.0
click at [495, 254] on input "電話號碼" at bounding box center [504, 243] width 243 height 24
type input "0977380821"
drag, startPoint x: 423, startPoint y: 241, endPoint x: 383, endPoint y: 247, distance: 40.6
click at [383, 247] on input "0977380821" at bounding box center [504, 243] width 243 height 24
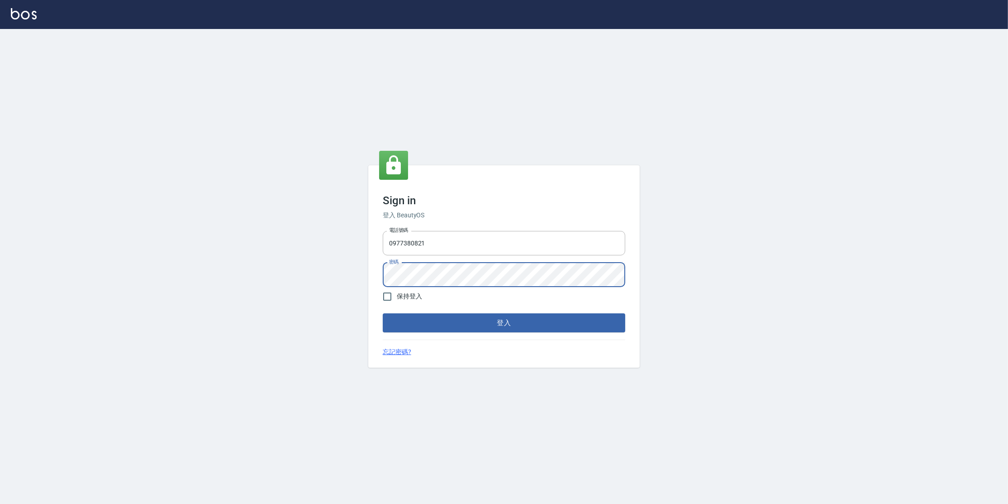
click at [383, 313] on button "登入" at bounding box center [504, 322] width 243 height 19
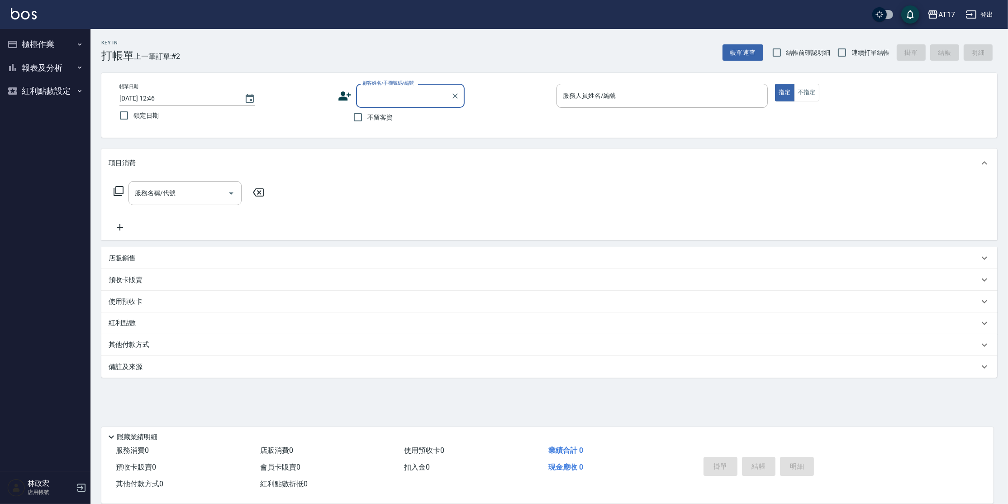
click at [55, 67] on button "報表及分析" at bounding box center [45, 68] width 83 height 24
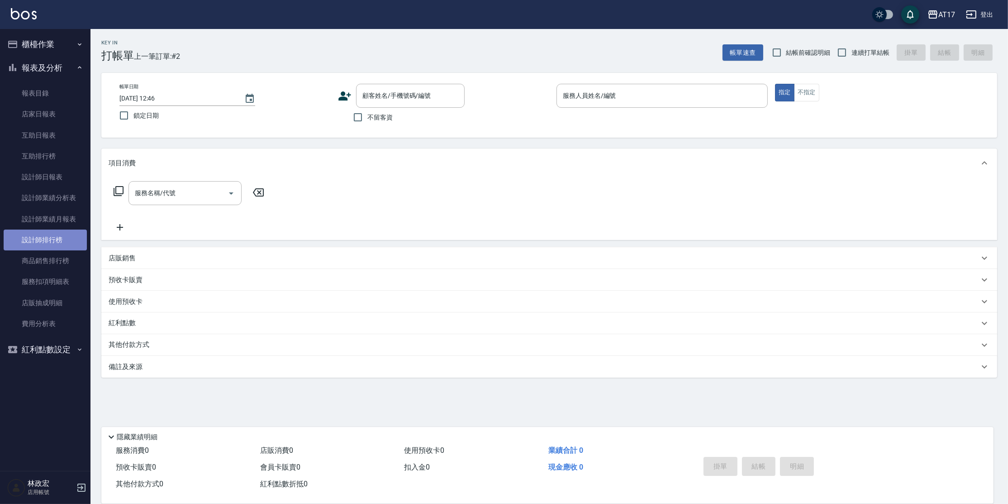
click at [64, 247] on link "設計師排行榜" at bounding box center [45, 239] width 83 height 21
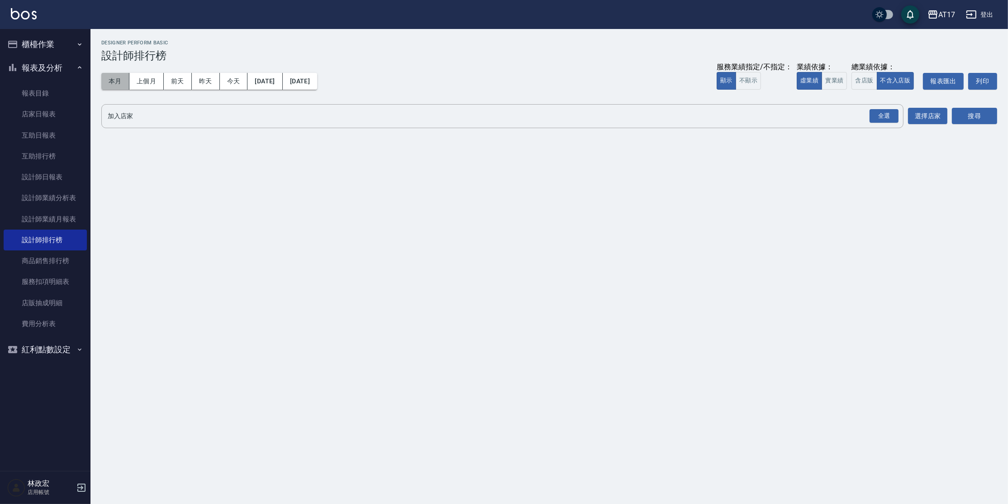
click at [114, 87] on button "本月" at bounding box center [115, 81] width 28 height 17
click at [835, 84] on button "實業績" at bounding box center [834, 81] width 25 height 18
drag, startPoint x: 880, startPoint y: 114, endPoint x: 902, endPoint y: 109, distance: 22.7
click at [880, 114] on div "全選" at bounding box center [884, 116] width 29 height 14
click at [962, 113] on button "搜尋" at bounding box center [974, 116] width 45 height 17
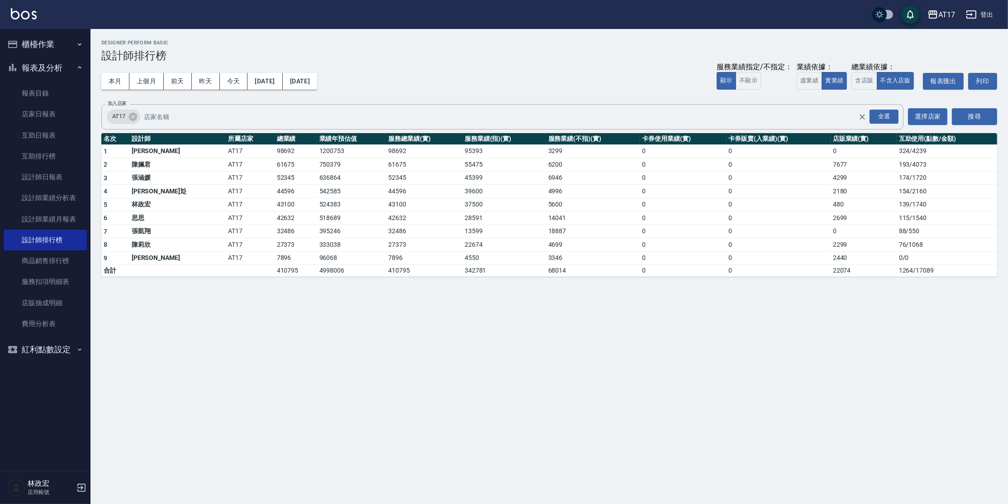
click at [50, 41] on button "櫃檯作業" at bounding box center [45, 45] width 83 height 24
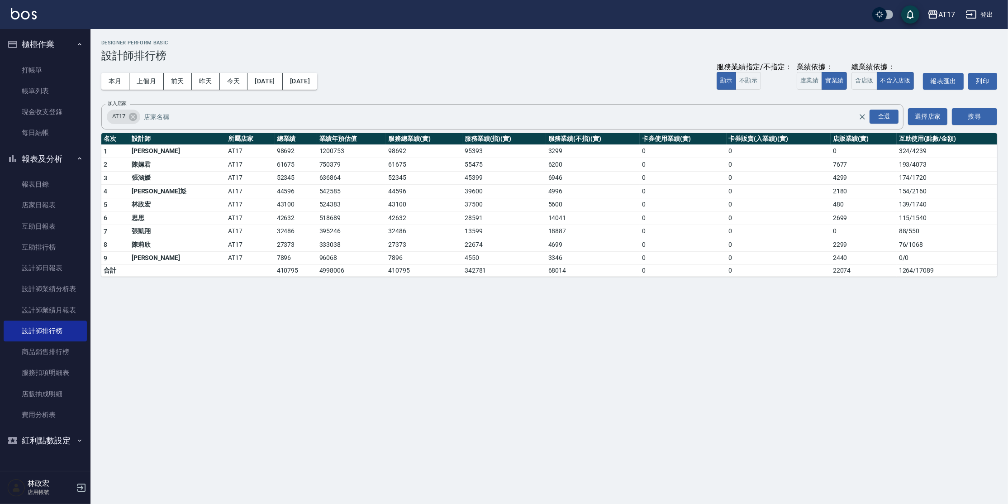
click at [80, 43] on icon "button" at bounding box center [79, 44] width 7 height 7
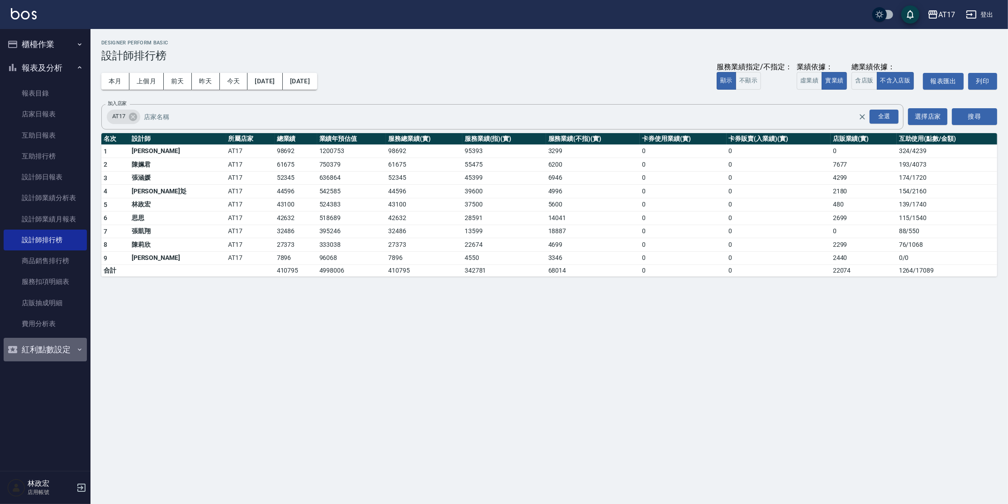
click at [65, 350] on button "紅利點數設定" at bounding box center [45, 350] width 83 height 24
click at [68, 50] on button "櫃檯作業" at bounding box center [45, 45] width 83 height 24
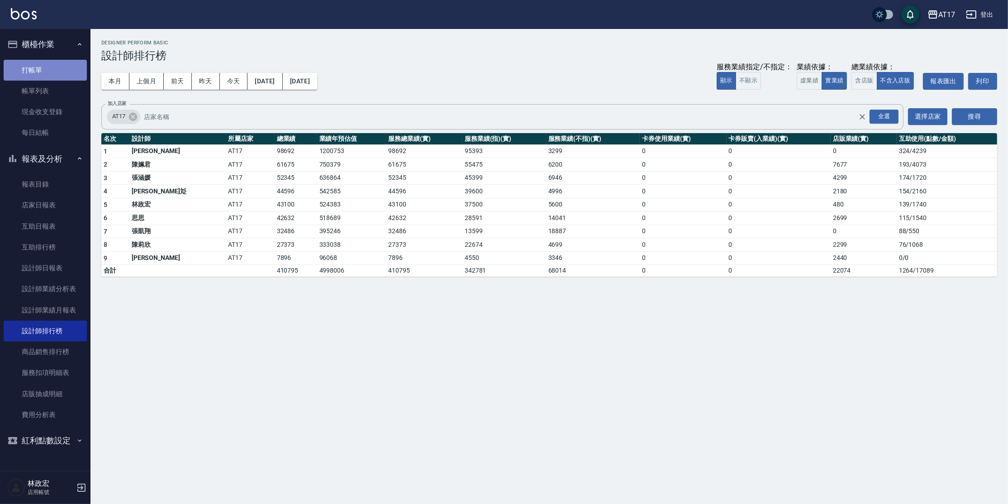
click at [61, 72] on link "打帳單" at bounding box center [45, 70] width 83 height 21
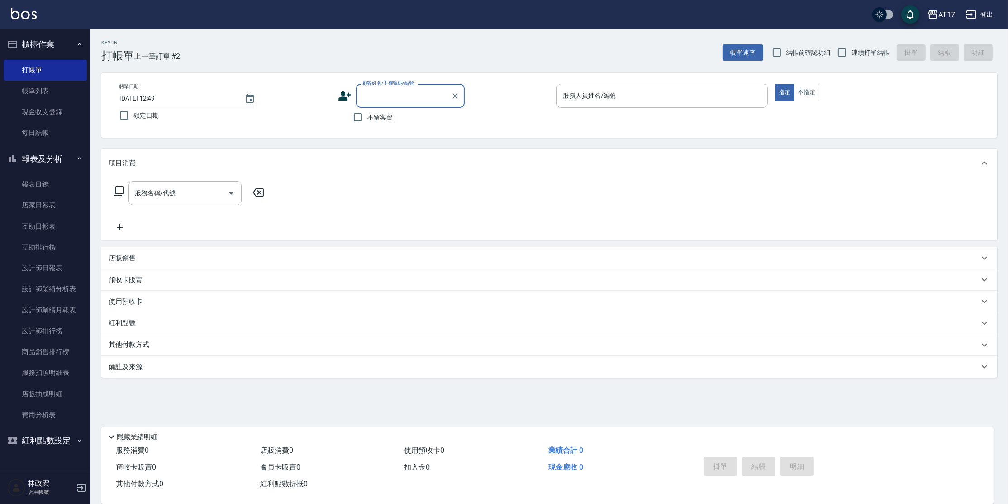
click at [62, 48] on button "櫃檯作業" at bounding box center [45, 45] width 83 height 24
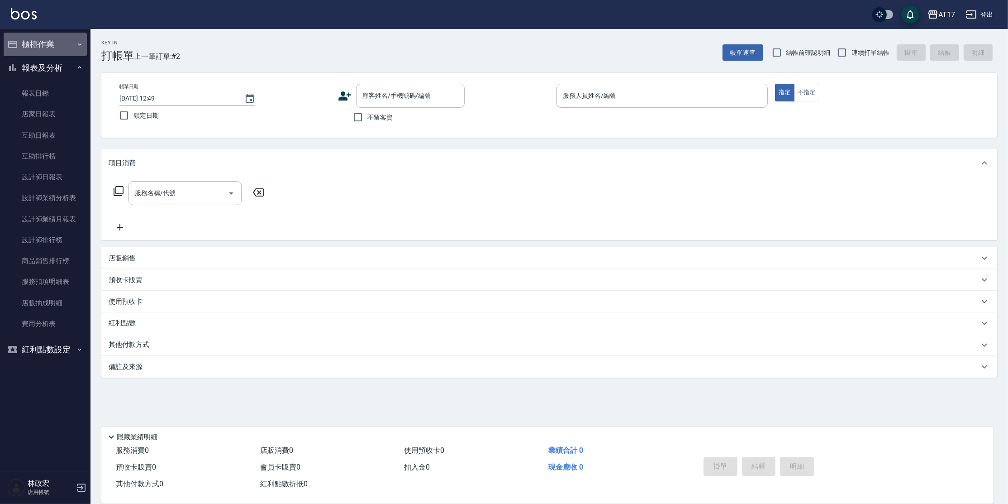
drag, startPoint x: 77, startPoint y: 47, endPoint x: 74, endPoint y: 52, distance: 6.2
click at [77, 47] on icon "button" at bounding box center [79, 44] width 7 height 7
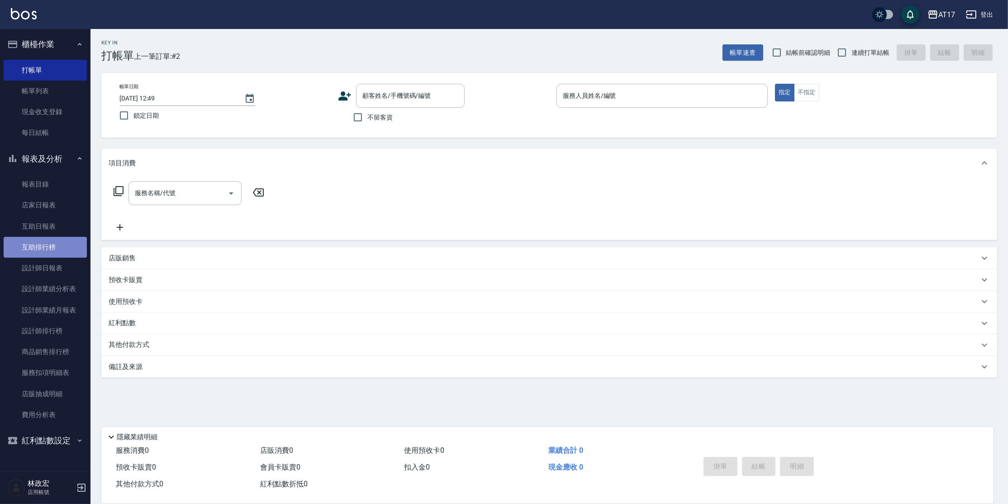
click at [39, 248] on link "互助排行榜" at bounding box center [45, 247] width 83 height 21
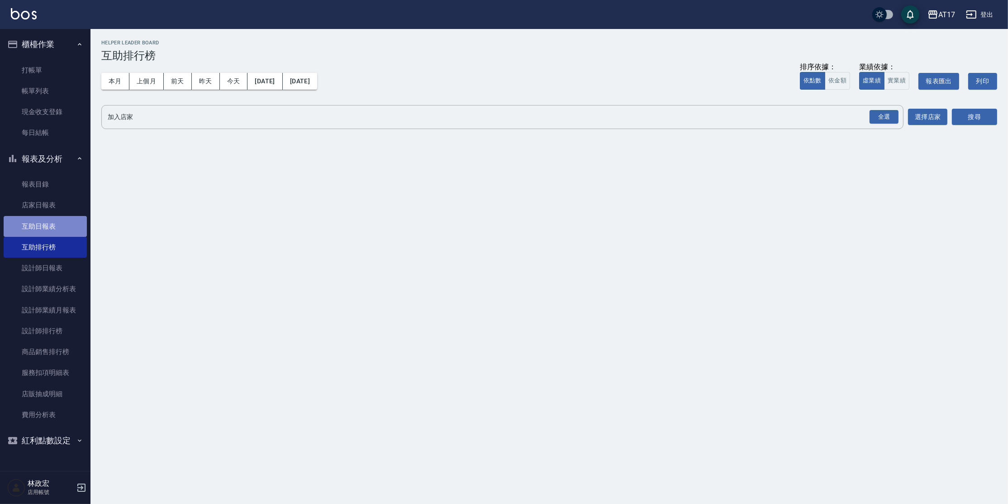
click at [48, 222] on link "互助日報表" at bounding box center [45, 226] width 83 height 21
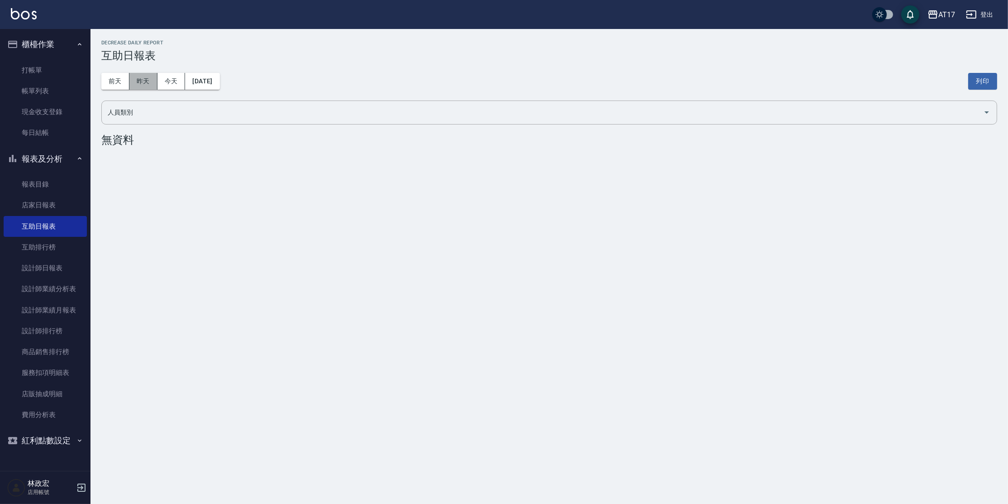
click at [130, 78] on button "昨天" at bounding box center [143, 81] width 28 height 17
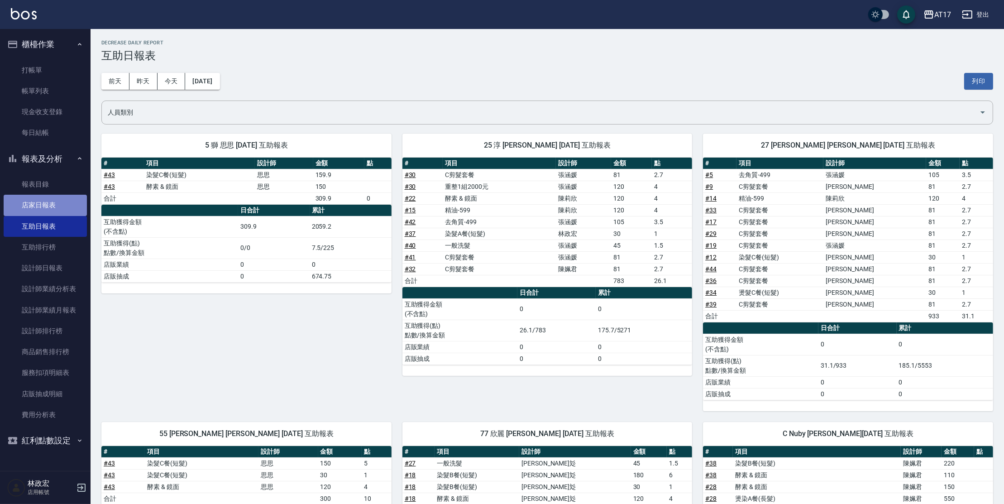
click at [30, 205] on link "店家日報表" at bounding box center [45, 205] width 83 height 21
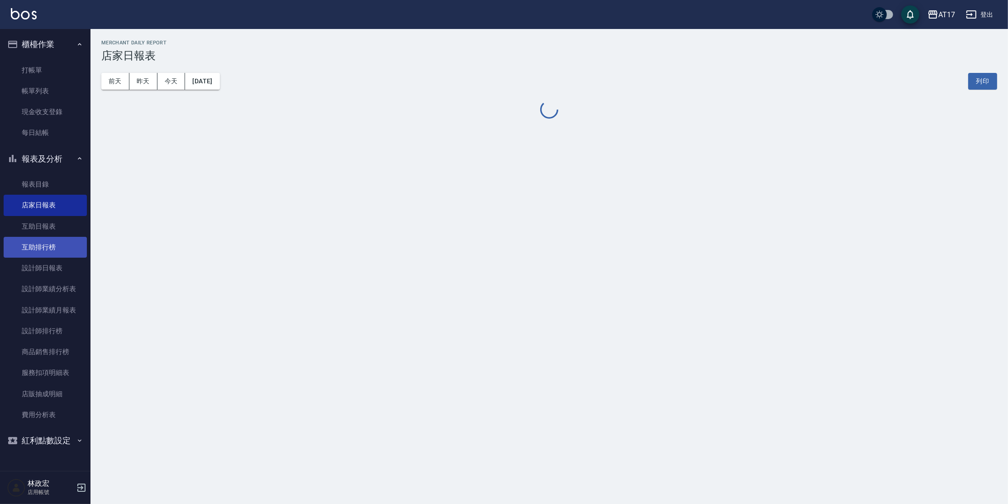
click at [43, 247] on link "互助排行榜" at bounding box center [45, 247] width 83 height 21
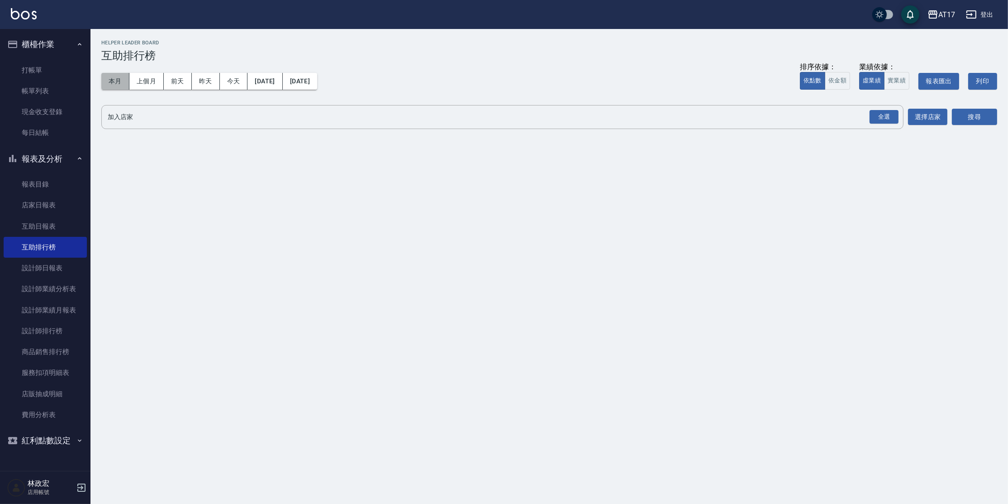
click at [120, 79] on button "本月" at bounding box center [115, 81] width 28 height 17
click at [889, 119] on div "全選" at bounding box center [884, 117] width 29 height 14
click at [117, 80] on button "本月" at bounding box center [115, 81] width 28 height 17
click at [138, 80] on button "上個月" at bounding box center [146, 81] width 34 height 17
click at [117, 83] on button "本月" at bounding box center [115, 81] width 28 height 17
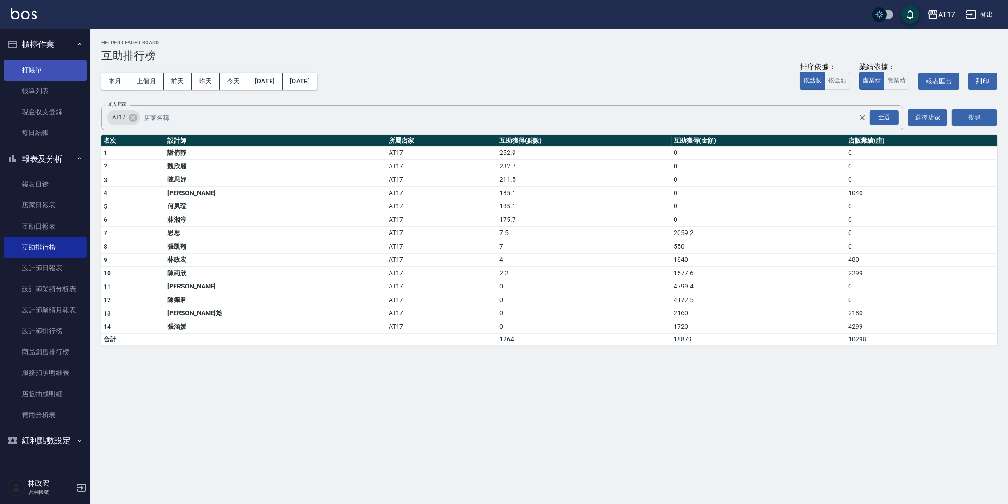
click at [33, 67] on link "打帳單" at bounding box center [45, 70] width 83 height 21
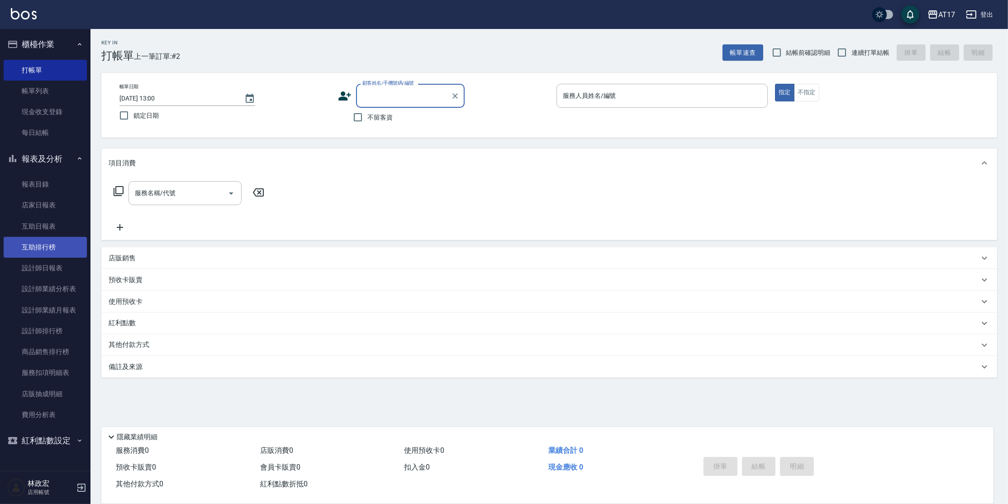
click at [36, 251] on link "互助排行榜" at bounding box center [45, 247] width 83 height 21
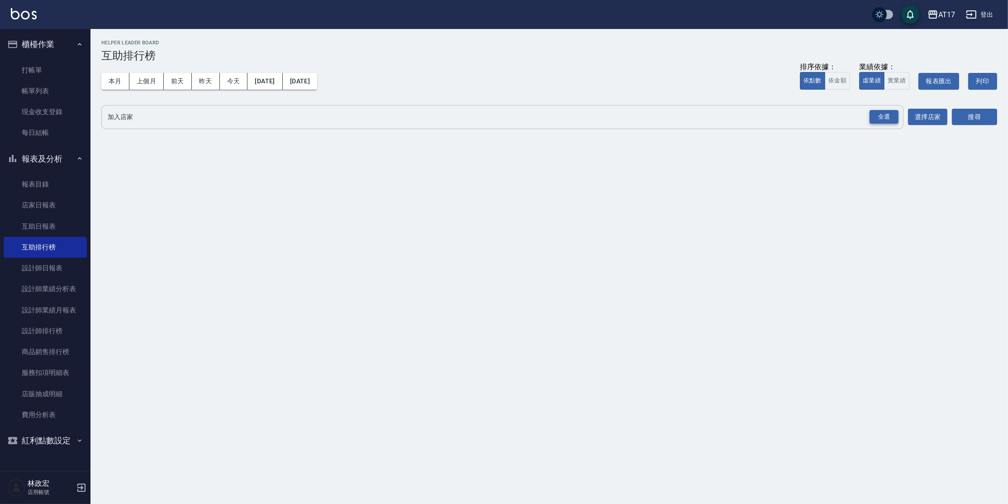
click at [880, 115] on div "全選" at bounding box center [884, 117] width 29 height 14
click at [112, 83] on button "本月" at bounding box center [115, 81] width 28 height 17
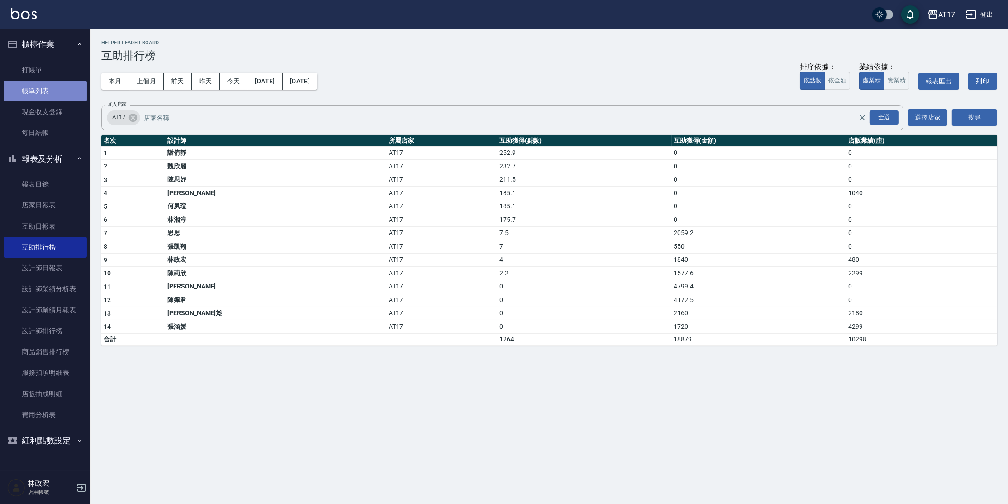
click at [31, 100] on link "帳單列表" at bounding box center [45, 91] width 83 height 21
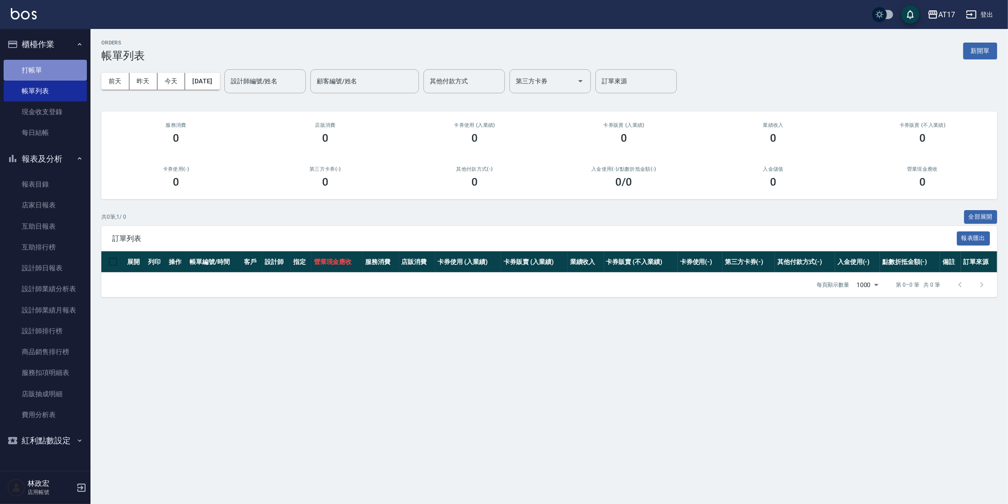
click at [45, 75] on link "打帳單" at bounding box center [45, 70] width 83 height 21
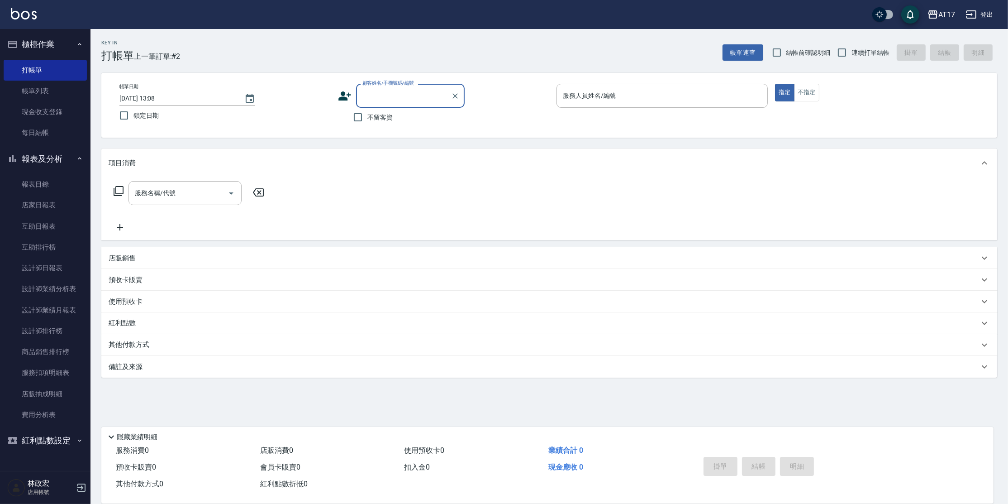
click at [343, 98] on icon at bounding box center [344, 95] width 13 height 9
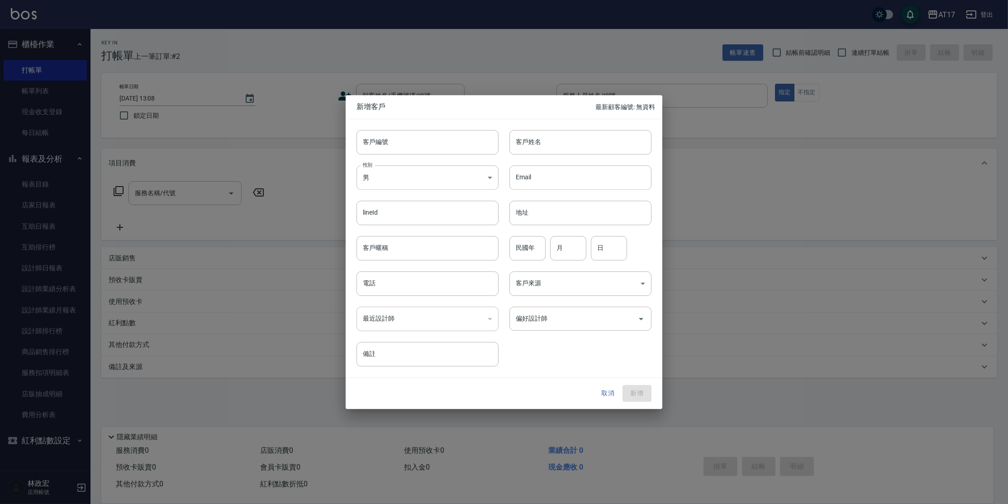
click at [274, 138] on div at bounding box center [504, 252] width 1008 height 504
click at [607, 398] on button "取消" at bounding box center [608, 393] width 29 height 17
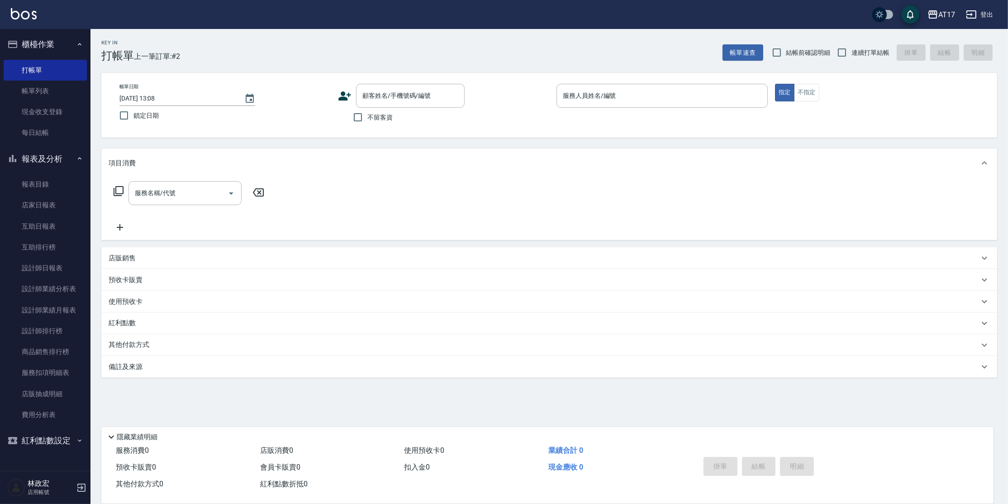
click at [32, 437] on button "紅利點數設定" at bounding box center [45, 440] width 83 height 24
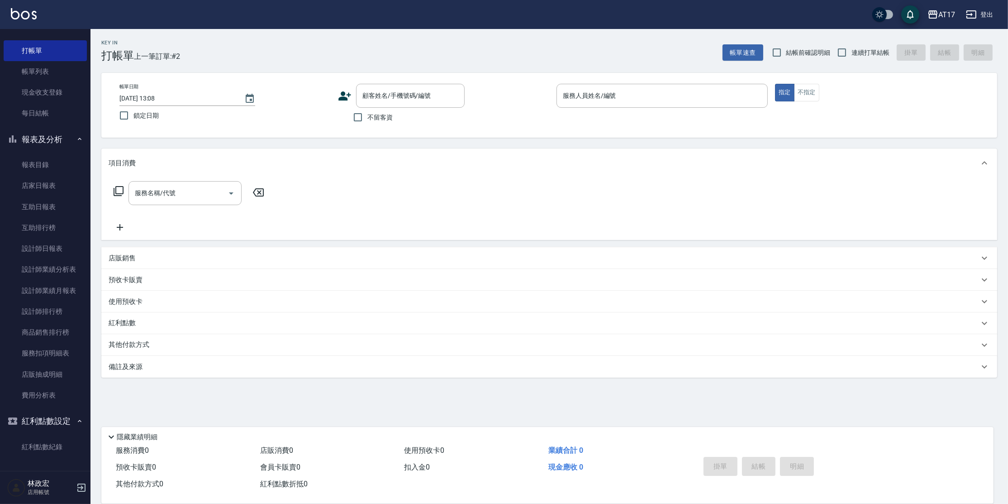
drag, startPoint x: 82, startPoint y: 448, endPoint x: 86, endPoint y: 415, distance: 32.7
click at [86, 415] on nav "櫃檯作業 打帳單 帳單列表 現金收支登錄 每日結帳 報表及分析 報表目錄 店家日報表 互助日報表 互助排行榜 設計師日報表 設計師業績分析表 設計師業績月報表…" at bounding box center [45, 250] width 90 height 442
click at [35, 394] on link "費用分析表" at bounding box center [45, 395] width 83 height 21
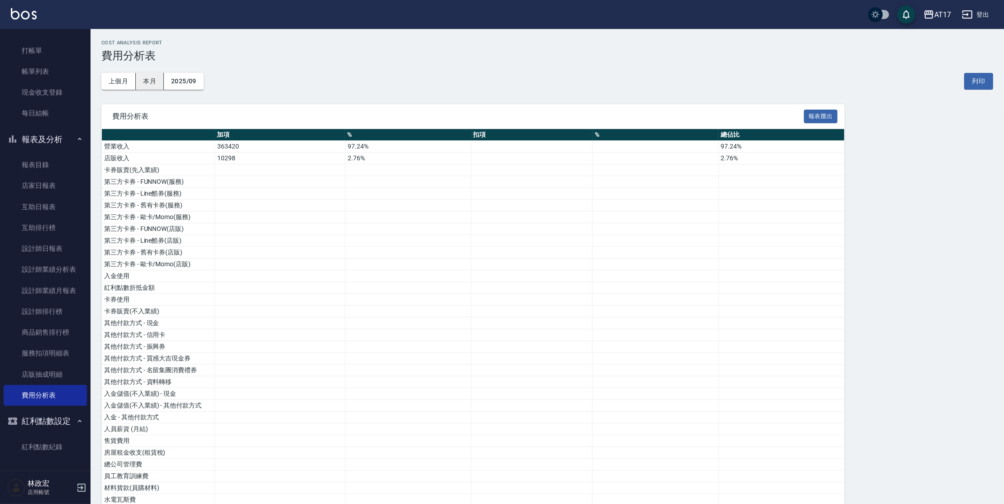
click at [151, 83] on button "本月" at bounding box center [150, 81] width 28 height 17
click at [108, 83] on button "上個月" at bounding box center [118, 81] width 34 height 17
click at [52, 188] on link "店家日報表" at bounding box center [45, 185] width 83 height 21
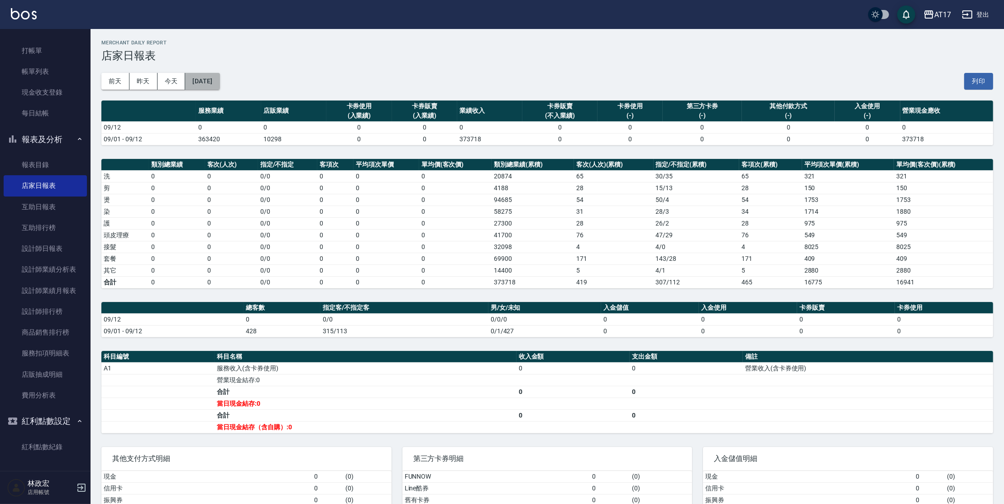
click at [199, 77] on button "[DATE]" at bounding box center [202, 81] width 34 height 17
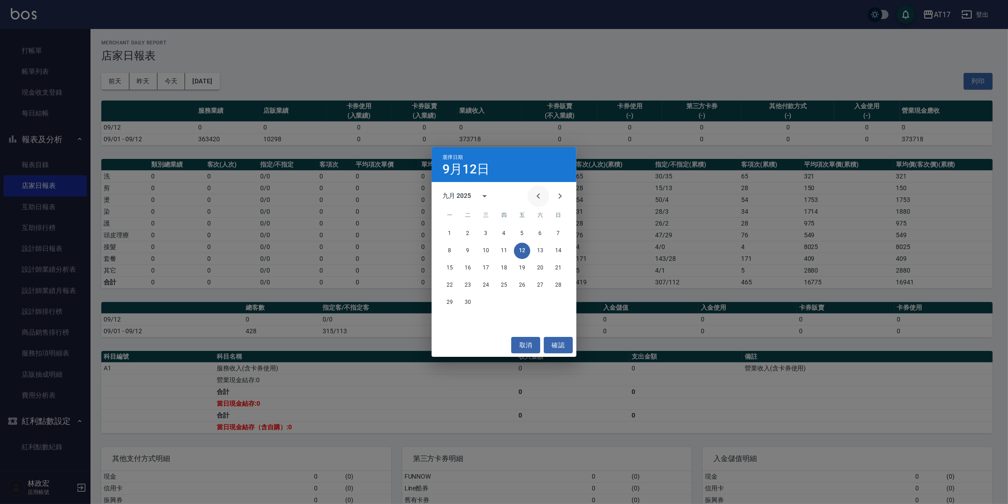
click at [537, 194] on icon "Previous month" at bounding box center [538, 195] width 11 height 11
click at [507, 253] on button "7" at bounding box center [504, 251] width 16 height 16
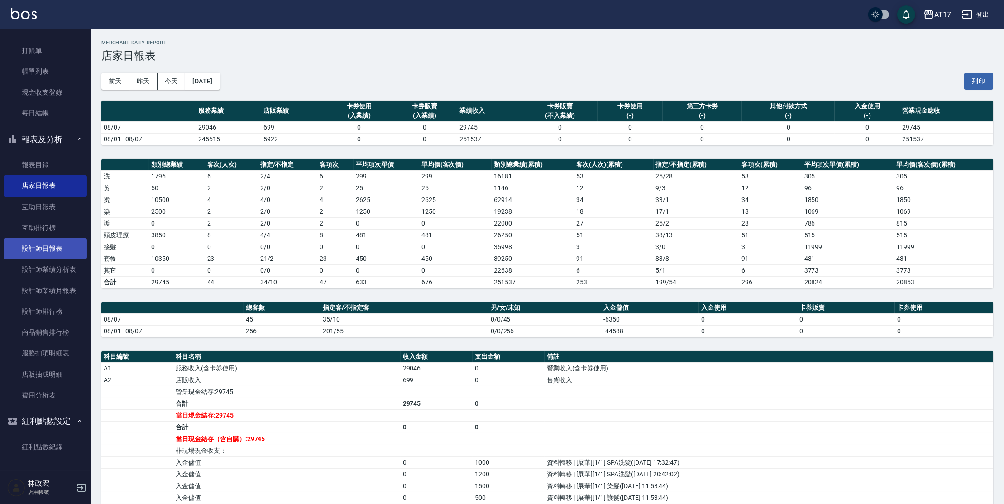
click at [61, 248] on link "設計師日報表" at bounding box center [45, 248] width 83 height 21
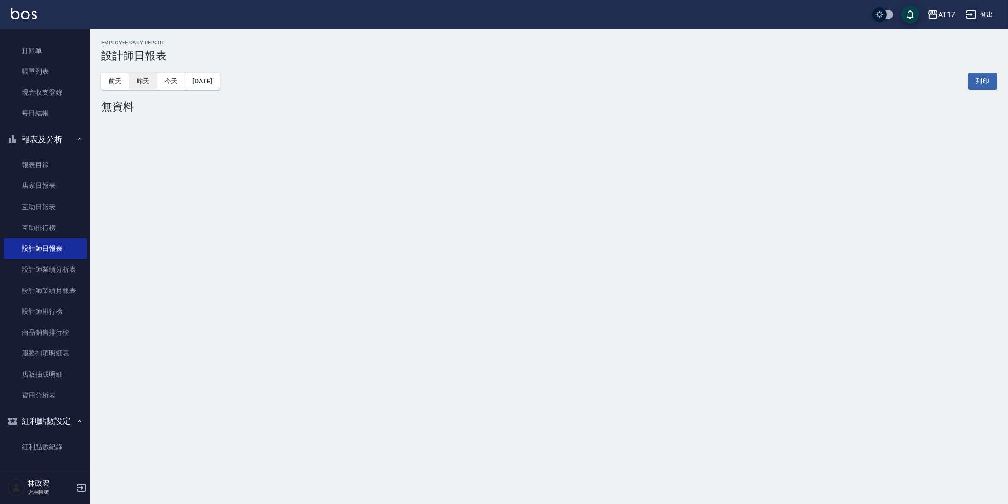
click at [154, 76] on button "昨天" at bounding box center [143, 81] width 28 height 17
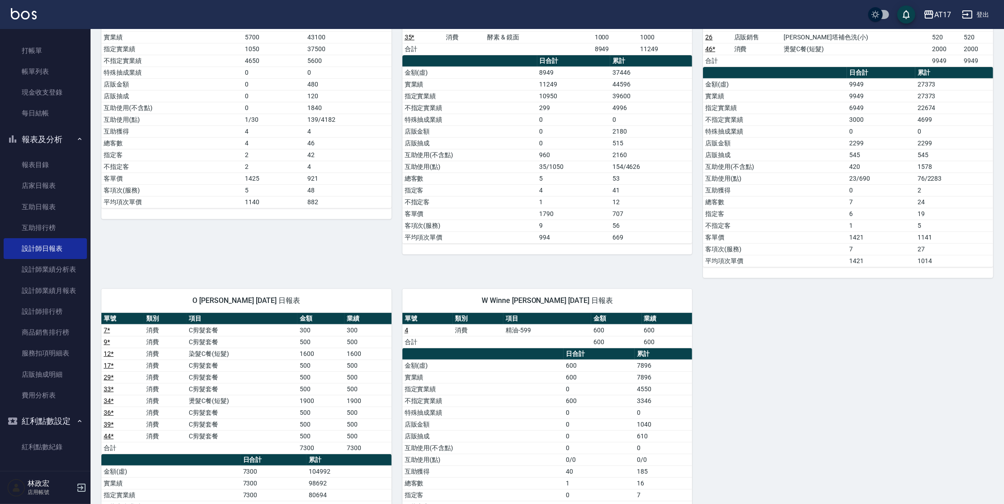
scroll to position [600, 0]
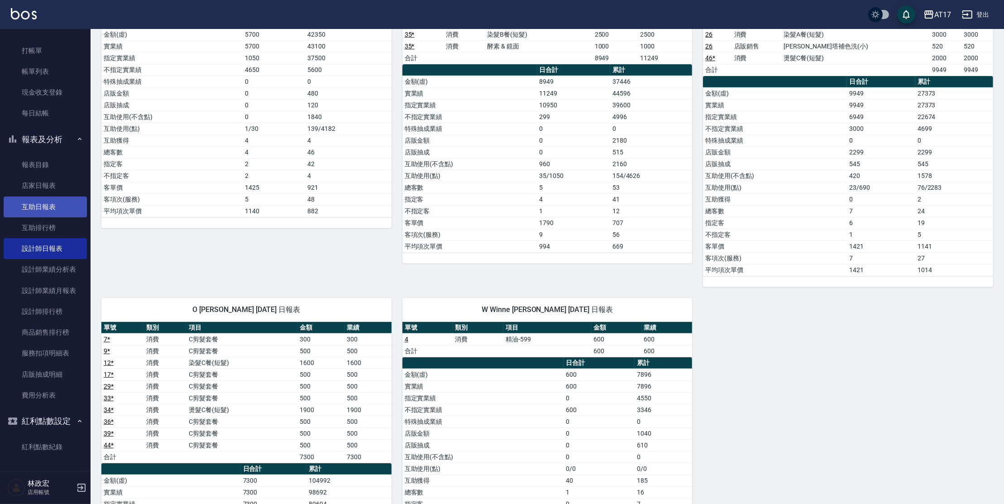
click at [56, 200] on link "互助日報表" at bounding box center [45, 206] width 83 height 21
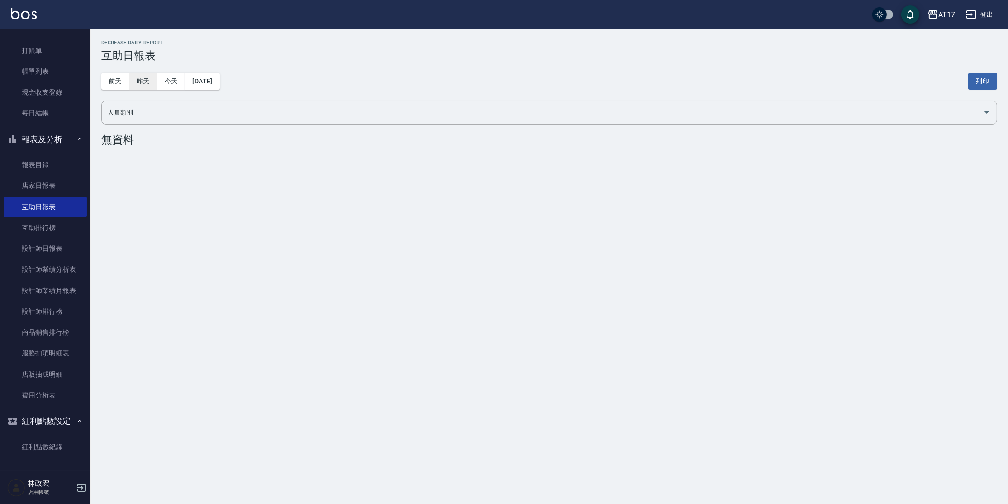
click at [143, 75] on button "昨天" at bounding box center [143, 81] width 28 height 17
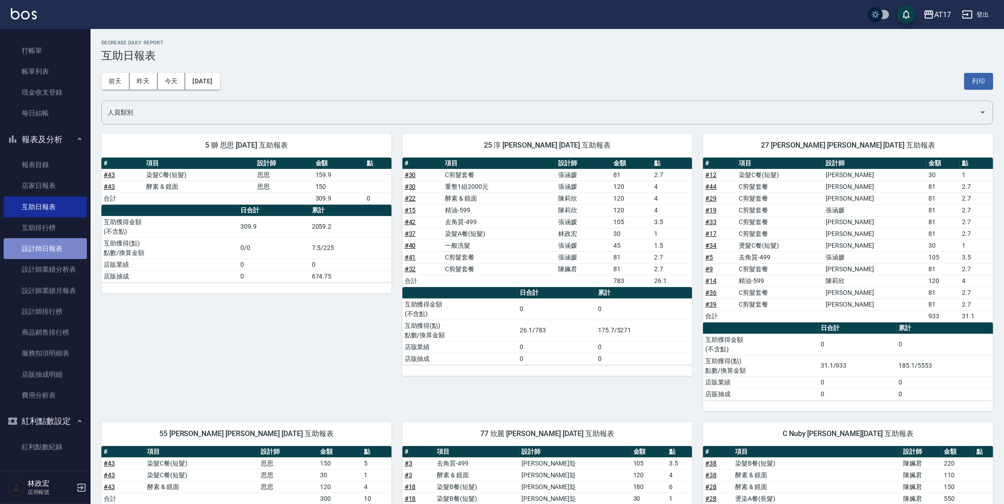
click at [57, 246] on link "設計師日報表" at bounding box center [45, 248] width 83 height 21
